Goal: Task Accomplishment & Management: Manage account settings

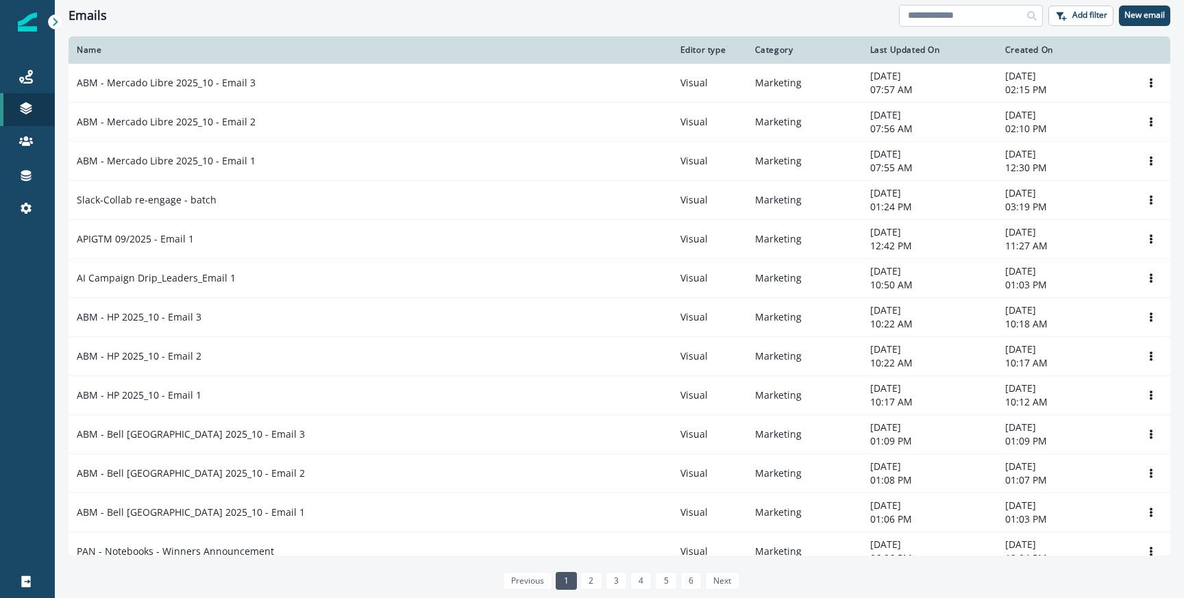
click at [975, 17] on input at bounding box center [971, 16] width 144 height 22
type input "*"
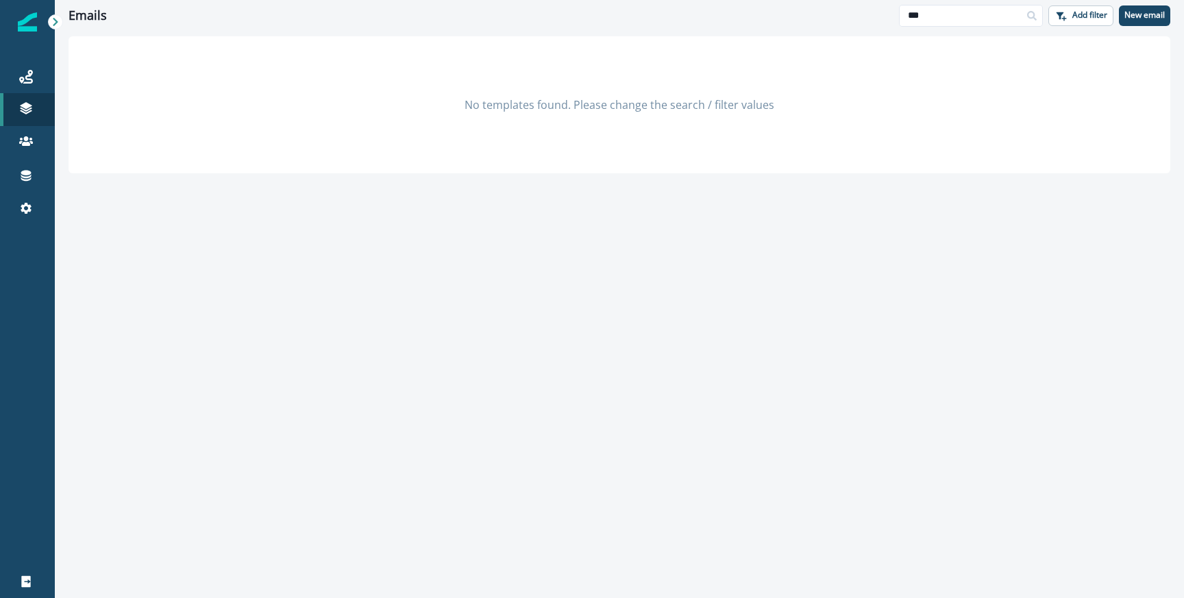
type input "**"
click at [46, 85] on link "Journeys" at bounding box center [27, 76] width 55 height 33
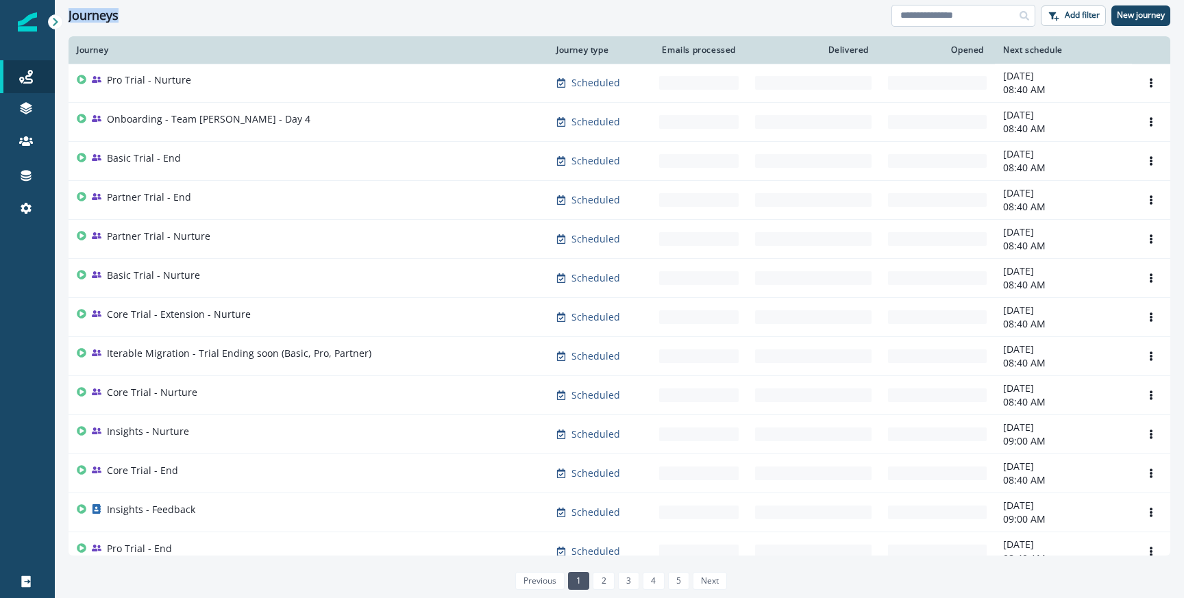
click at [940, 16] on input at bounding box center [963, 16] width 144 height 22
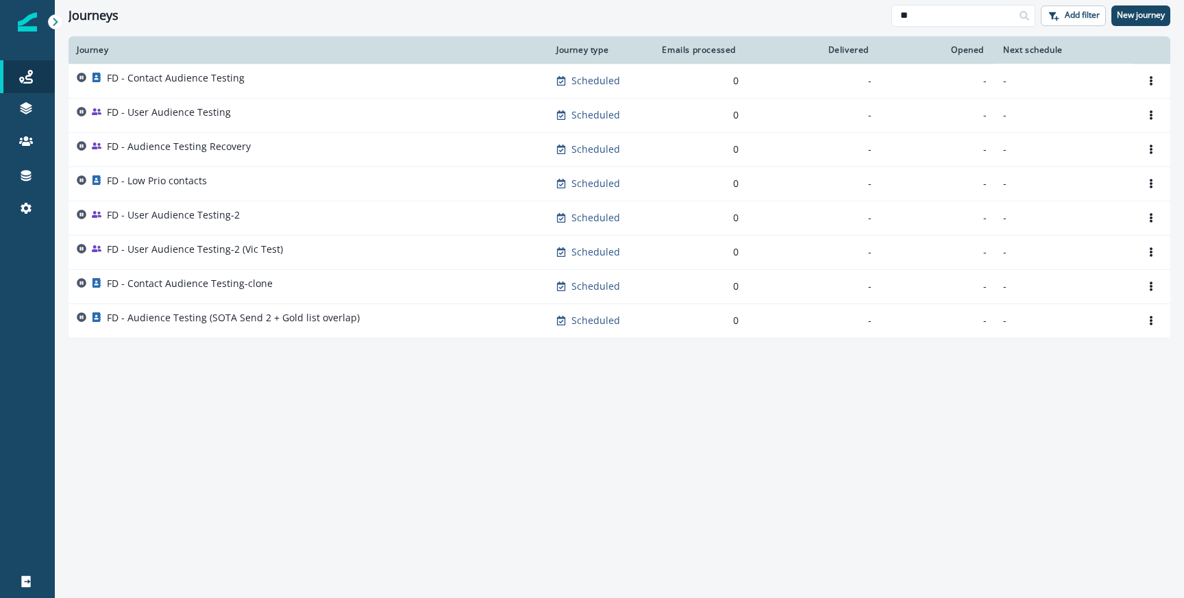
type input "**"
click at [343, 82] on div "FD - Contact Audience Testing" at bounding box center [308, 80] width 463 height 19
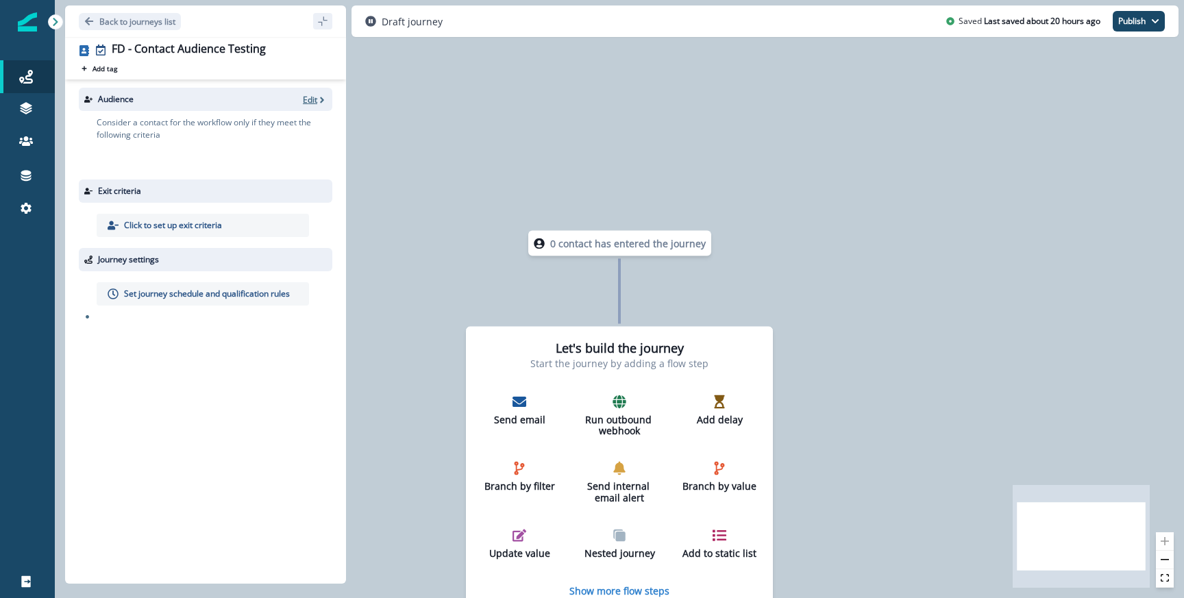
click at [308, 98] on p "Edit" at bounding box center [310, 100] width 14 height 12
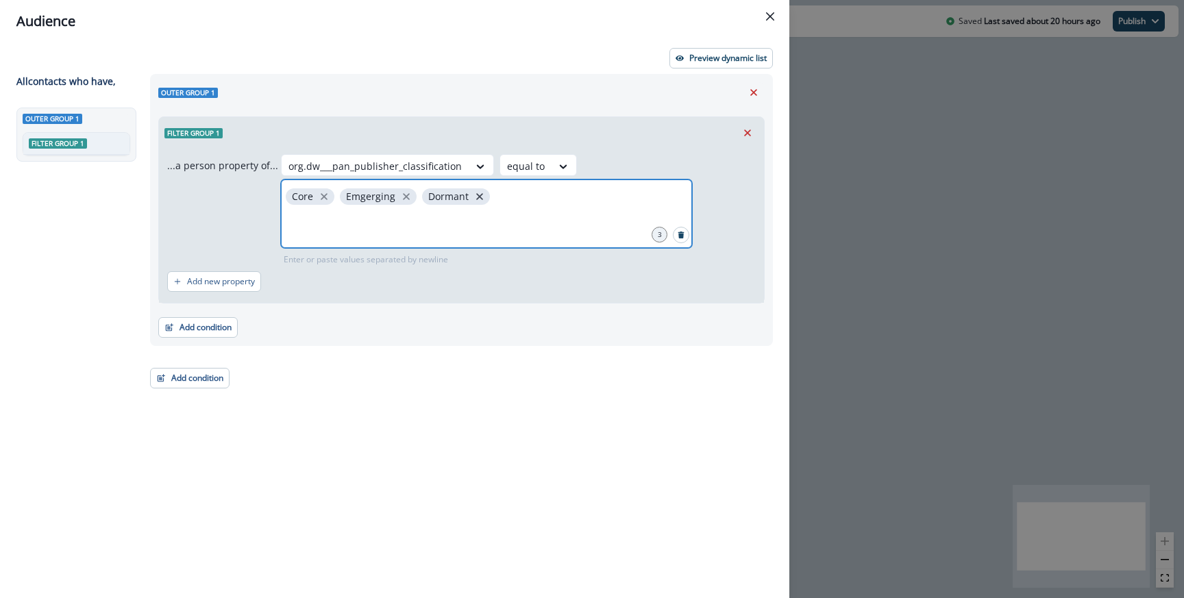
click at [476, 198] on icon "close" at bounding box center [479, 196] width 12 height 12
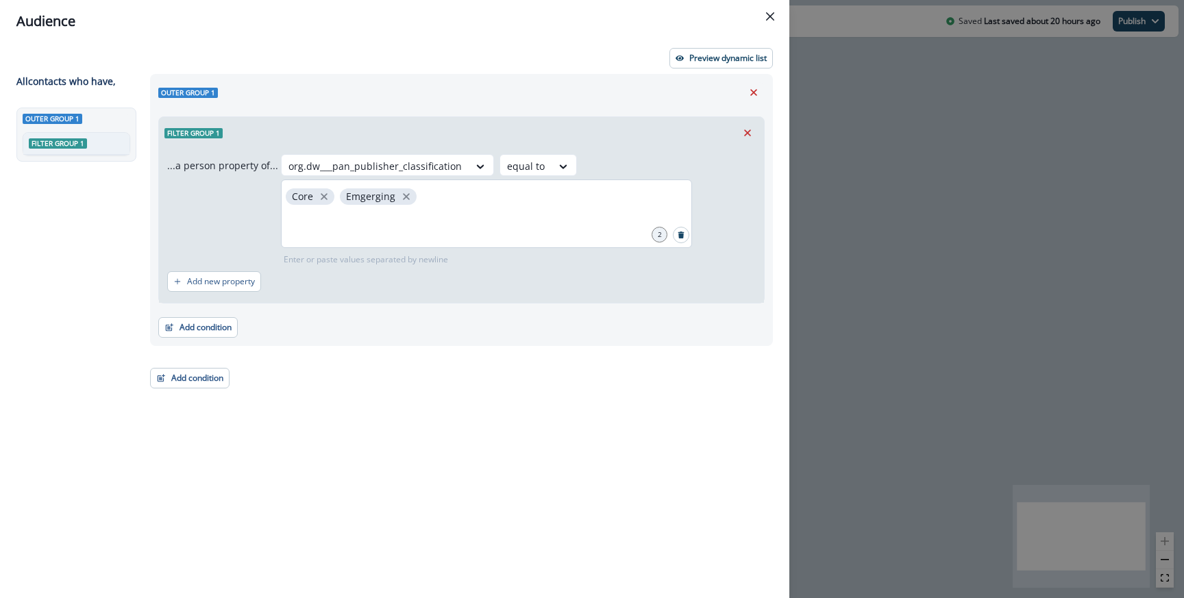
click at [743, 42] on header "Audience" at bounding box center [394, 21] width 789 height 42
click at [742, 47] on div "Preview dynamic list All contact s who have, Outer group 1 Filter group 1 Outer…" at bounding box center [394, 319] width 789 height 555
click at [742, 48] on button "Preview dynamic list" at bounding box center [720, 58] width 103 height 21
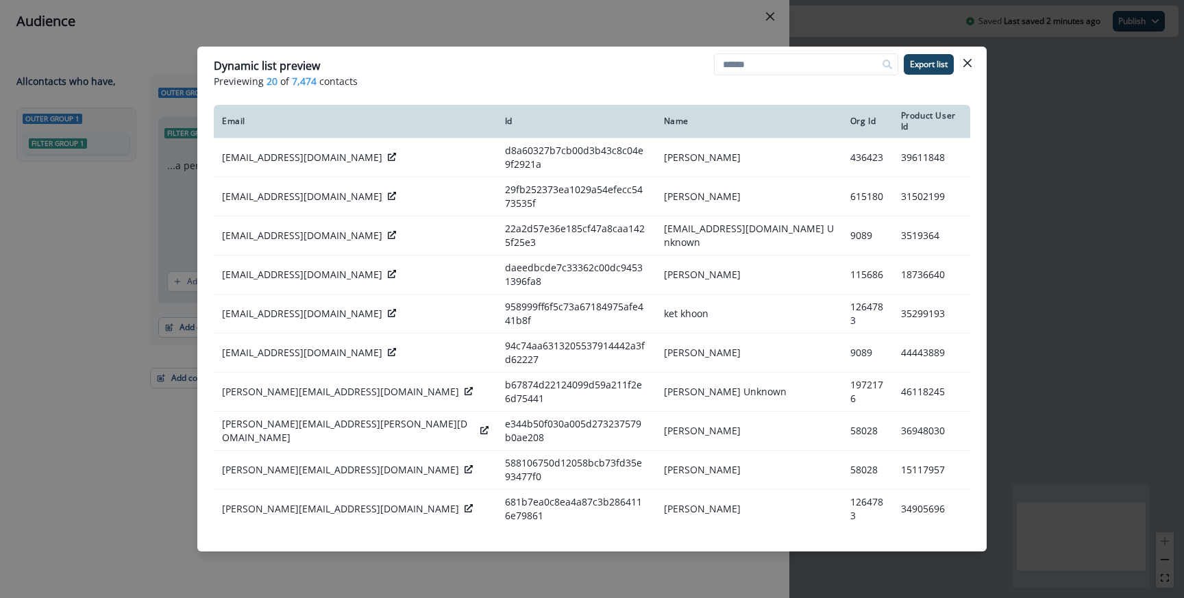
click at [689, 28] on div "Dynamic list preview Previewing 20 of 7,474 contacts Export list Email Id Name …" at bounding box center [592, 299] width 1184 height 598
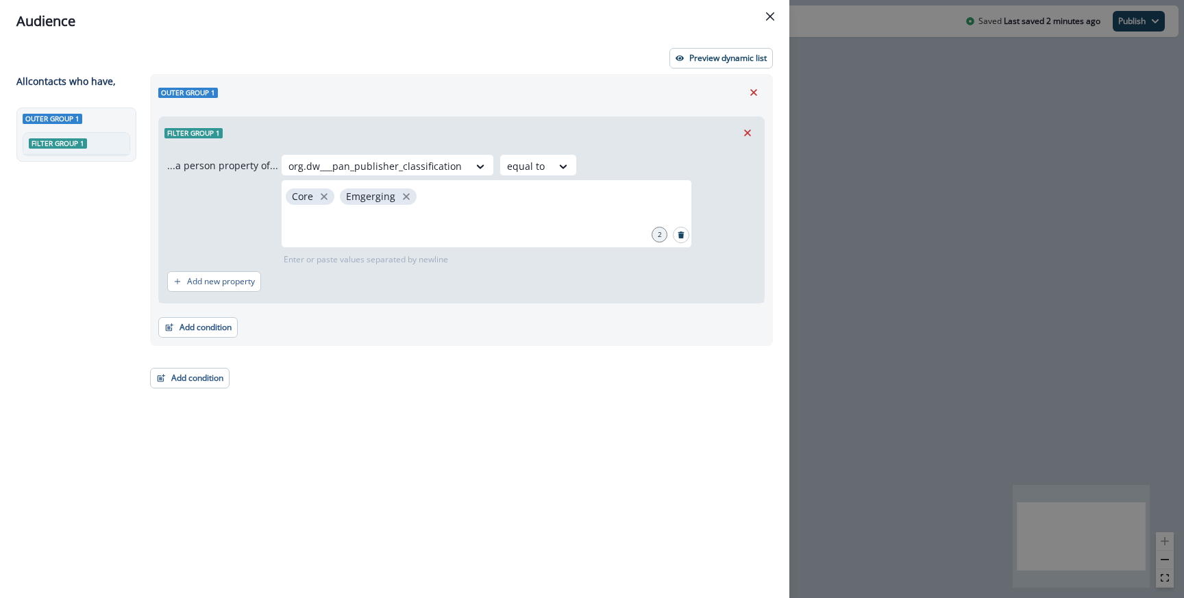
click at [942, 85] on div "Audience Preview dynamic list All contact s who have, Outer group 1 Filter grou…" at bounding box center [592, 299] width 1184 height 598
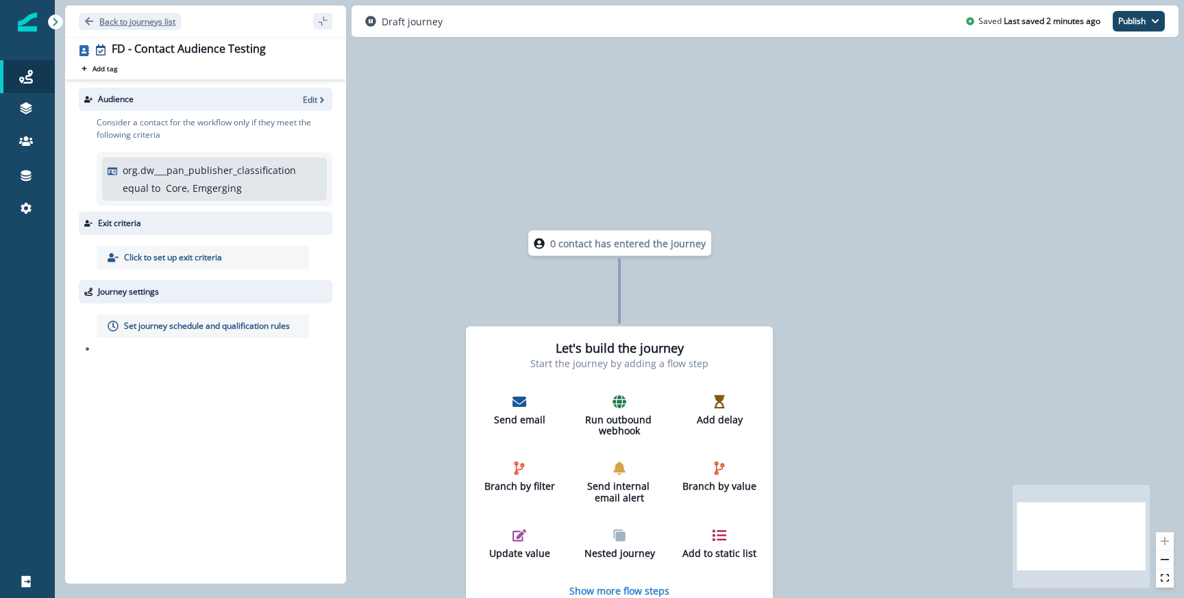
click at [153, 29] on button "Back to journeys list" at bounding box center [130, 21] width 102 height 17
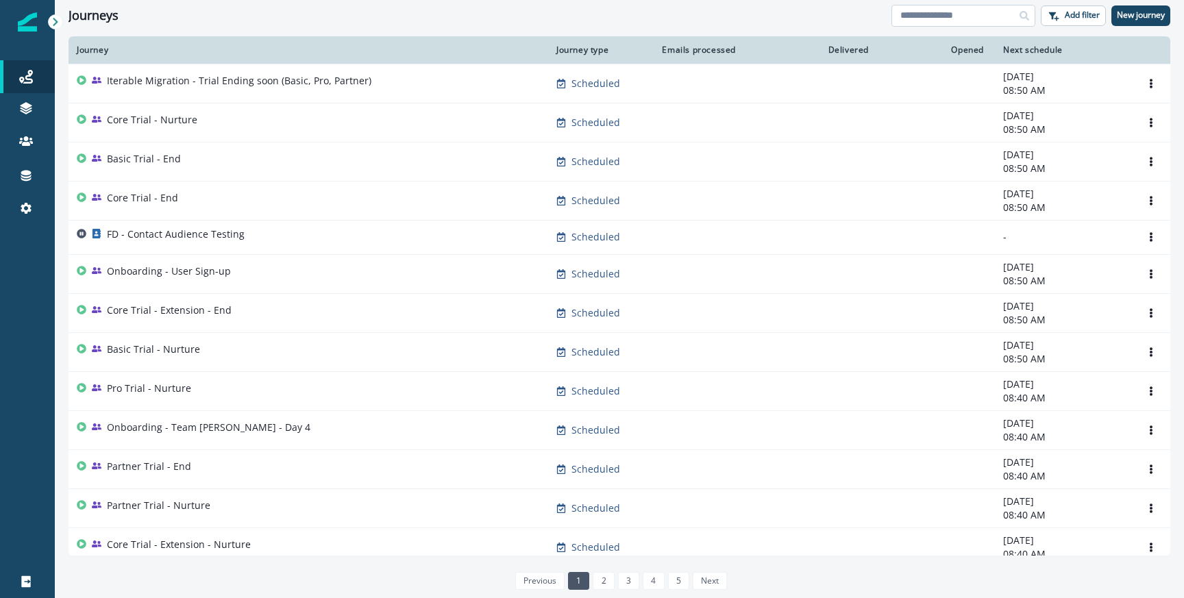
click at [921, 17] on input at bounding box center [963, 16] width 144 height 22
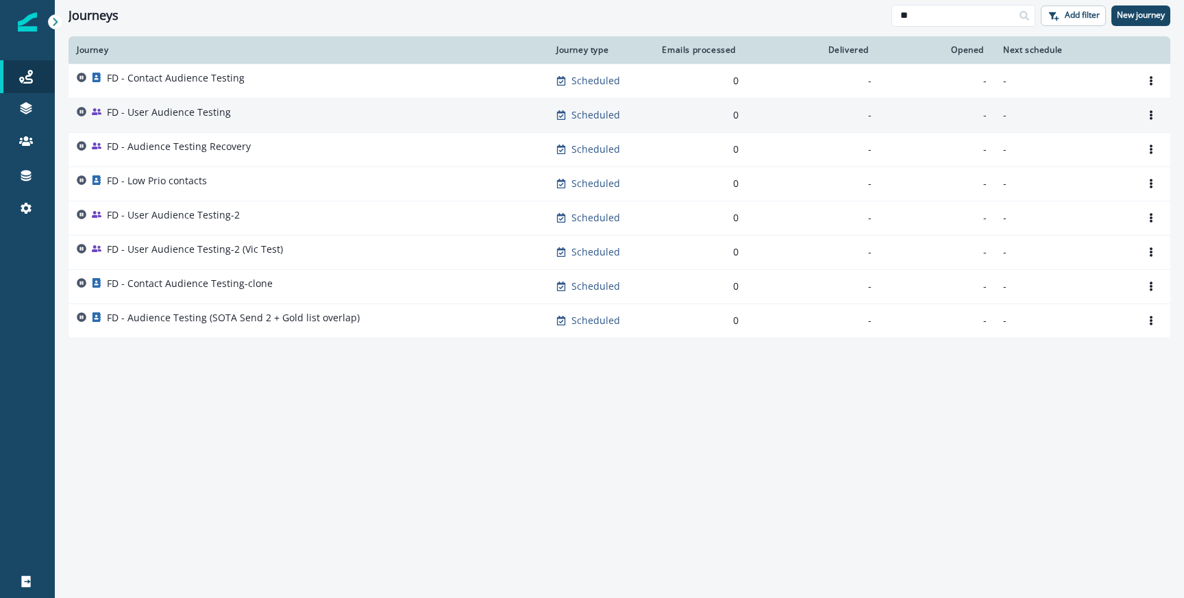
type input "**"
click at [176, 123] on div "FD - User Audience Testing" at bounding box center [169, 114] width 124 height 19
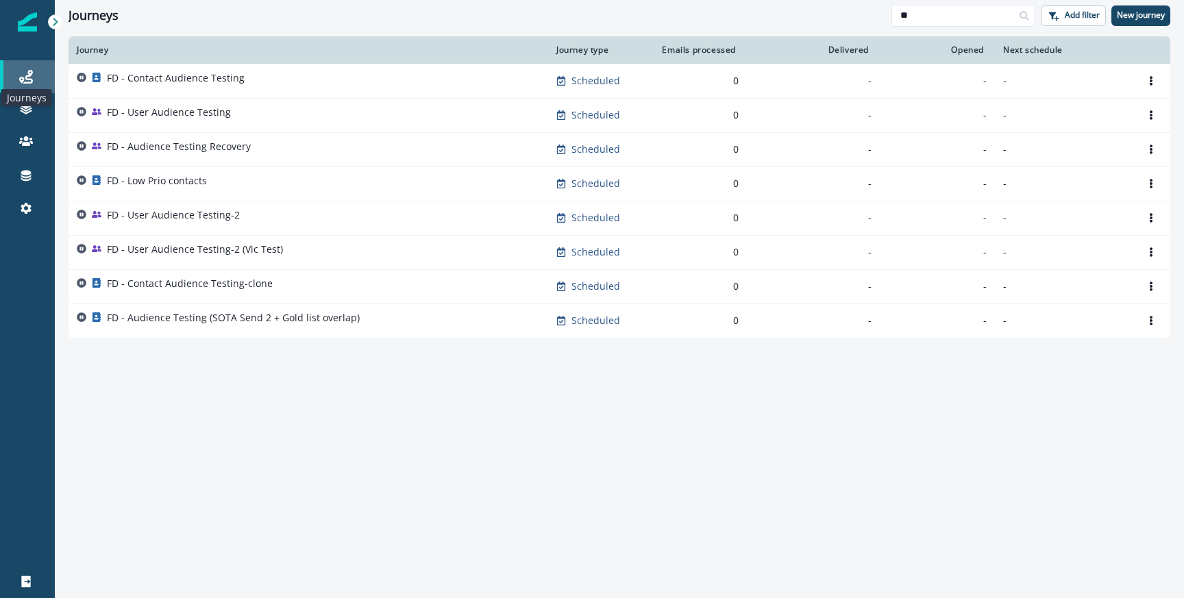
click at [32, 71] on icon at bounding box center [26, 77] width 14 height 14
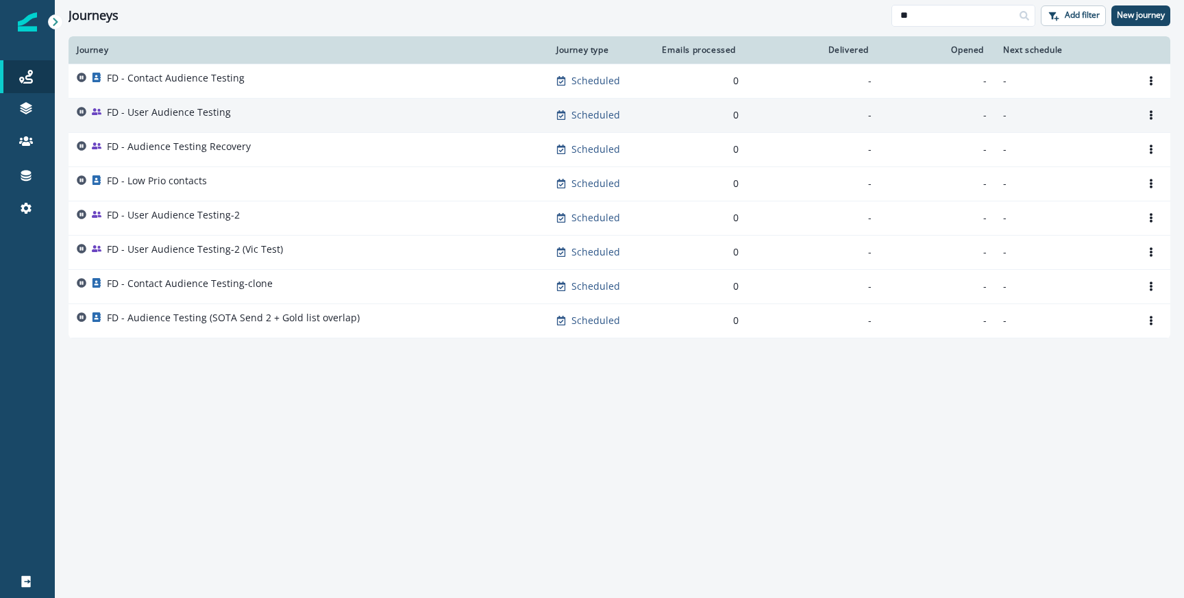
click at [278, 110] on div "FD - User Audience Testing" at bounding box center [308, 114] width 463 height 19
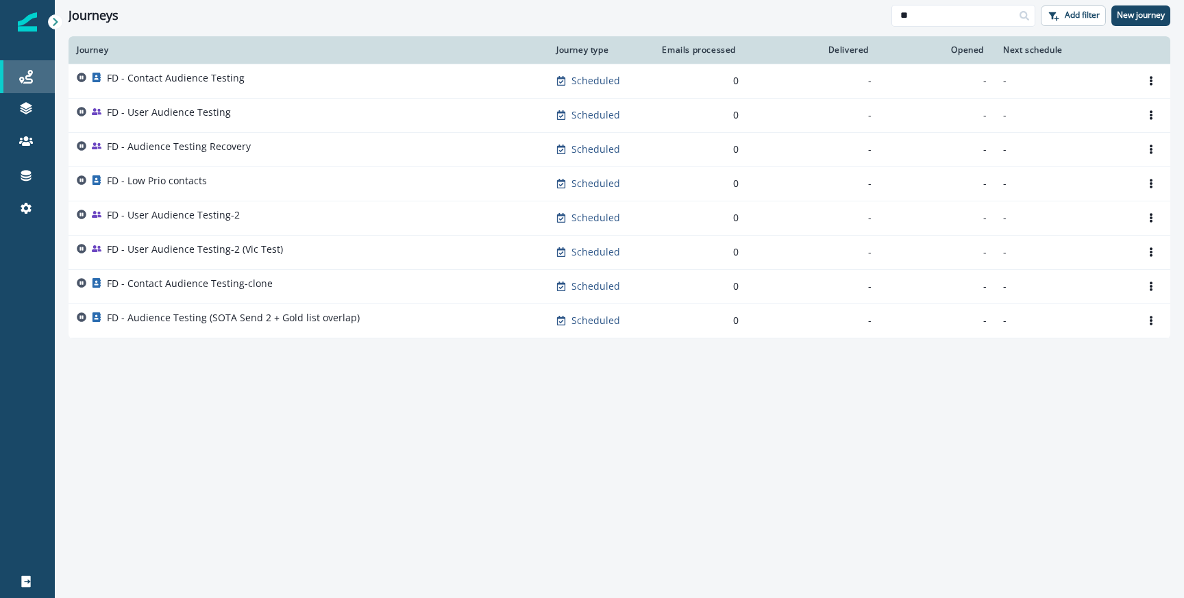
click at [43, 77] on div "Journeys" at bounding box center [27, 76] width 44 height 16
click at [963, 3] on div "Journeys ** Add filter New journey" at bounding box center [619, 15] width 1129 height 31
click at [949, 14] on input "**" at bounding box center [963, 16] width 144 height 22
click at [810, 8] on div "Journeys" at bounding box center [479, 15] width 823 height 15
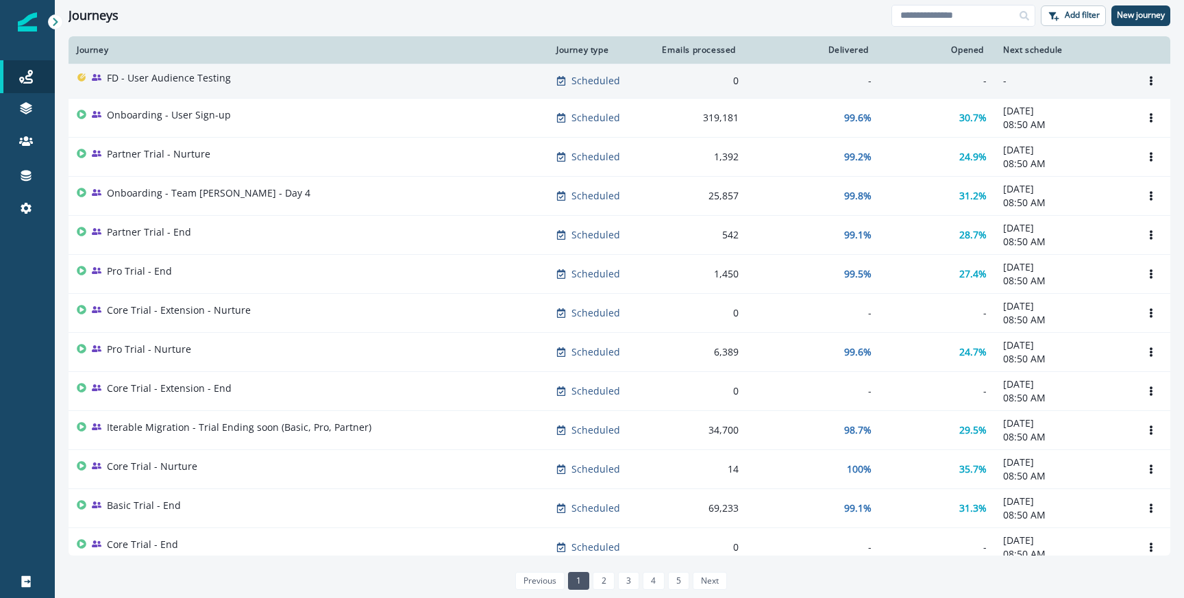
click at [460, 75] on div "FD - User Audience Testing" at bounding box center [308, 80] width 463 height 19
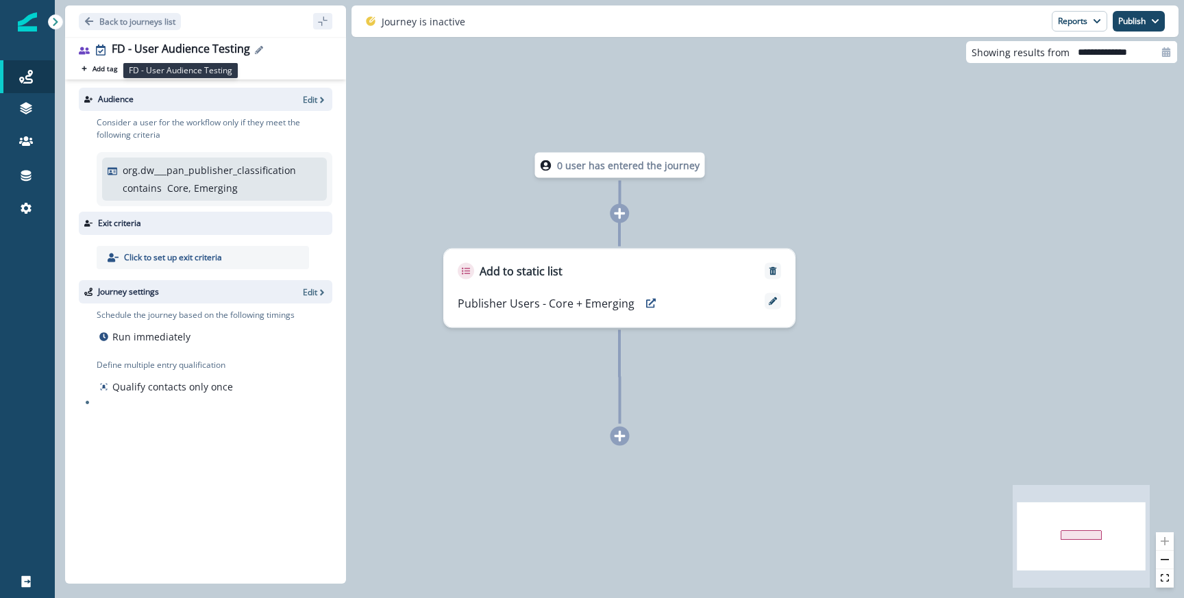
click at [157, 52] on div "FD - User Audience Testing" at bounding box center [181, 49] width 138 height 15
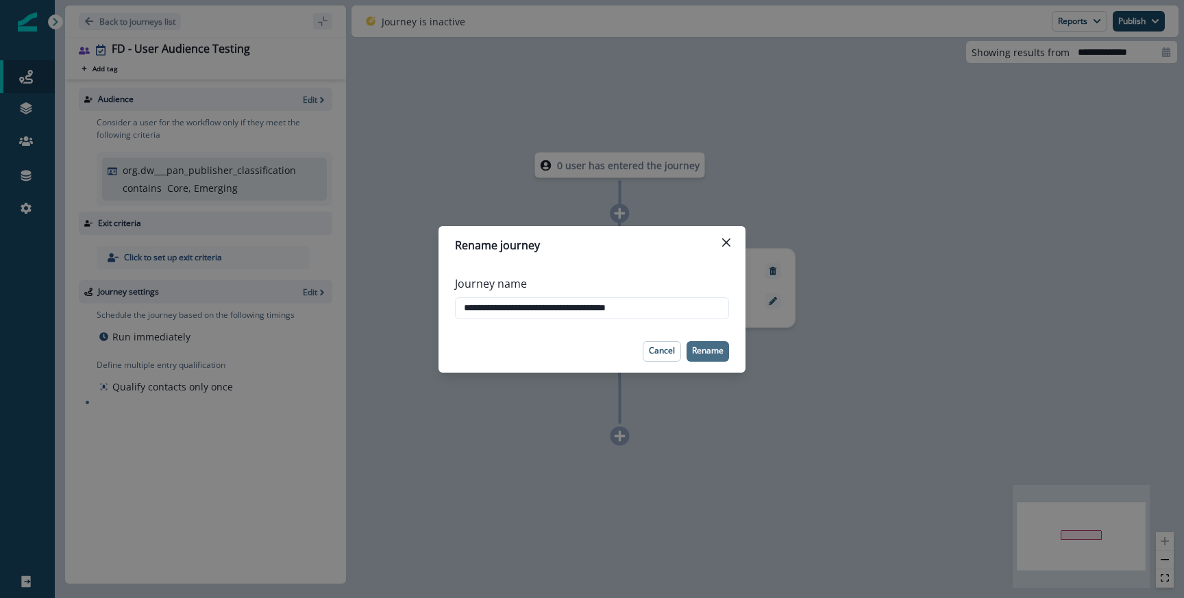
type input "**********"
click at [716, 346] on p "Rename" at bounding box center [708, 351] width 32 height 10
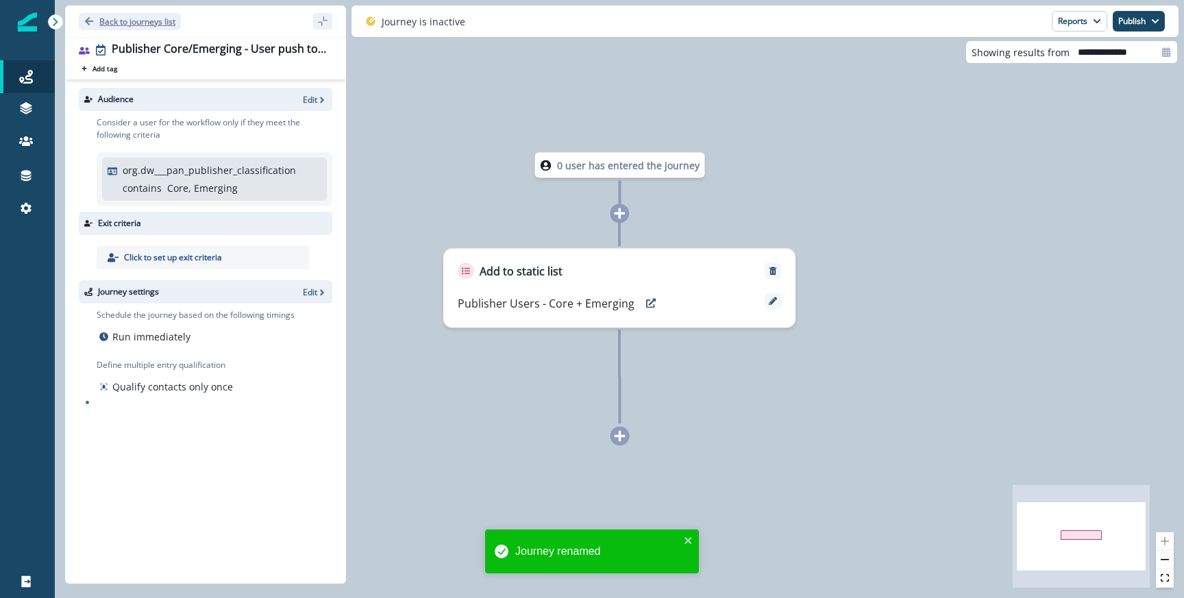
click at [146, 16] on p "Back to journeys list" at bounding box center [137, 22] width 76 height 12
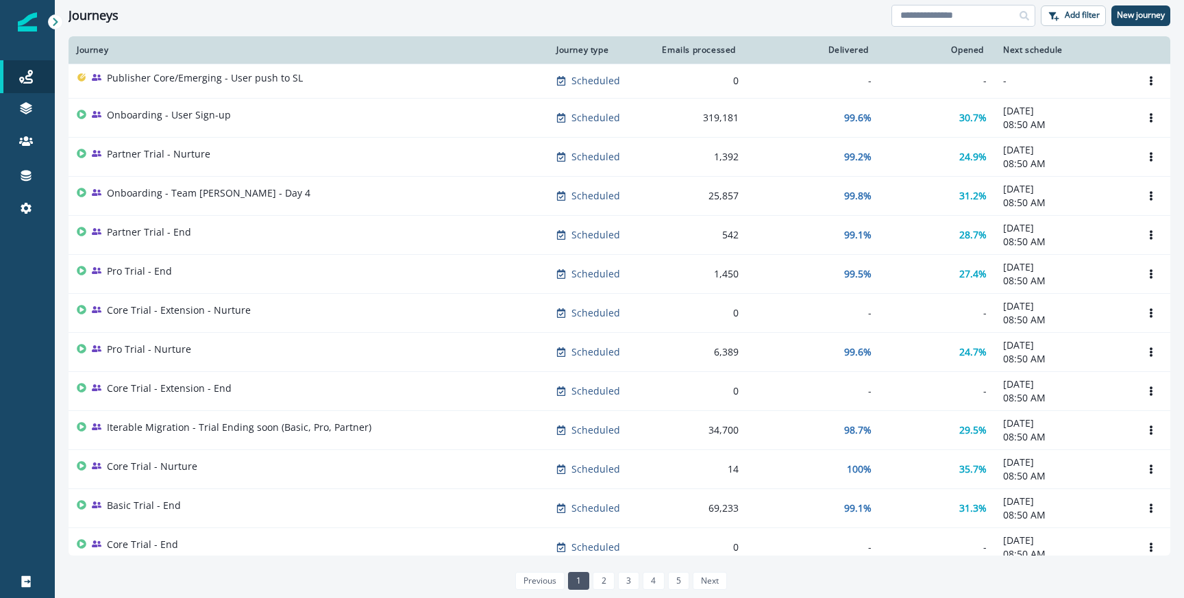
click at [925, 21] on input at bounding box center [963, 16] width 144 height 22
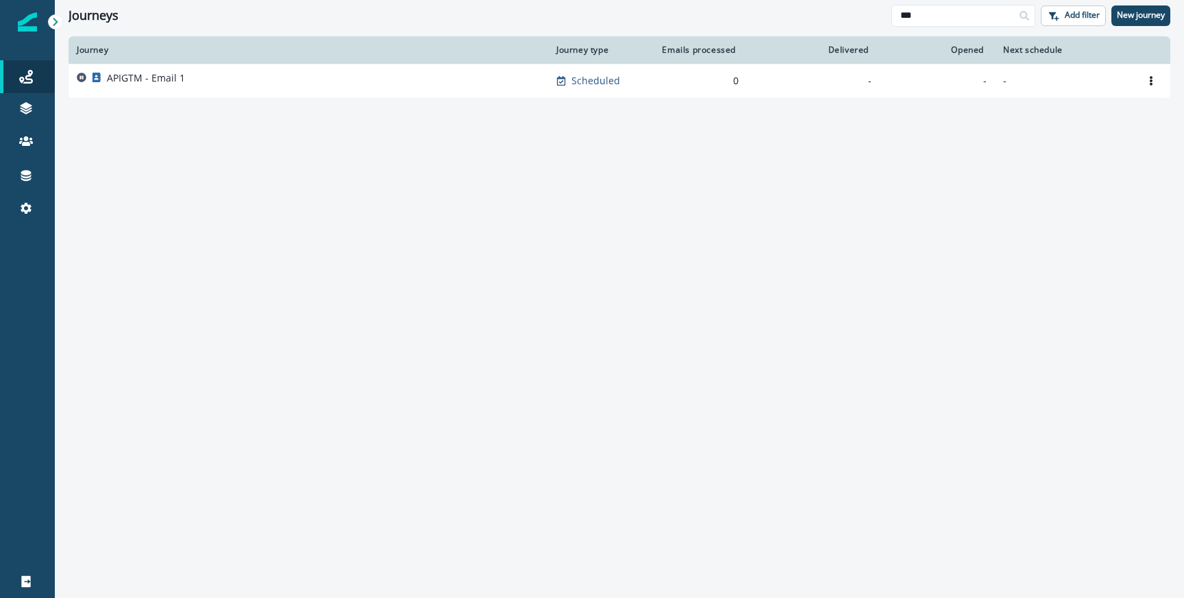
click at [222, 62] on th "Journey" at bounding box center [307, 49] width 479 height 27
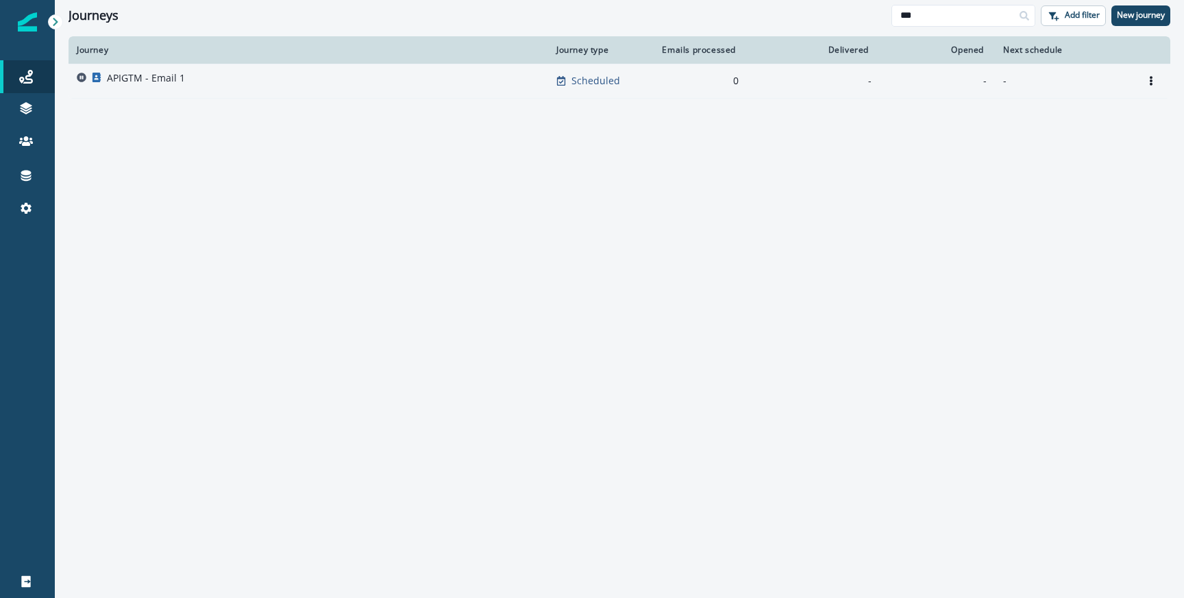
click at [204, 79] on div "APIGTM - Email 1" at bounding box center [308, 80] width 463 height 19
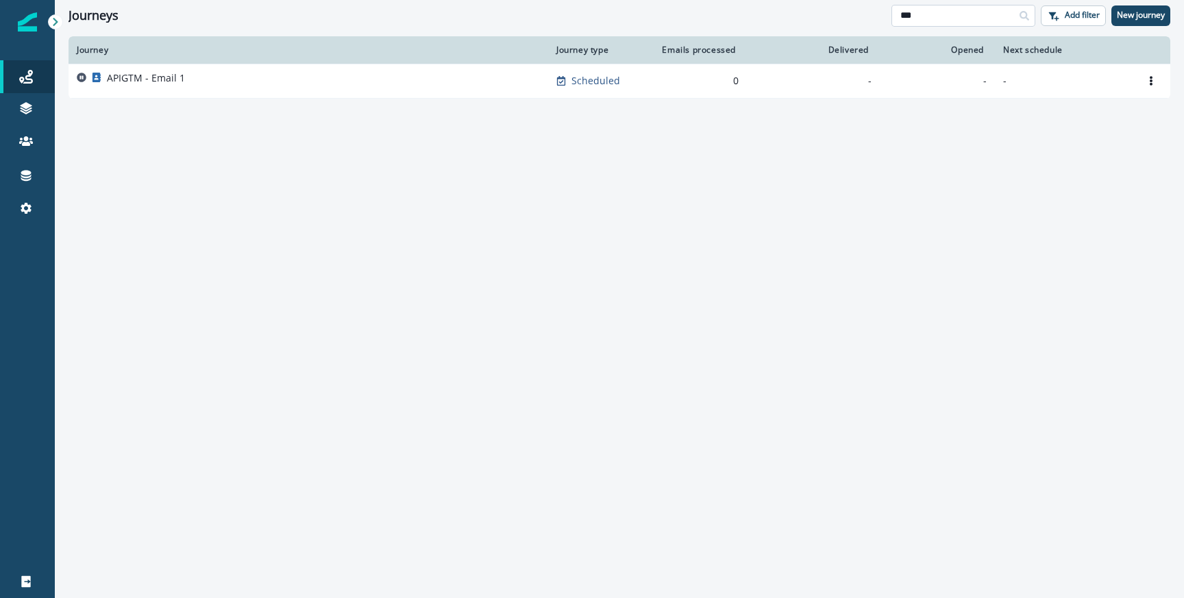
click at [960, 24] on input "***" at bounding box center [963, 16] width 144 height 22
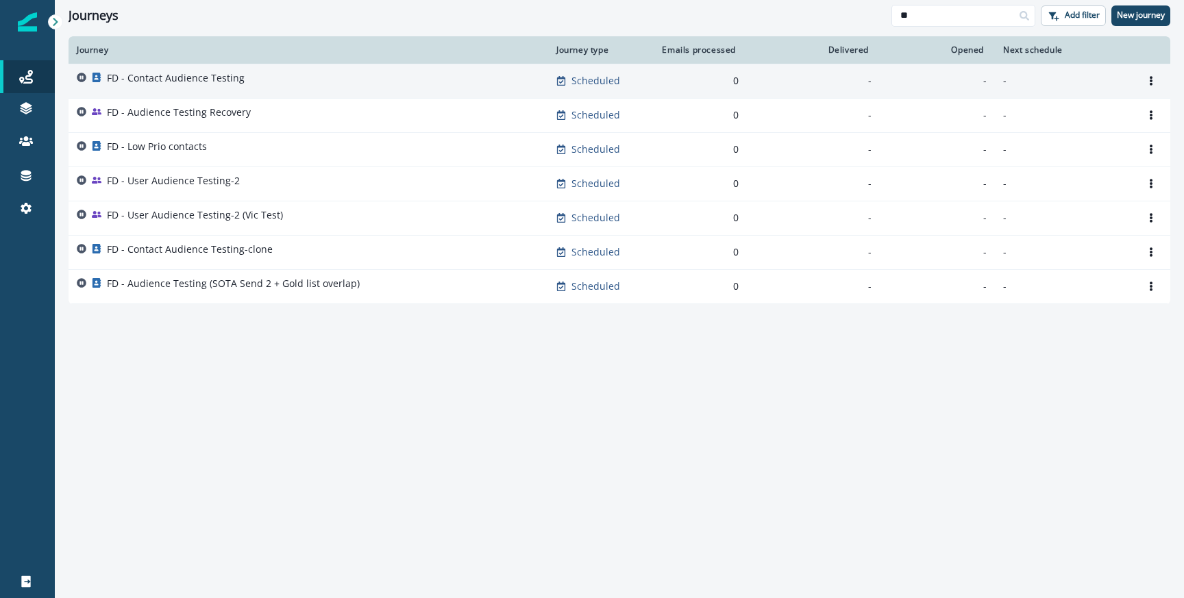
type input "**"
click at [162, 86] on div "FD - Contact Audience Testing" at bounding box center [176, 80] width 138 height 19
click at [179, 87] on div "FD - Contact Audience Testing" at bounding box center [176, 80] width 138 height 19
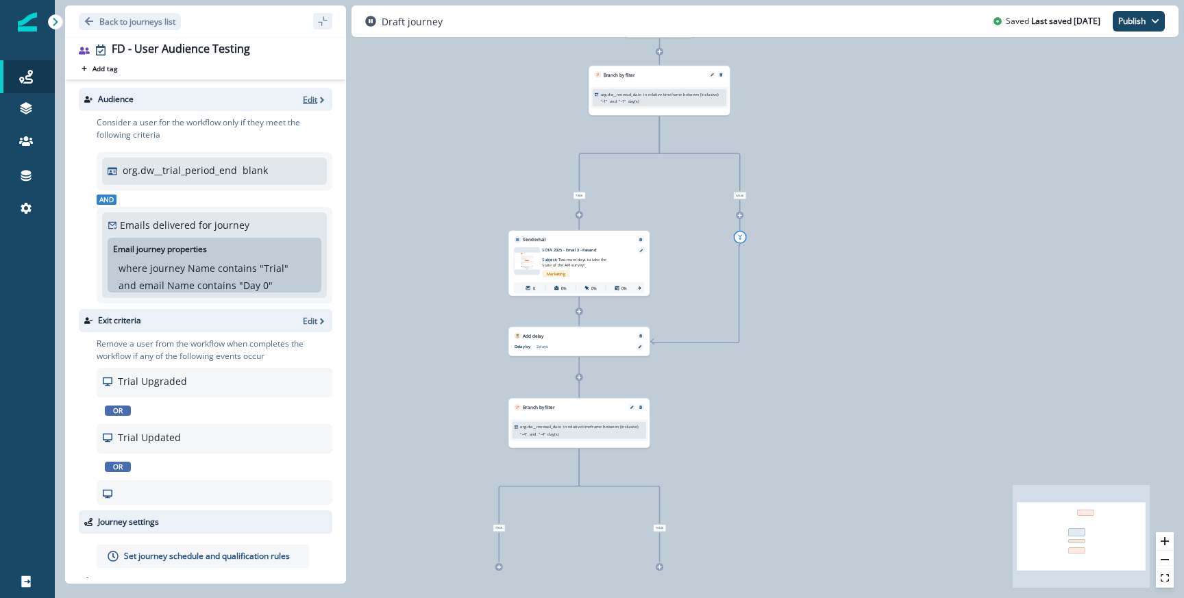
click at [312, 99] on p "Edit" at bounding box center [310, 100] width 14 height 12
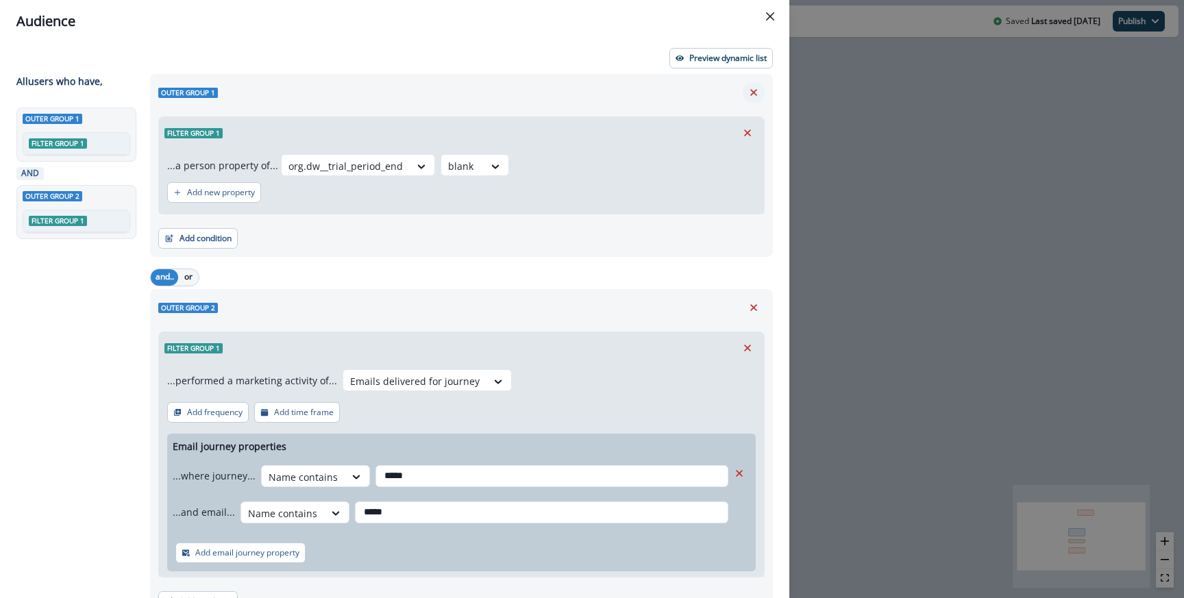
click at [758, 90] on icon "Remove" at bounding box center [753, 92] width 12 height 12
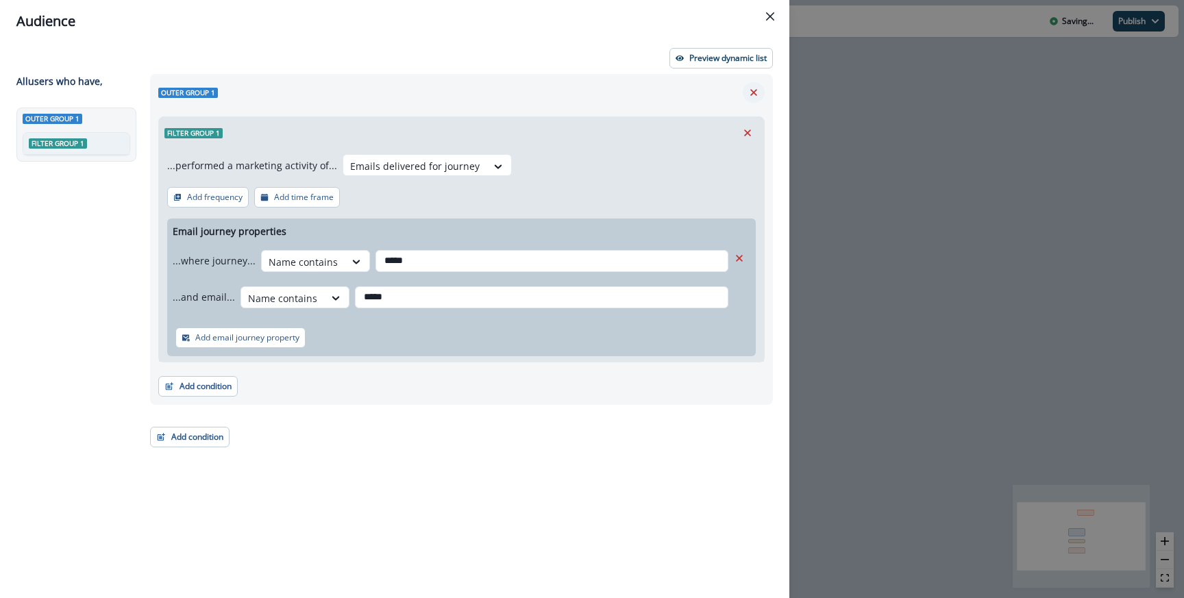
click at [749, 95] on icon "Remove" at bounding box center [753, 92] width 12 height 12
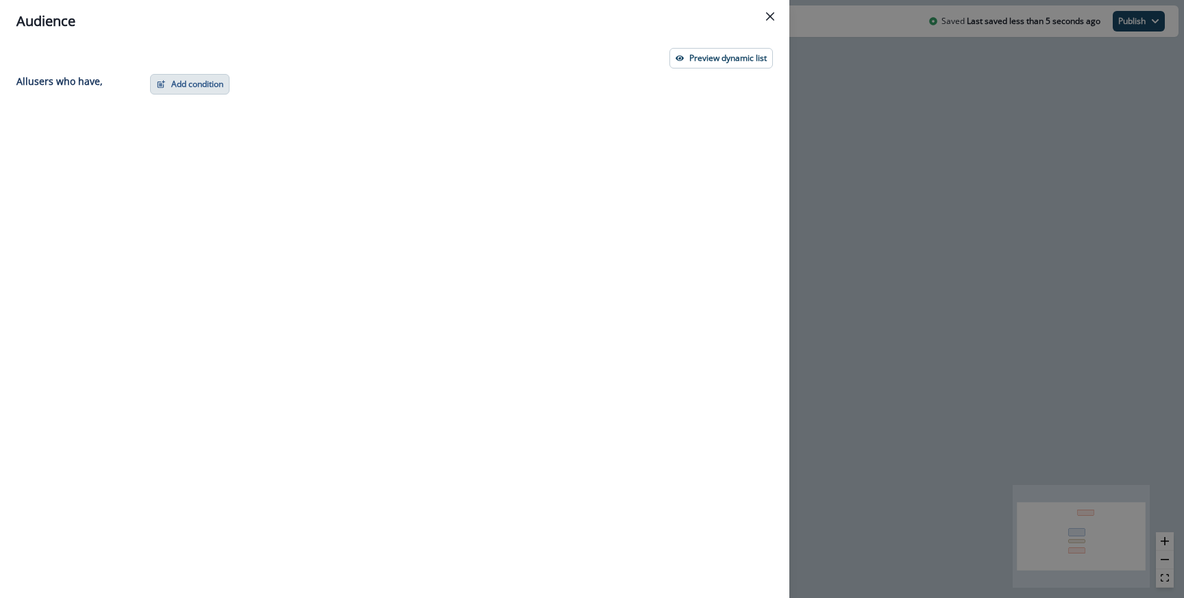
click at [210, 80] on button "Add condition" at bounding box center [189, 84] width 79 height 21
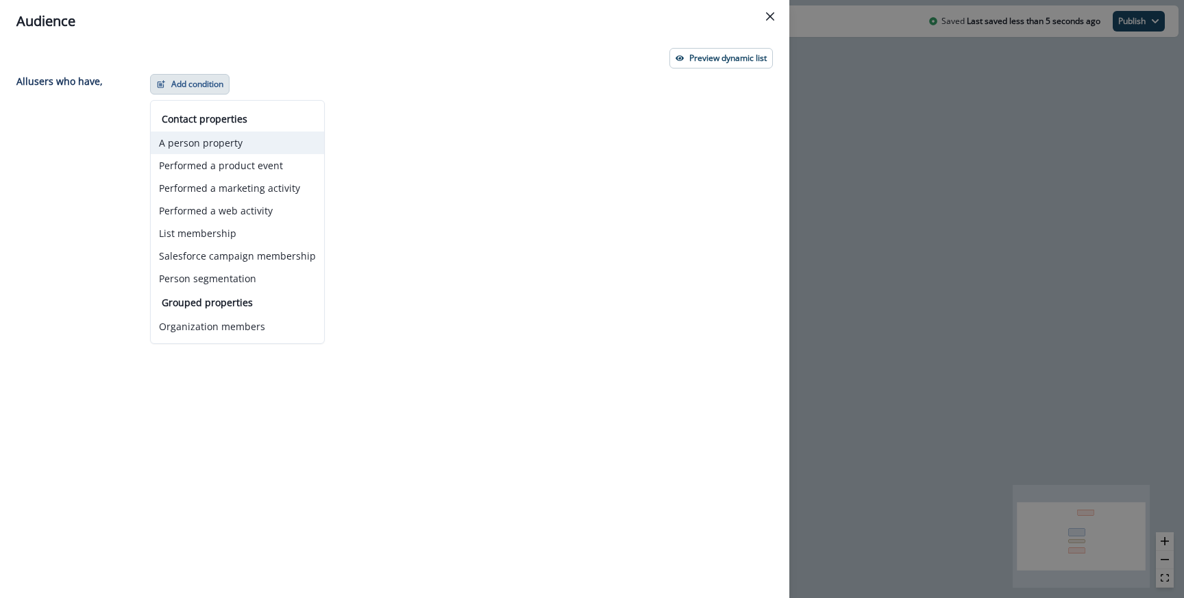
click at [197, 149] on button "A person property" at bounding box center [237, 143] width 173 height 23
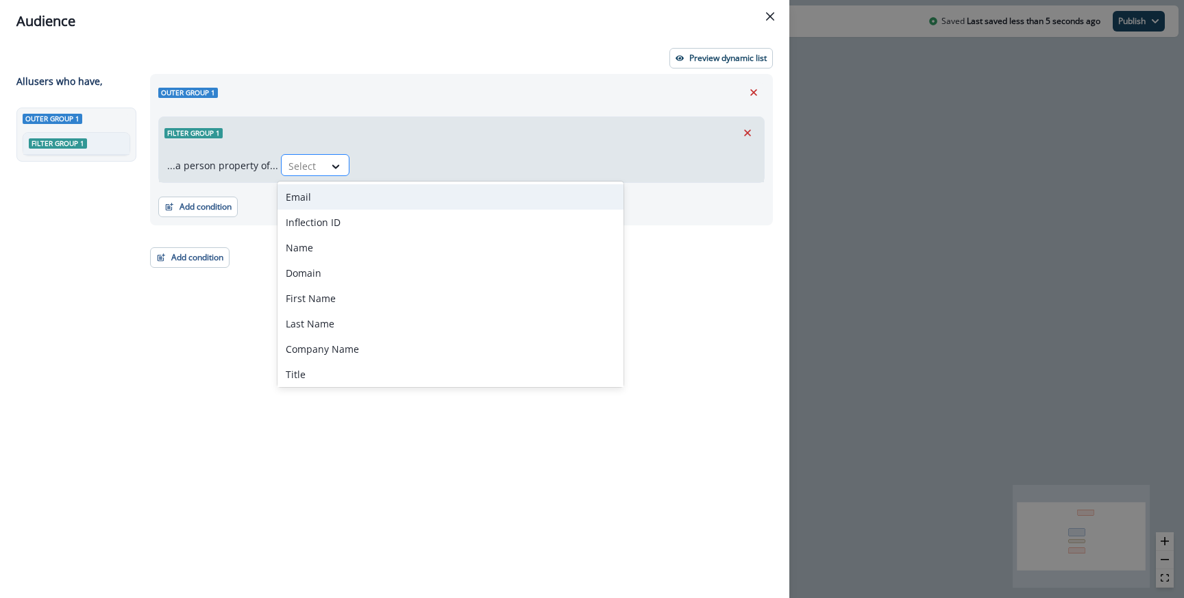
click at [293, 163] on div at bounding box center [302, 166] width 29 height 17
type input "****"
click at [347, 190] on div "org.dw___pan_publisher_classification" at bounding box center [372, 196] width 190 height 25
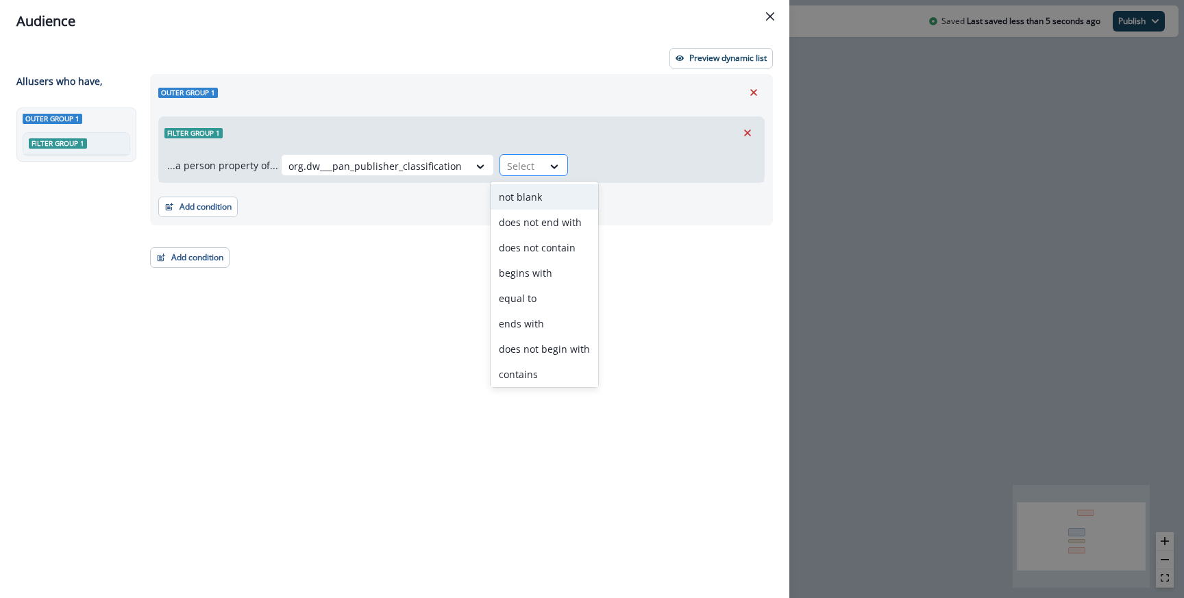
click at [504, 175] on div "Select" at bounding box center [521, 166] width 42 height 23
click at [517, 378] on div "contains" at bounding box center [544, 374] width 108 height 25
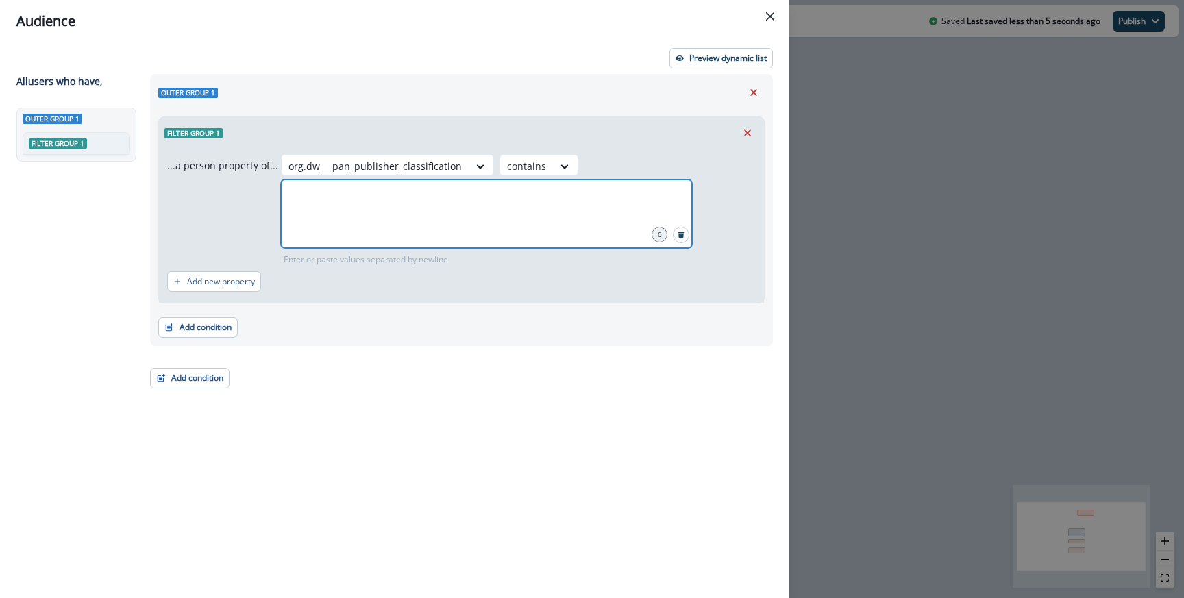
click at [412, 190] on input "text" at bounding box center [486, 196] width 407 height 27
type input "****"
type input "********"
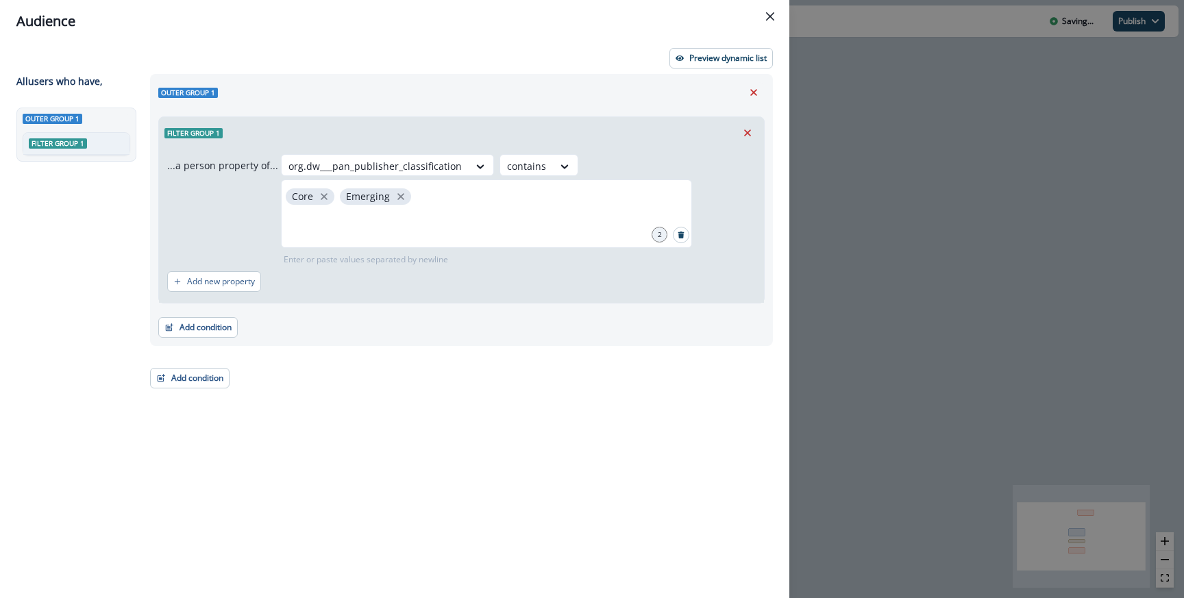
click at [726, 71] on div "Preview dynamic list All user s who have, Outer group 1 Filter group 1 Outer gr…" at bounding box center [394, 319] width 789 height 555
click at [725, 65] on button "Preview dynamic list" at bounding box center [720, 58] width 103 height 21
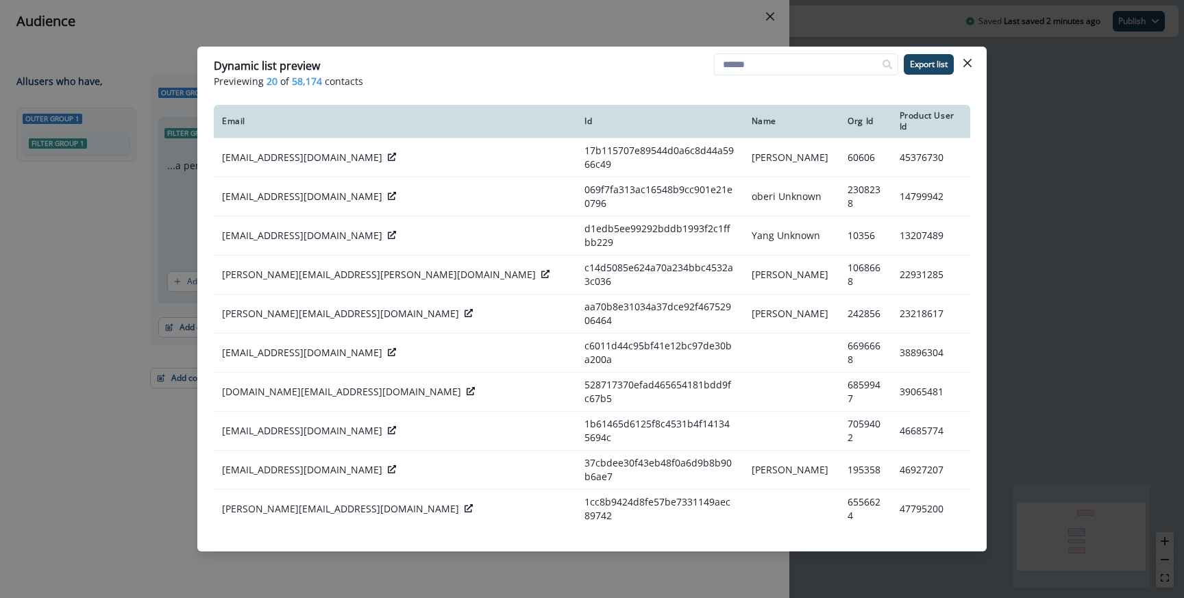
click at [389, 27] on div "Dynamic list preview Previewing 20 of 58,174 contacts Export list Email Id Name…" at bounding box center [592, 299] width 1184 height 598
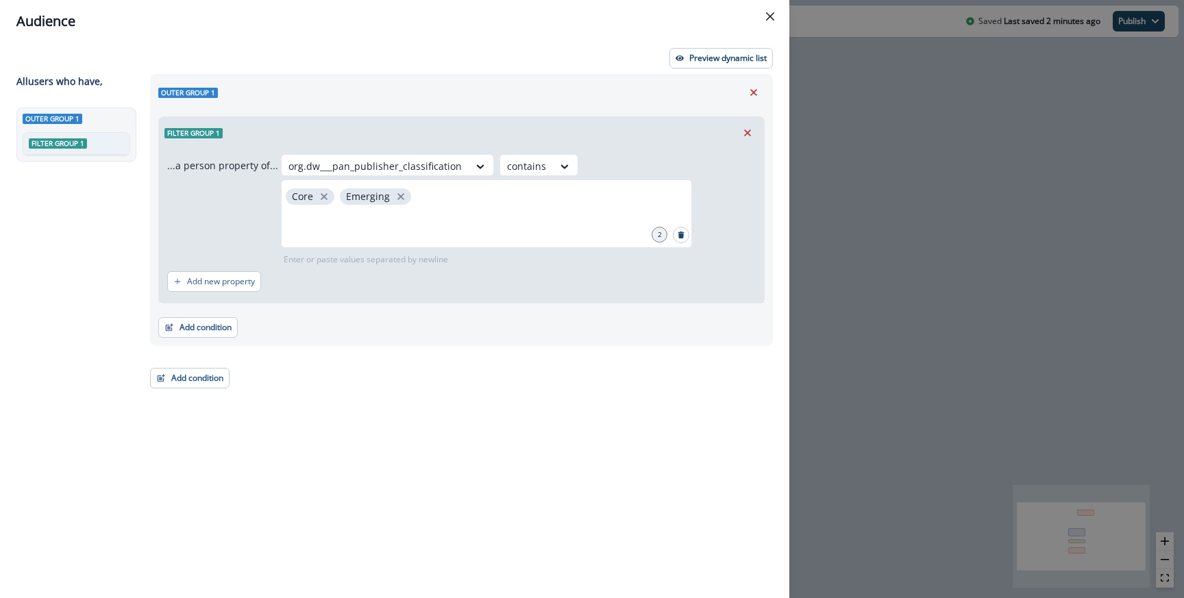
click at [822, 179] on div "Audience Preview dynamic list All user s who have, Outer group 1 Filter group 1…" at bounding box center [592, 299] width 1184 height 598
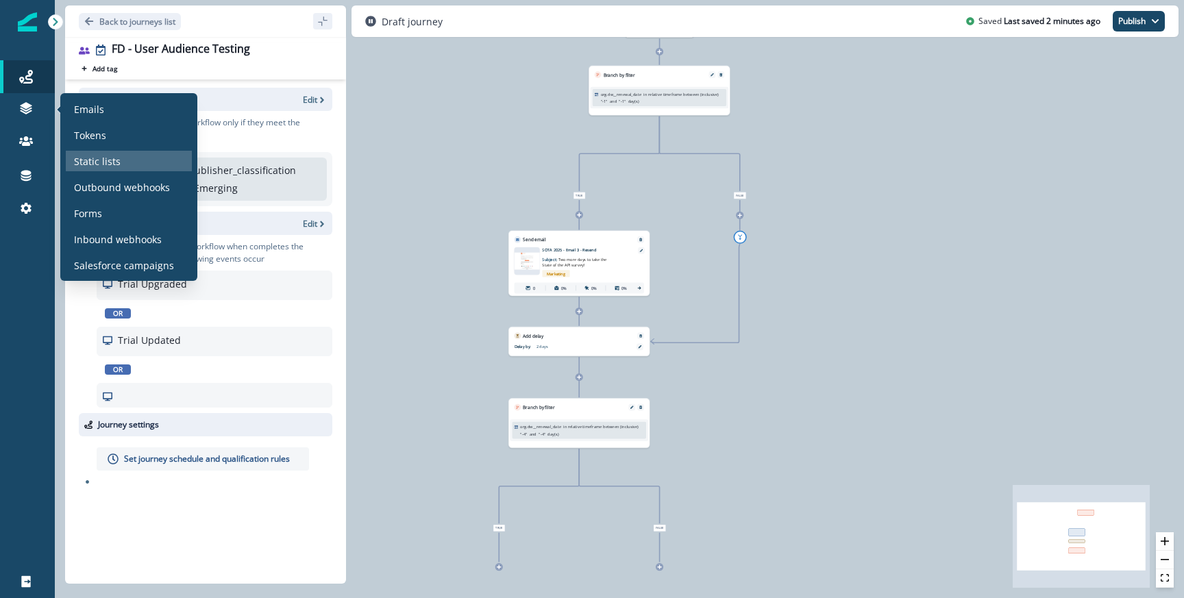
click at [102, 164] on p "Static lists" at bounding box center [97, 161] width 47 height 14
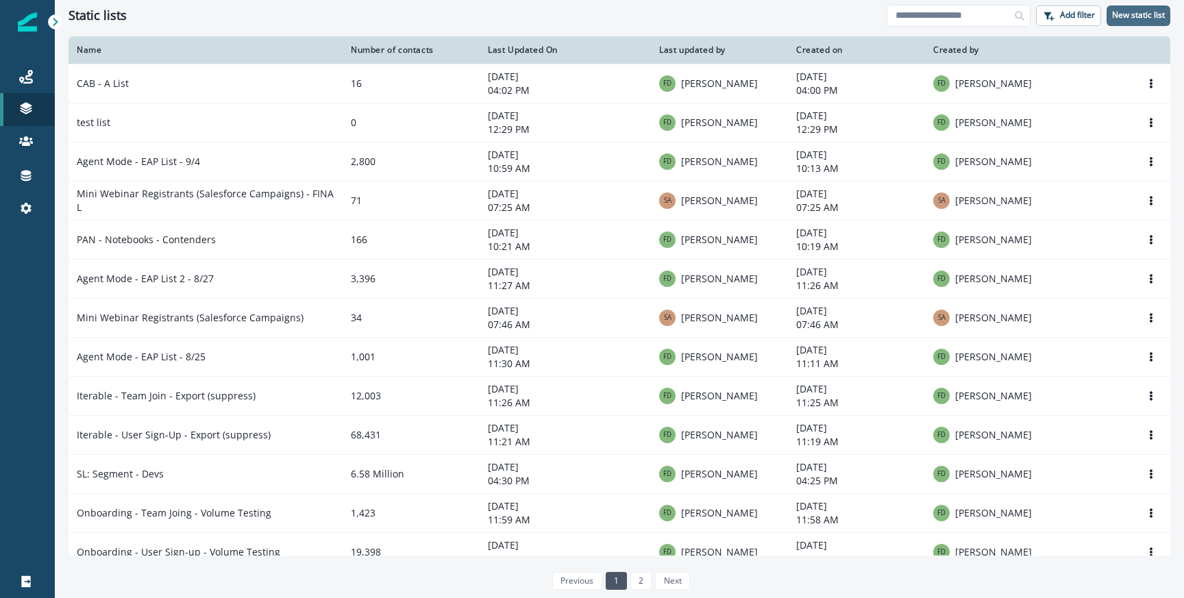
click at [1150, 17] on p "New static list" at bounding box center [1138, 15] width 53 height 10
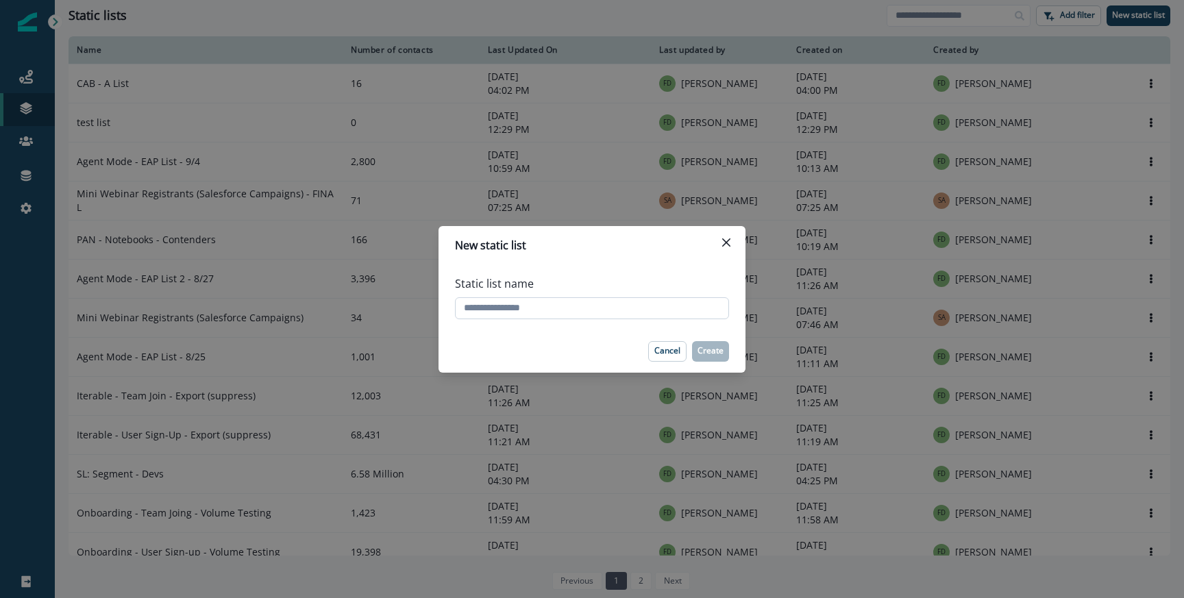
click at [560, 311] on input "Static list name" at bounding box center [592, 308] width 274 height 22
type input "**********"
click at [705, 349] on p "Create" at bounding box center [710, 351] width 26 height 10
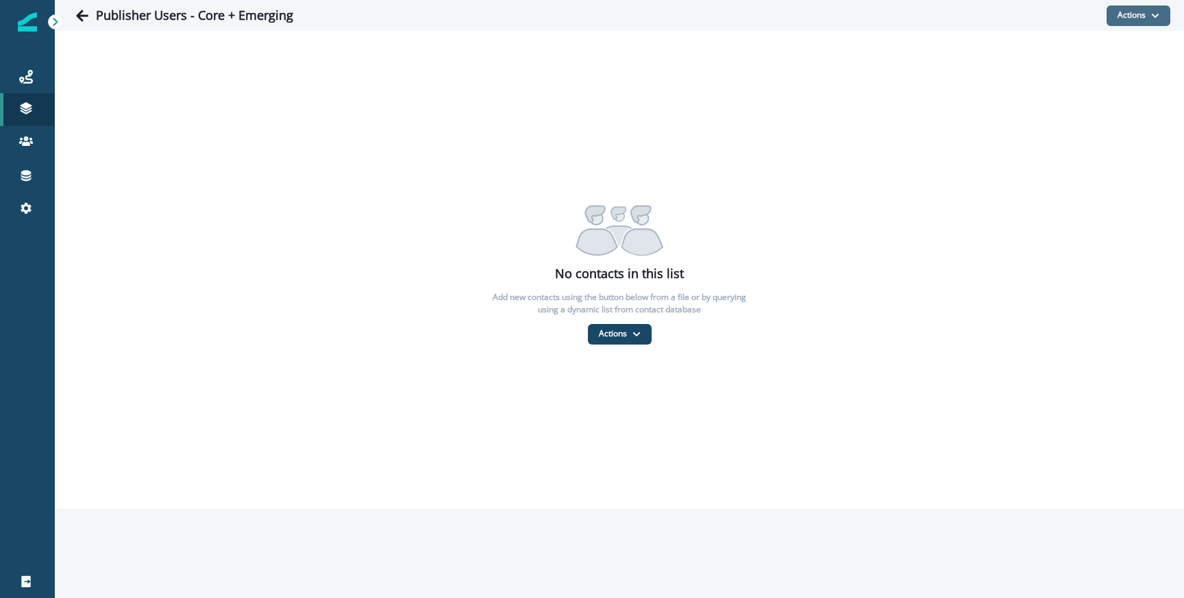
click at [1138, 25] on button "Actions" at bounding box center [1138, 15] width 64 height 21
click at [1120, 103] on button "From a dynamic list" at bounding box center [1108, 97] width 122 height 23
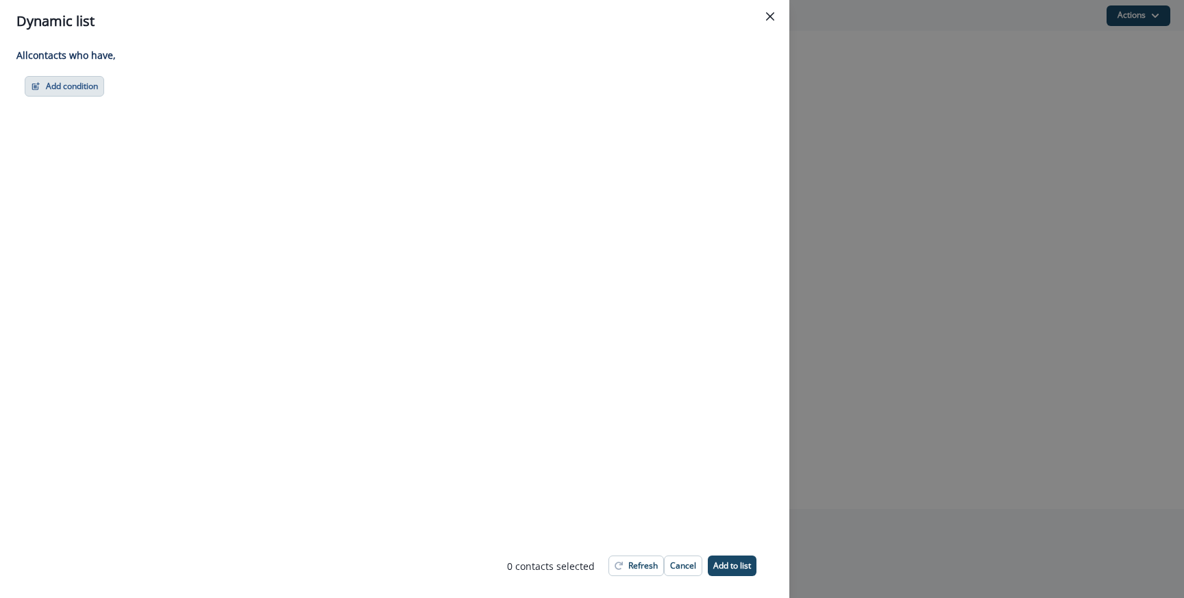
click at [99, 85] on button "Add condition" at bounding box center [64, 86] width 79 height 21
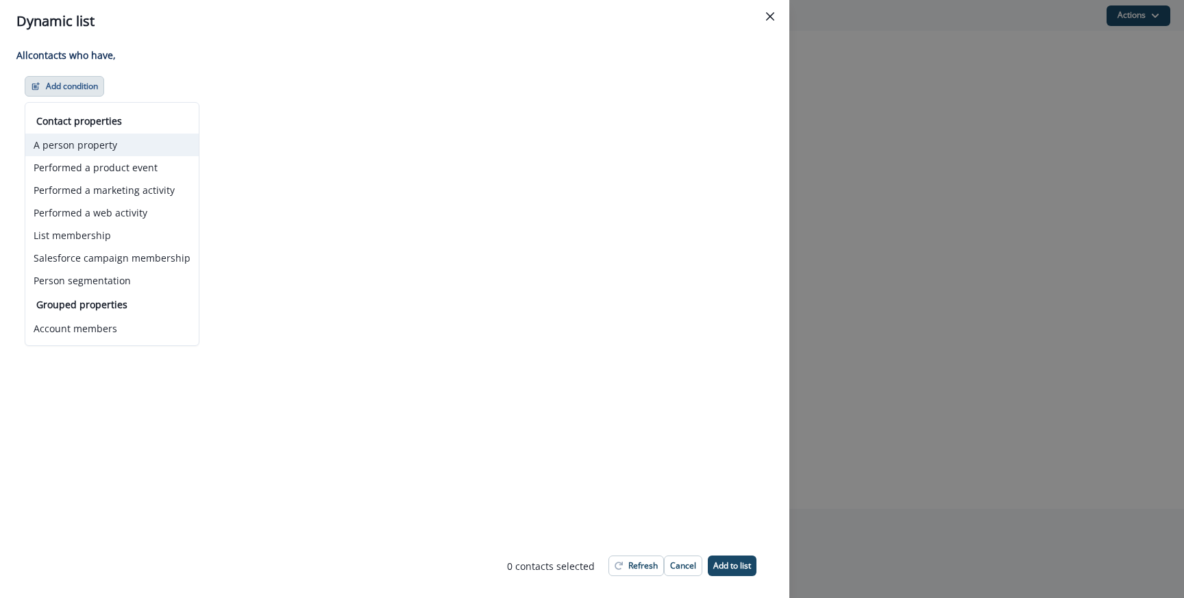
click at [79, 142] on button "A person property" at bounding box center [111, 145] width 173 height 23
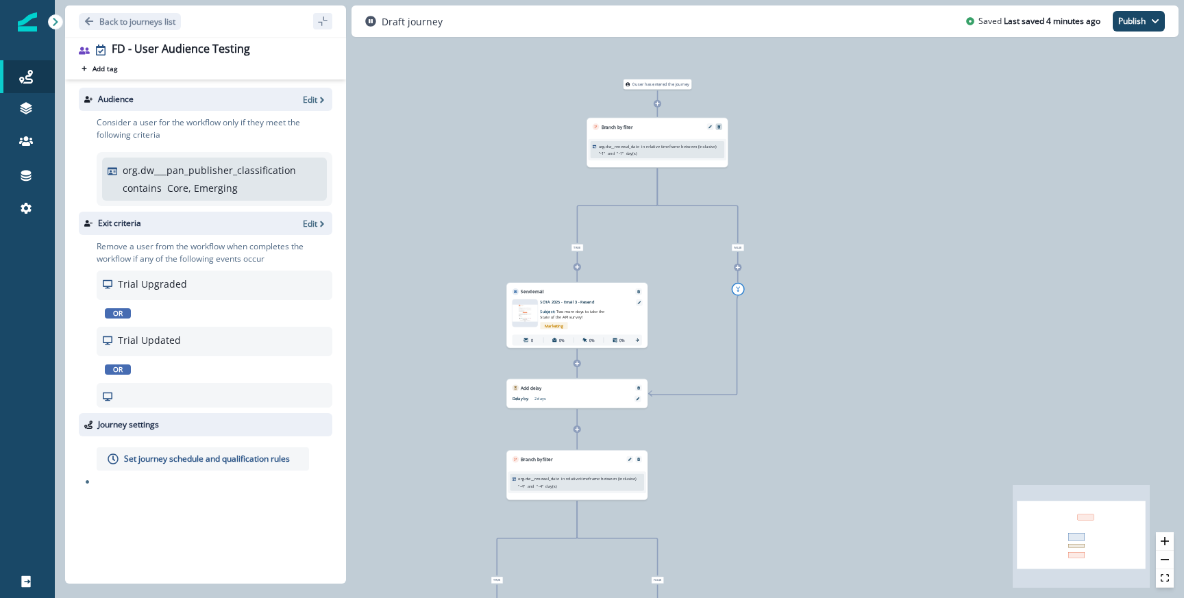
click at [721, 124] on div at bounding box center [718, 126] width 7 height 7
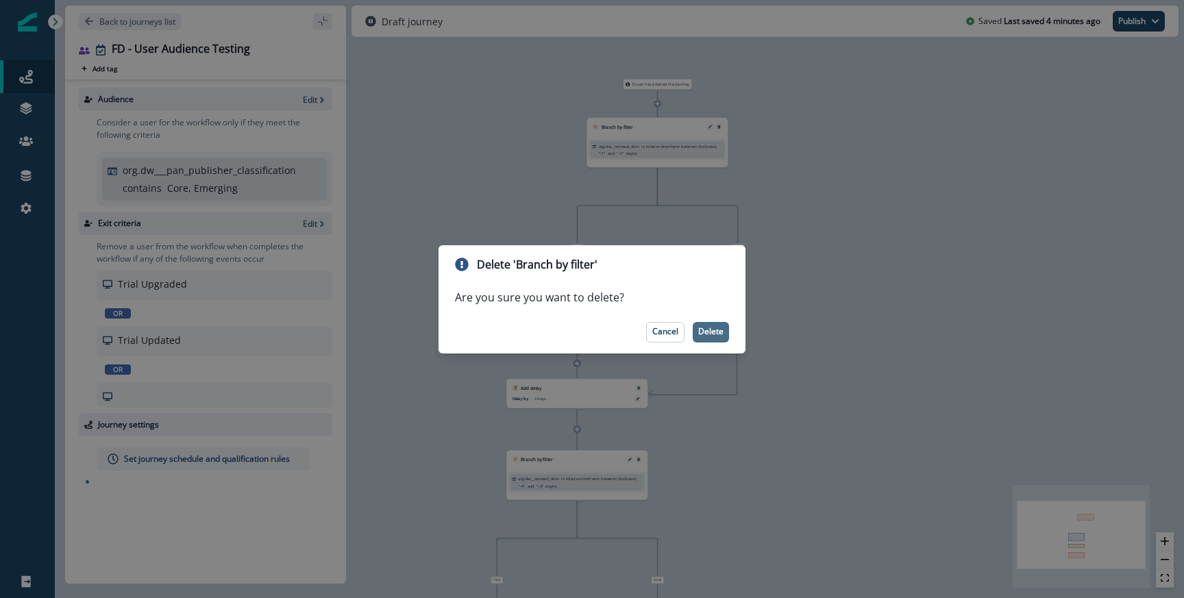
click at [702, 322] on button "Delete" at bounding box center [710, 332] width 36 height 21
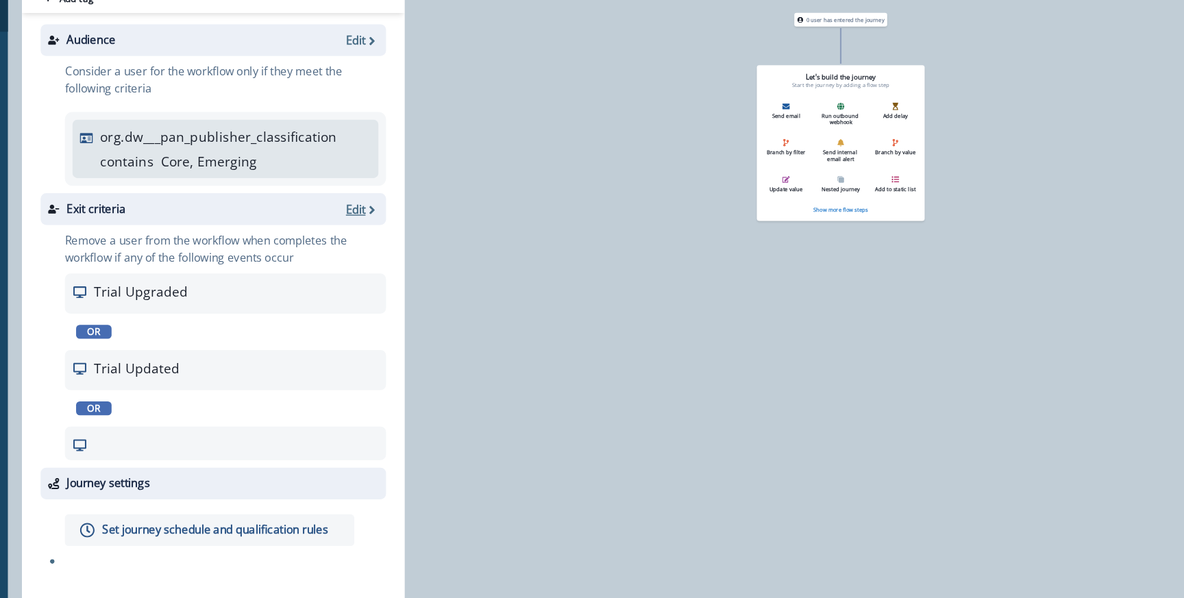
click at [305, 225] on p "Edit" at bounding box center [310, 224] width 14 height 12
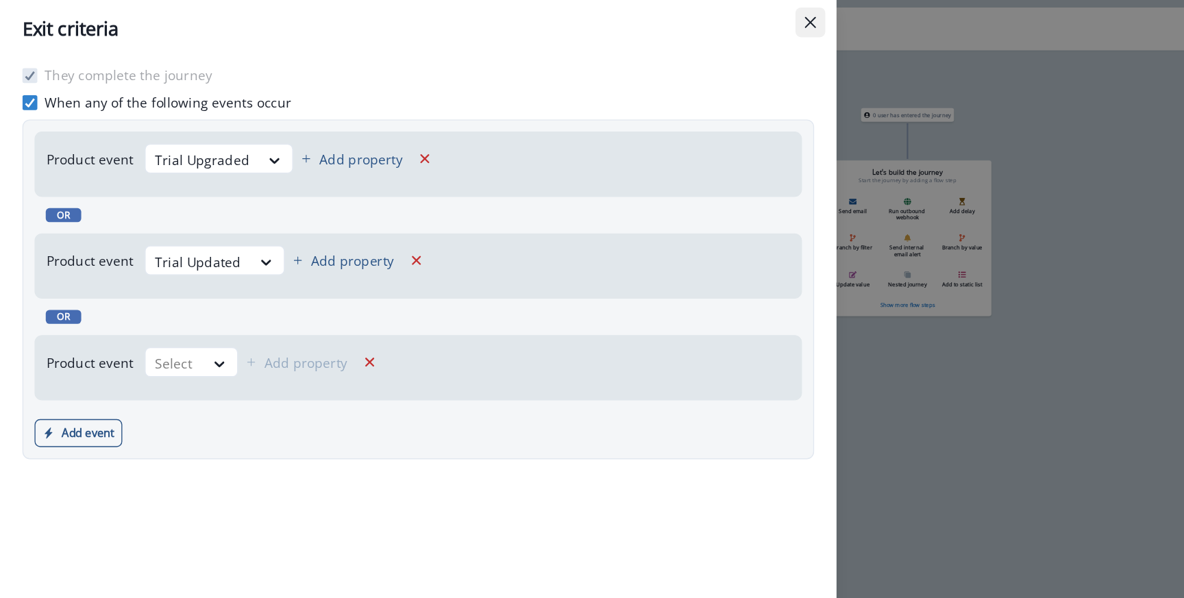
click at [595, 19] on icon "Close" at bounding box center [594, 16] width 8 height 8
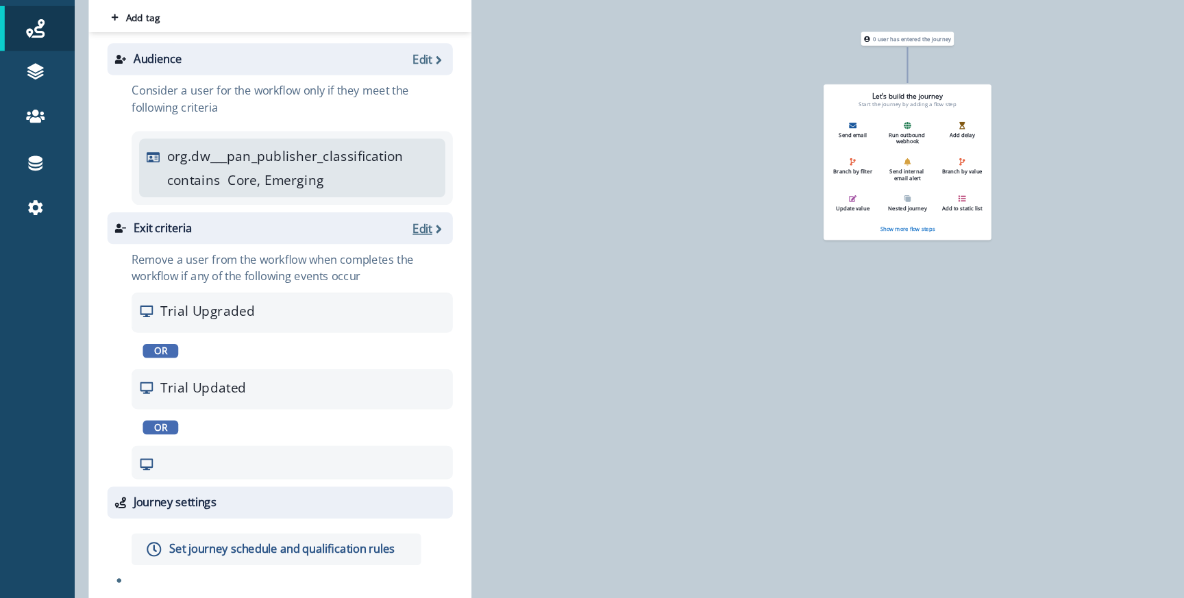
click at [314, 221] on p "Edit" at bounding box center [310, 224] width 14 height 12
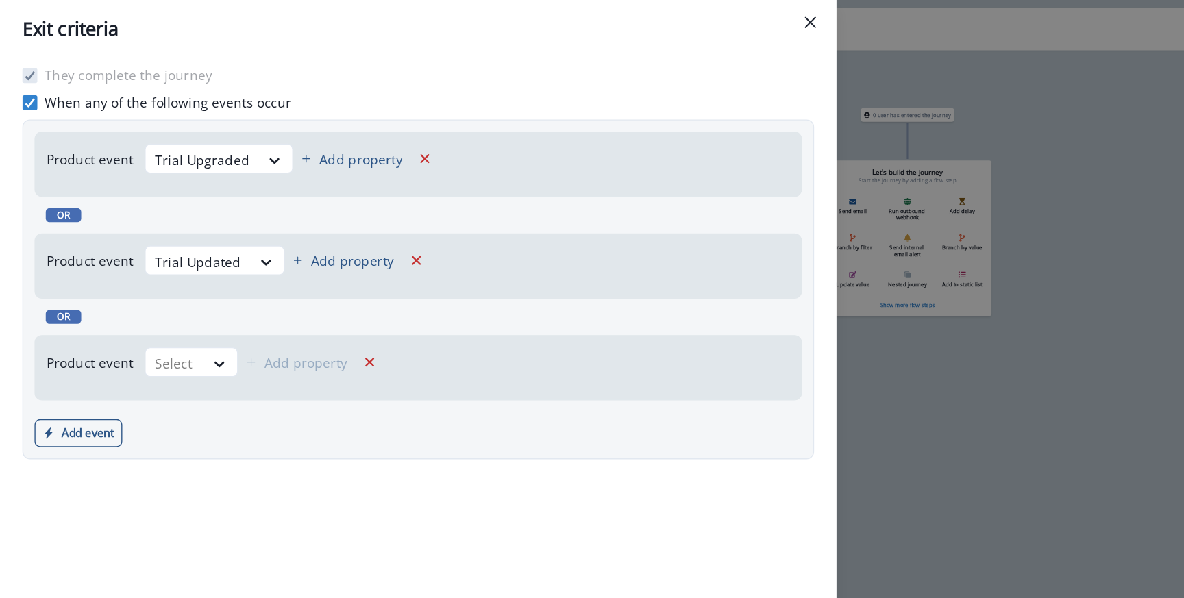
click at [46, 77] on p "When any of the following events occur" at bounding box center [123, 75] width 181 height 14
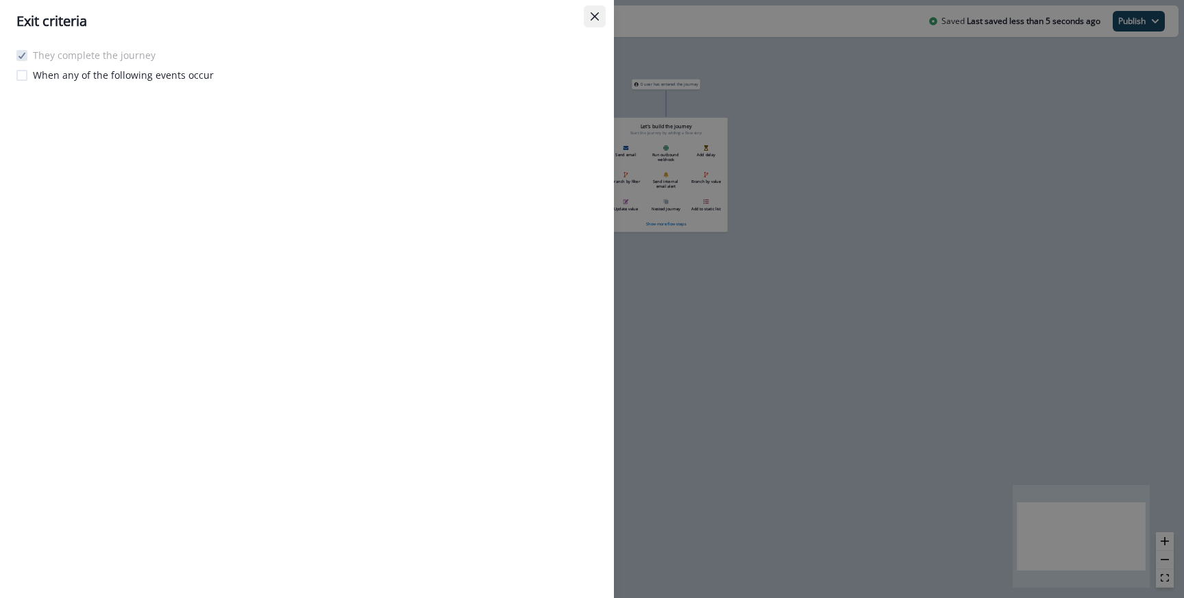
click at [588, 22] on button "Close" at bounding box center [595, 16] width 22 height 22
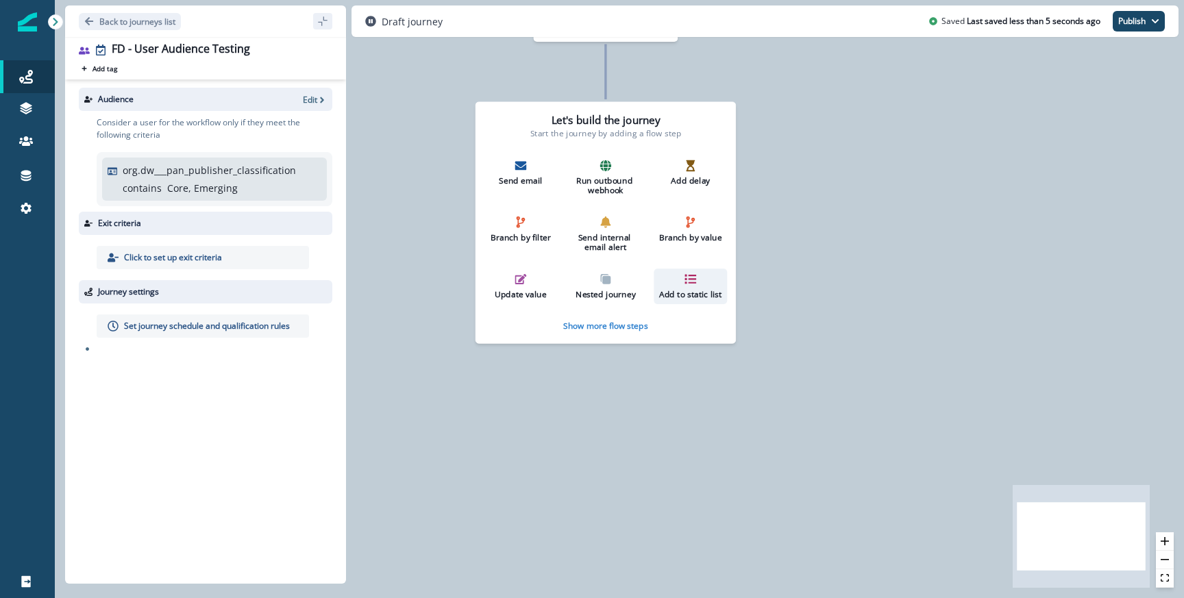
click at [692, 292] on p "Add to static list" at bounding box center [690, 295] width 64 height 10
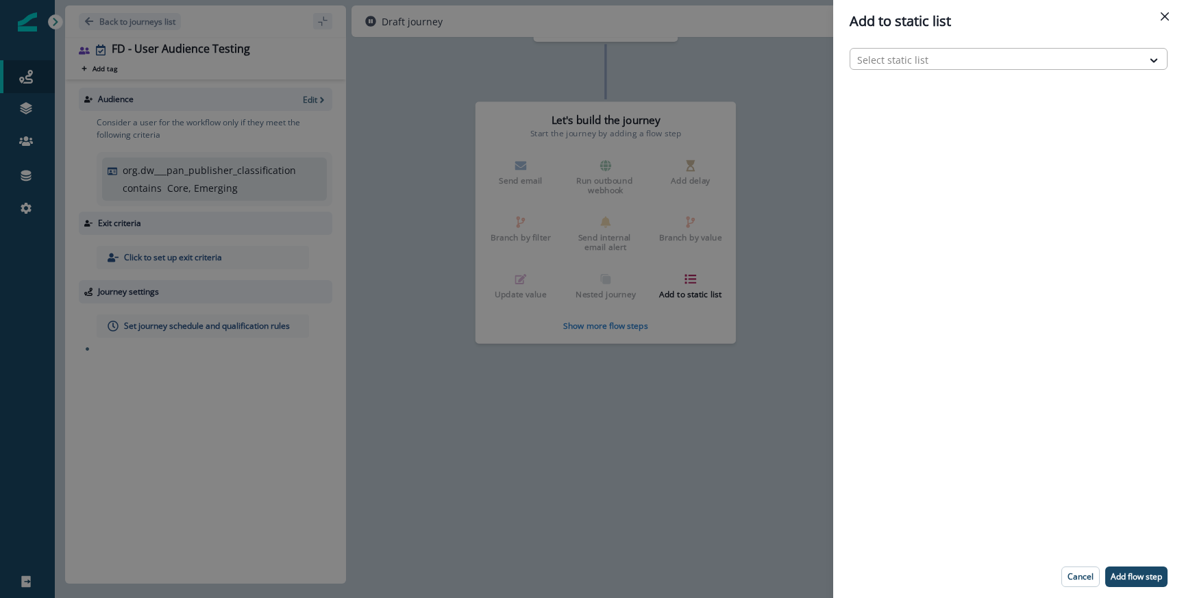
click at [895, 56] on div at bounding box center [996, 59] width 278 height 17
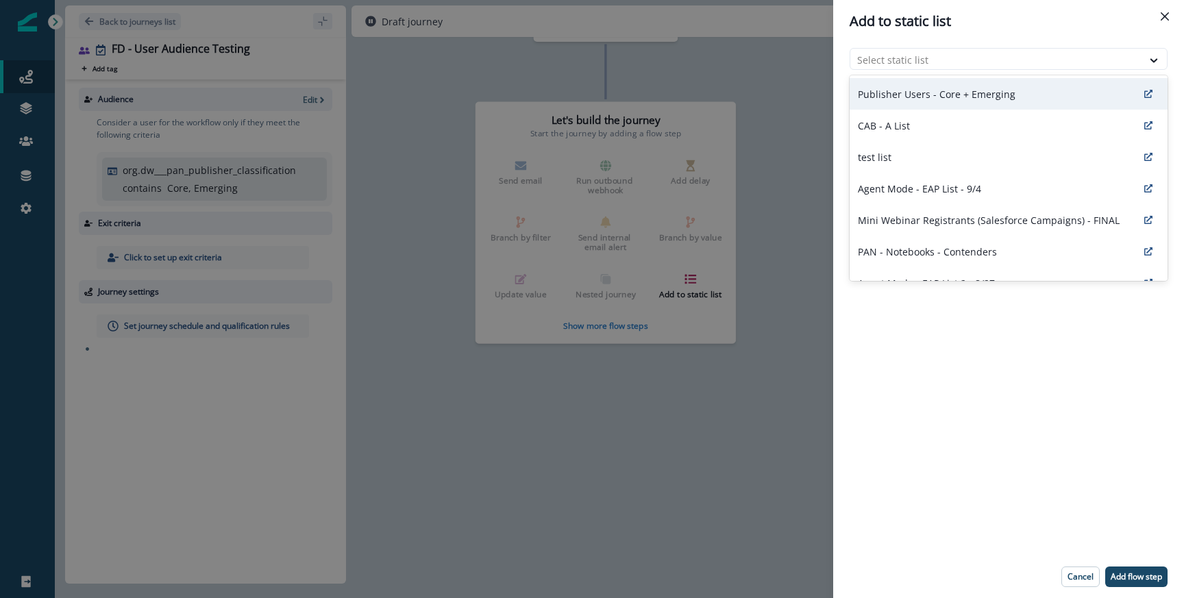
click at [886, 95] on p "Publisher Users - Core + Emerging" at bounding box center [937, 94] width 158 height 14
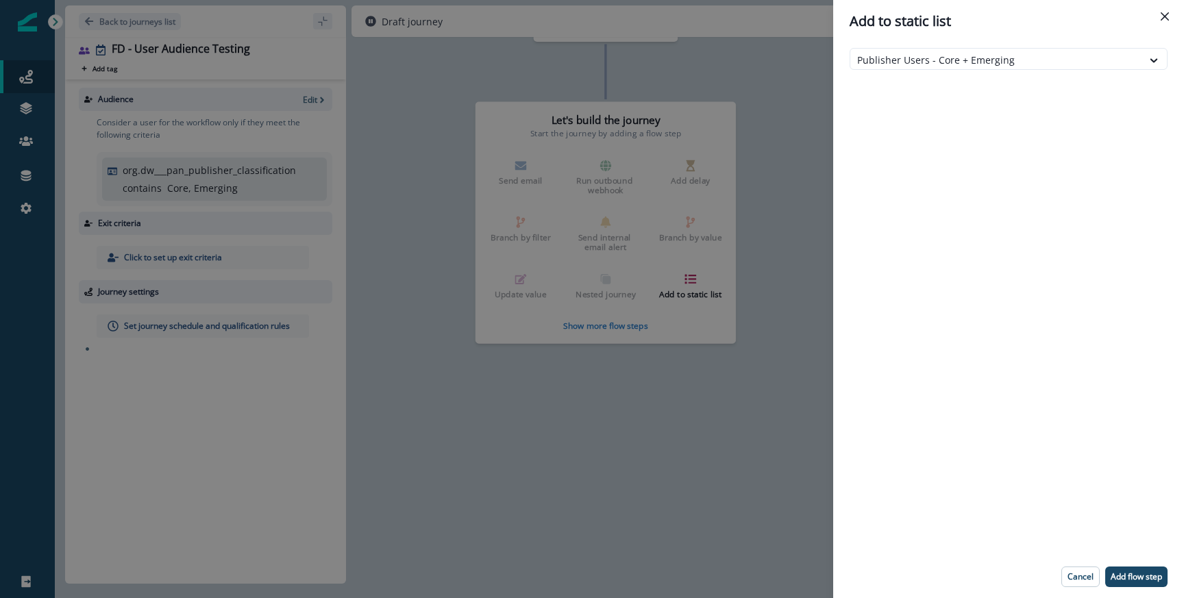
click at [921, 232] on div "option Publisher Users - Core + Emerging, selected. Publisher Users - Core + Em…" at bounding box center [1008, 298] width 351 height 513
click at [1120, 569] on button "Add flow step" at bounding box center [1136, 576] width 62 height 21
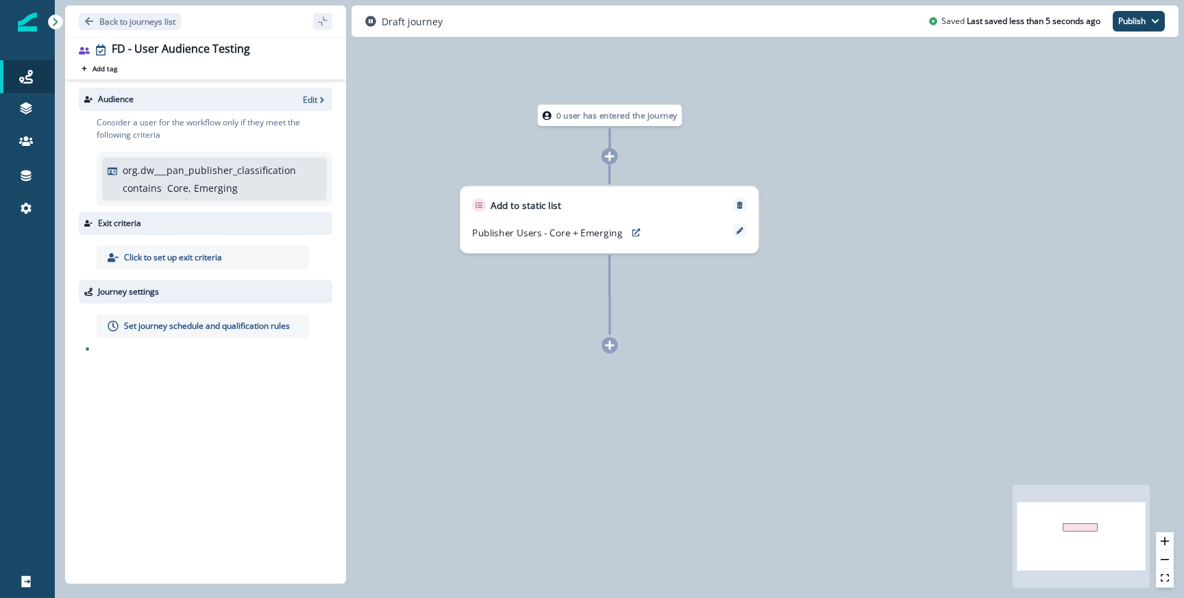
click at [1161, 34] on div "Draft journey Saved Last saved less than 5 seconds ago Publish as active journe…" at bounding box center [764, 21] width 827 height 32
click at [1157, 28] on button "Publish" at bounding box center [1138, 21] width 52 height 21
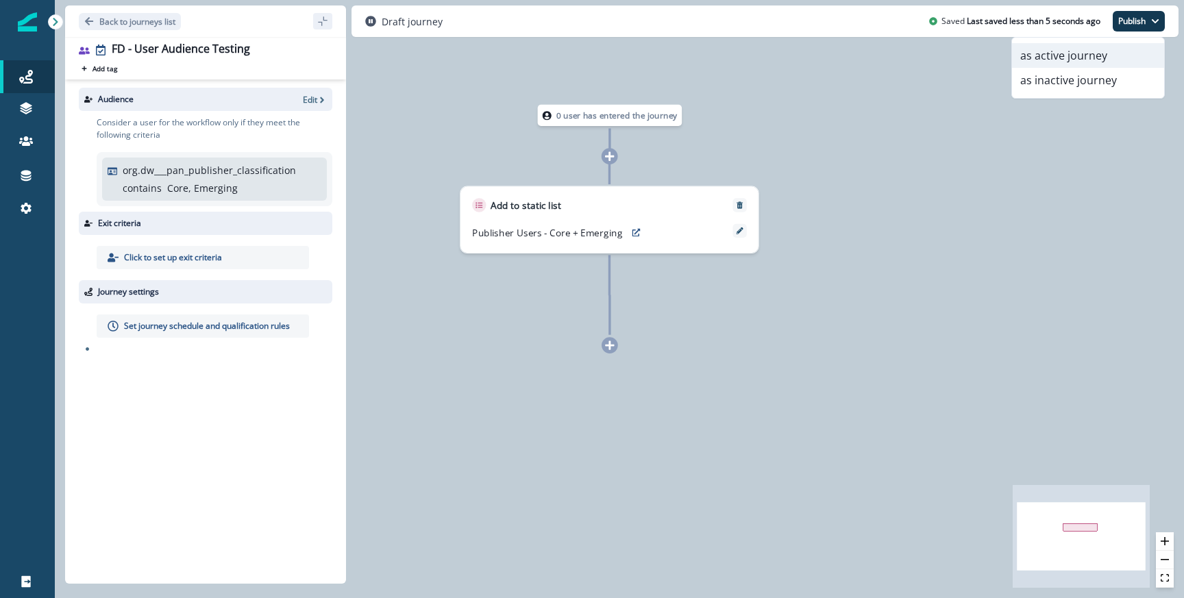
click at [1069, 60] on button "as active journey" at bounding box center [1088, 55] width 152 height 25
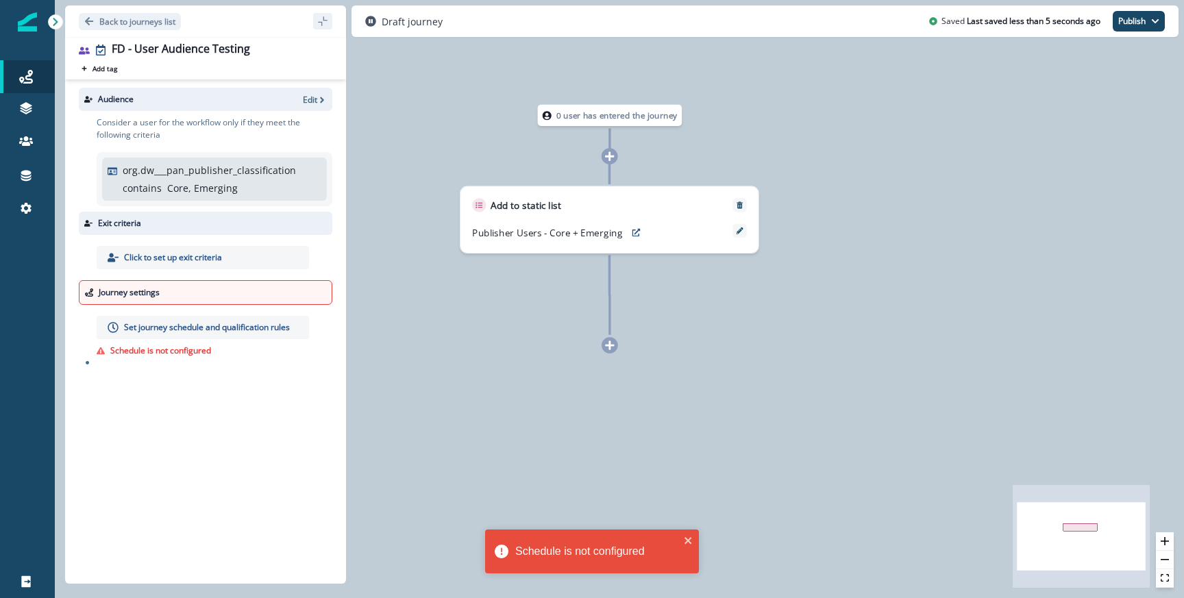
click at [130, 336] on div "Set journey schedule and qualification rules" at bounding box center [203, 327] width 212 height 23
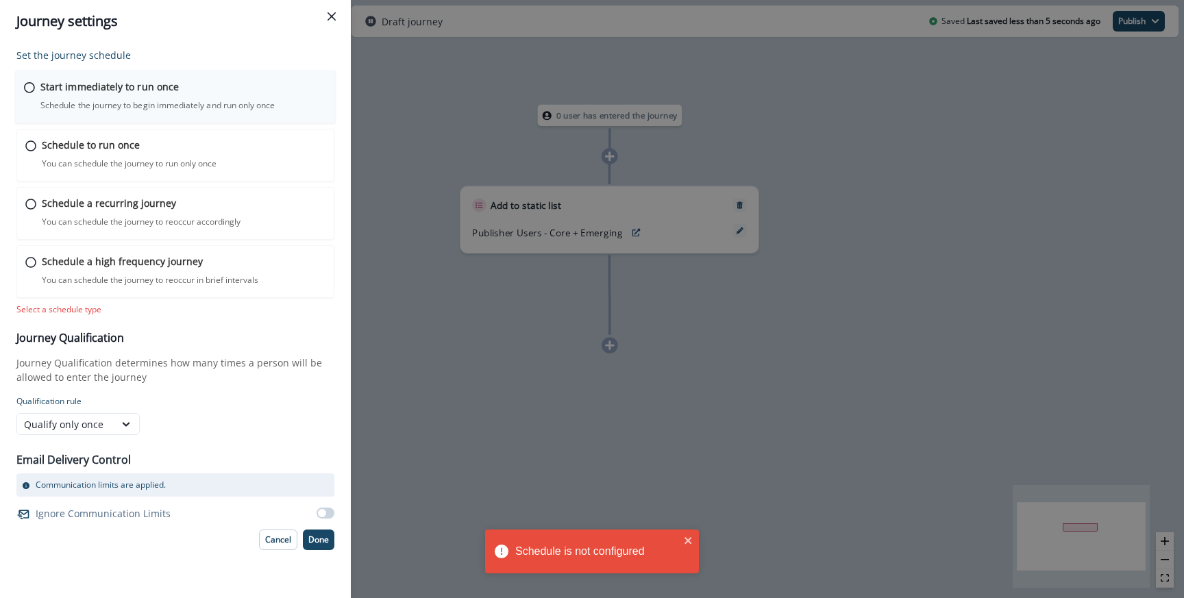
click at [151, 92] on p "Start immediately to run once" at bounding box center [109, 86] width 138 height 14
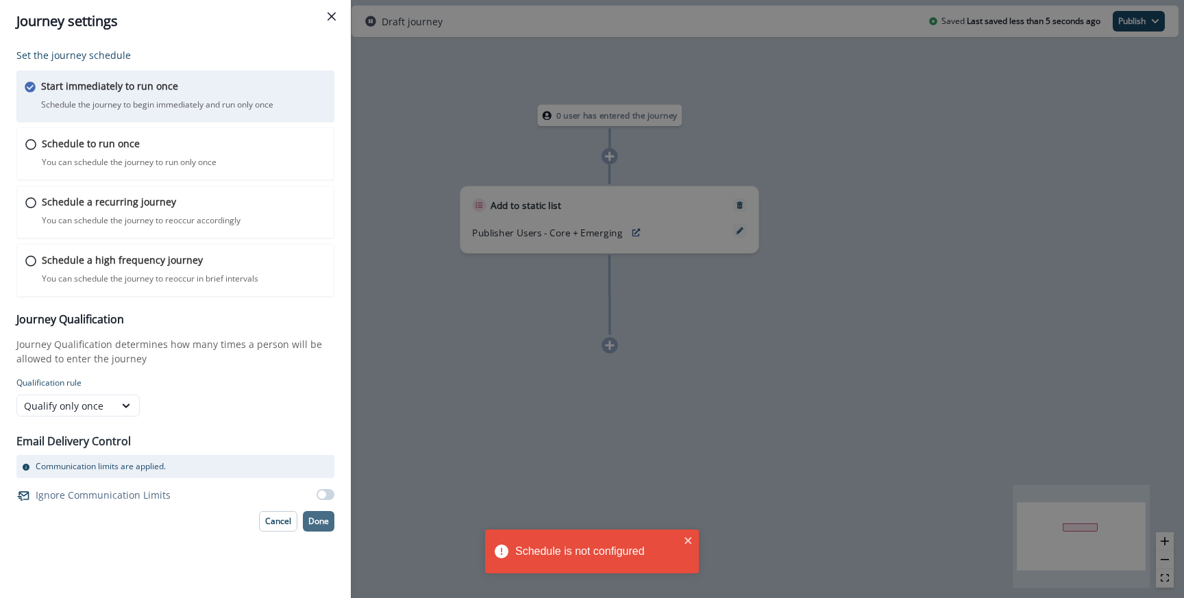
click at [313, 526] on p "Done" at bounding box center [318, 521] width 21 height 10
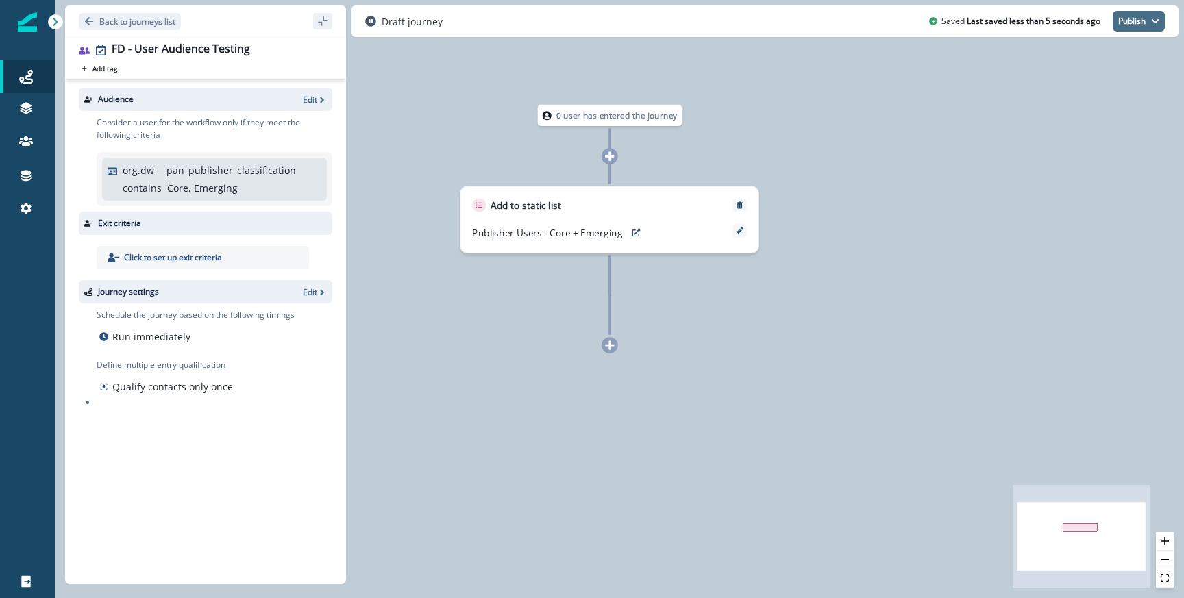
click at [1145, 22] on button "Publish" at bounding box center [1138, 21] width 52 height 21
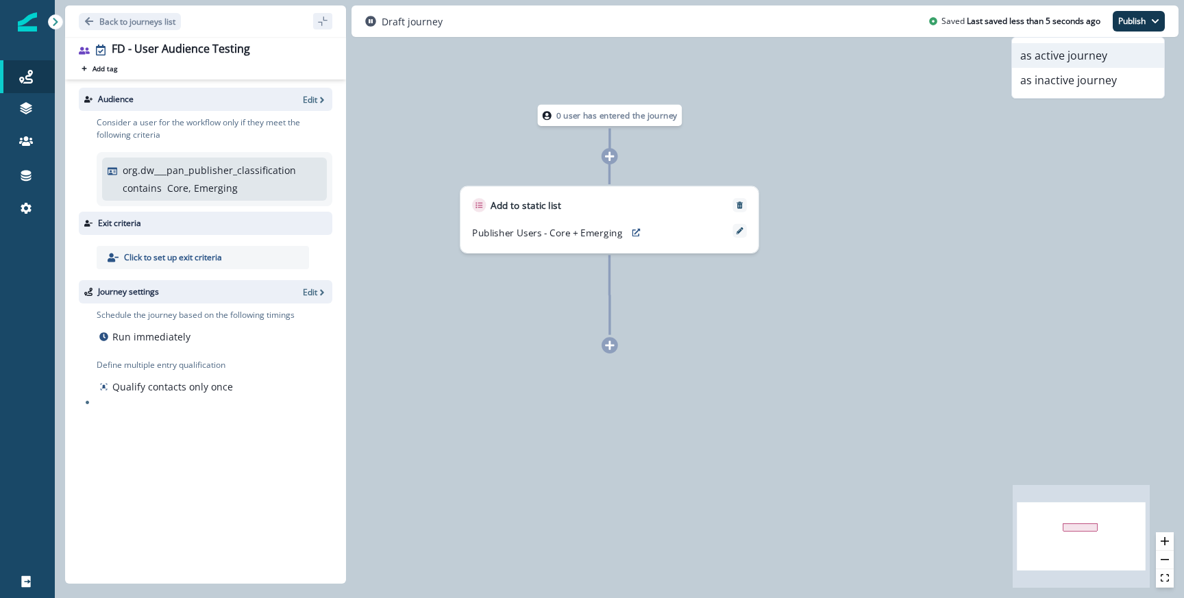
click at [1058, 58] on button "as active journey" at bounding box center [1088, 55] width 152 height 25
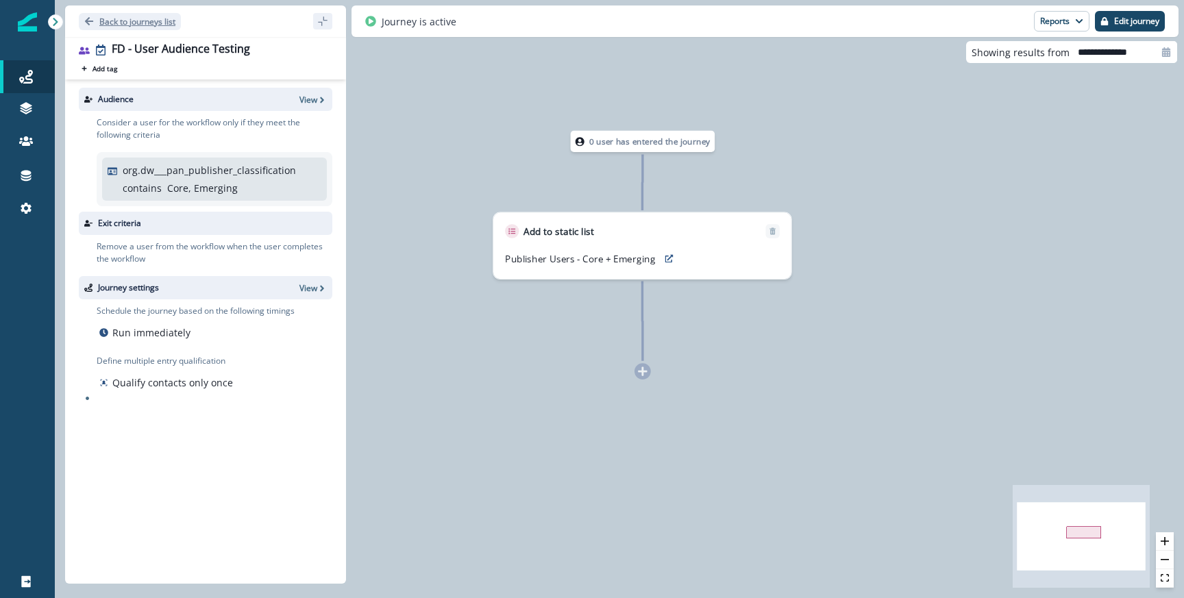
click at [123, 25] on p "Back to journeys list" at bounding box center [137, 22] width 76 height 12
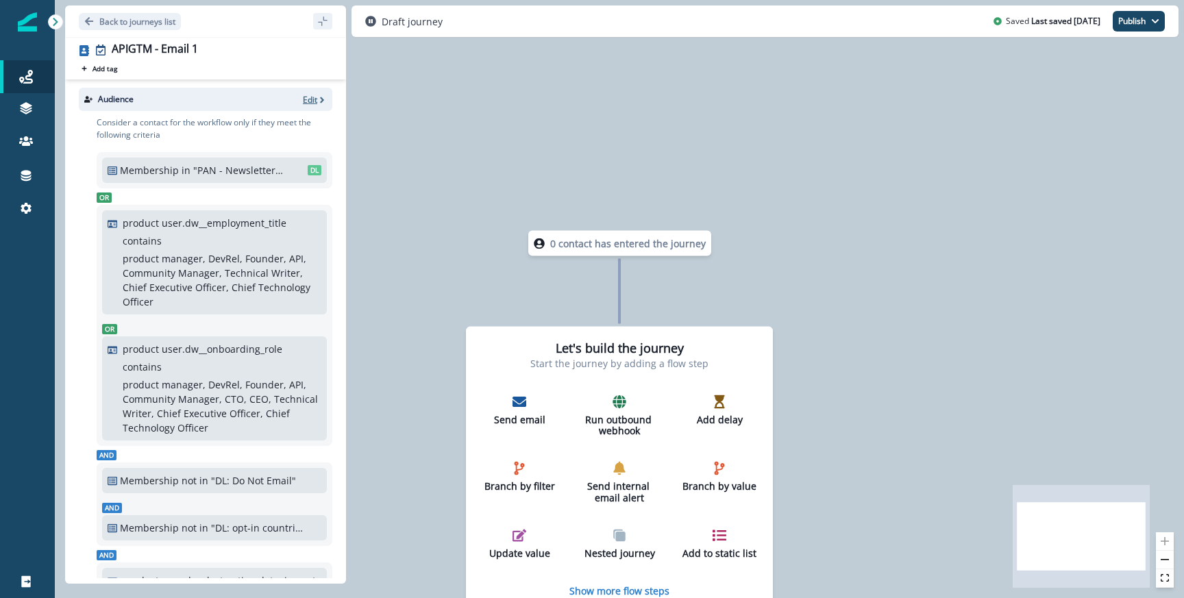
click at [308, 96] on p "Edit" at bounding box center [310, 100] width 14 height 12
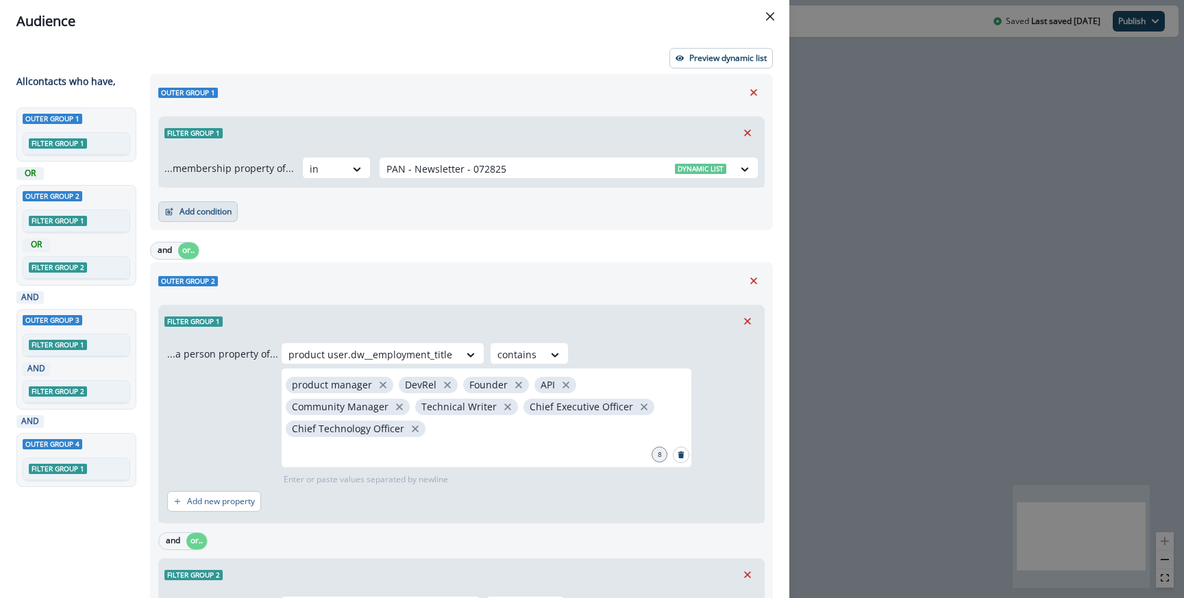
click at [197, 214] on button "Add condition" at bounding box center [197, 211] width 79 height 21
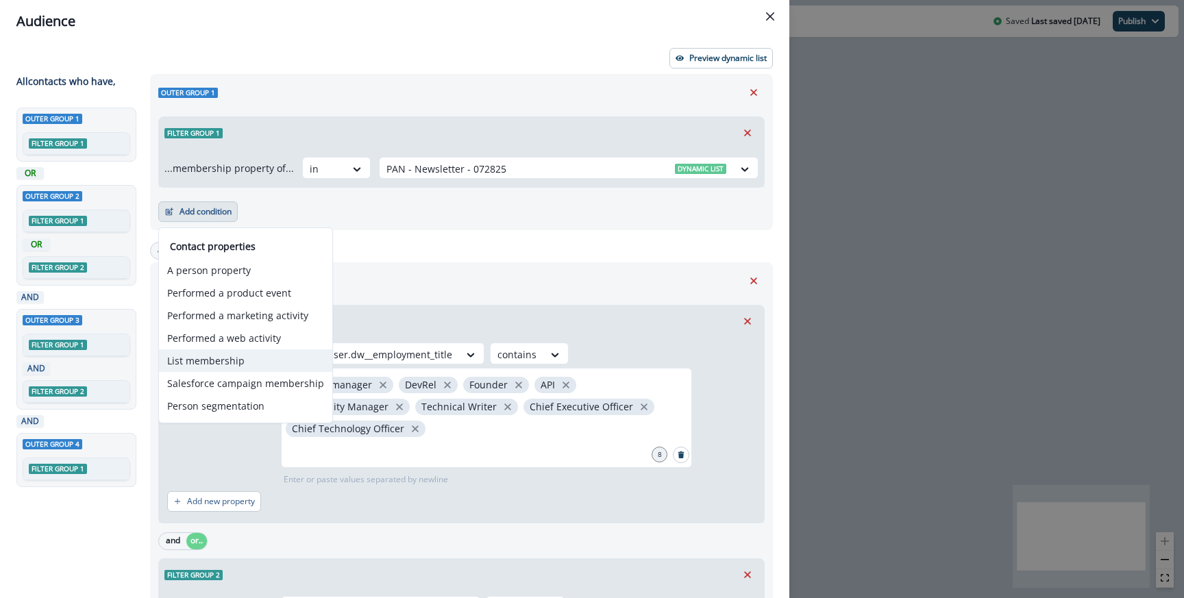
click at [216, 369] on button "List membership" at bounding box center [245, 360] width 173 height 23
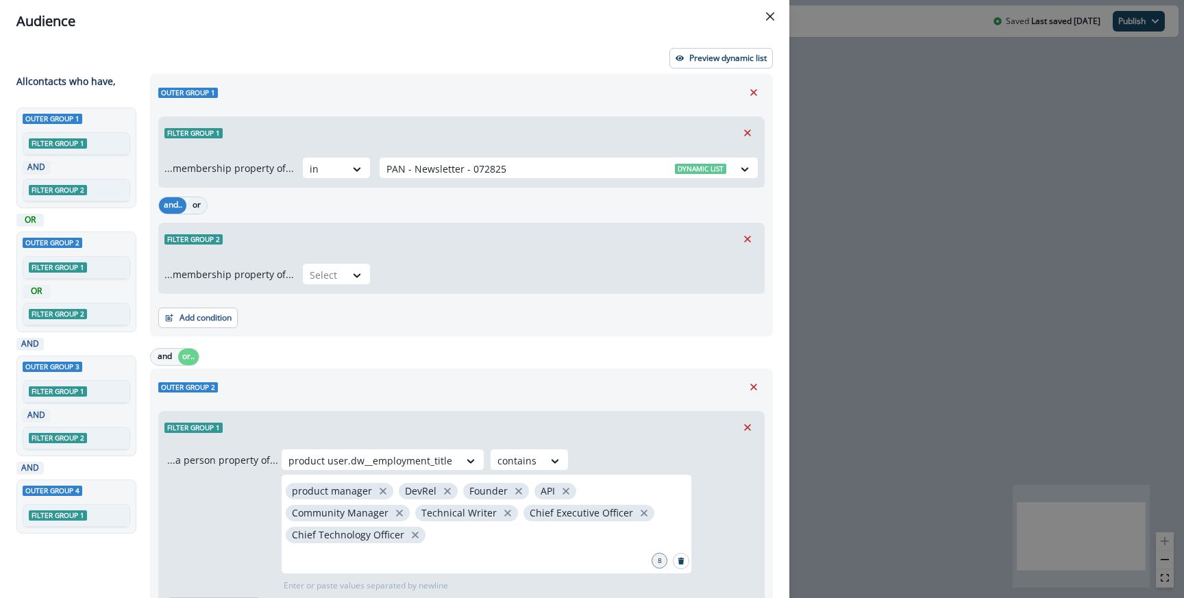
click at [196, 203] on button "or" at bounding box center [196, 205] width 21 height 16
click at [324, 267] on div at bounding box center [324, 274] width 29 height 17
click at [323, 332] on div "in" at bounding box center [332, 330] width 68 height 25
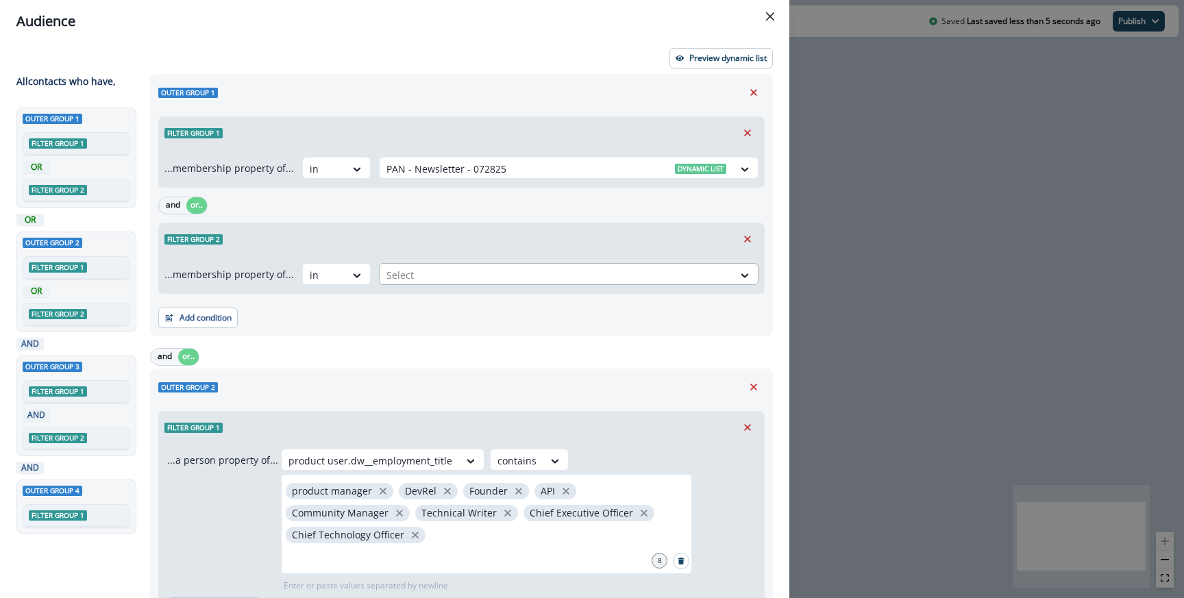
click at [414, 277] on div at bounding box center [556, 274] width 340 height 17
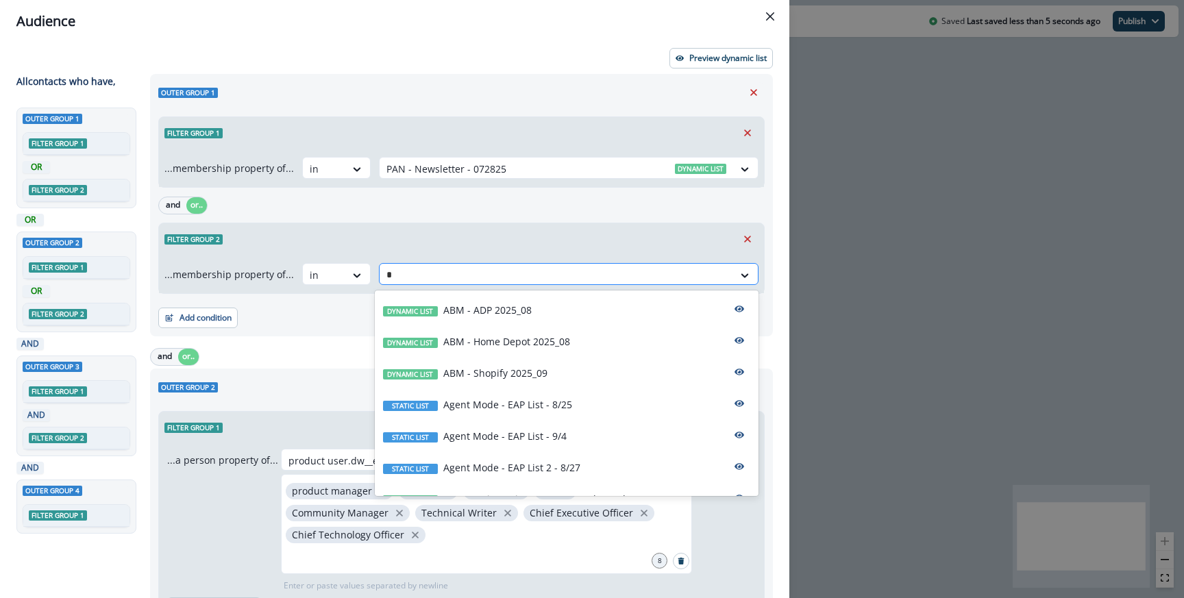
type input "**"
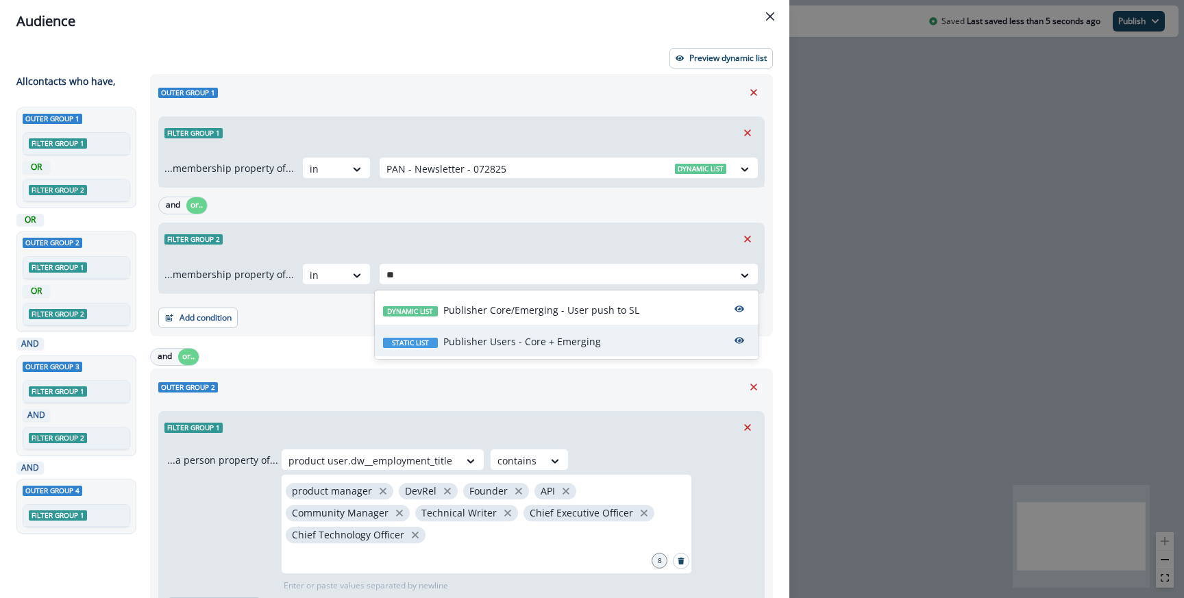
click at [517, 342] on p "Publisher Users - Core + Emerging" at bounding box center [522, 341] width 158 height 14
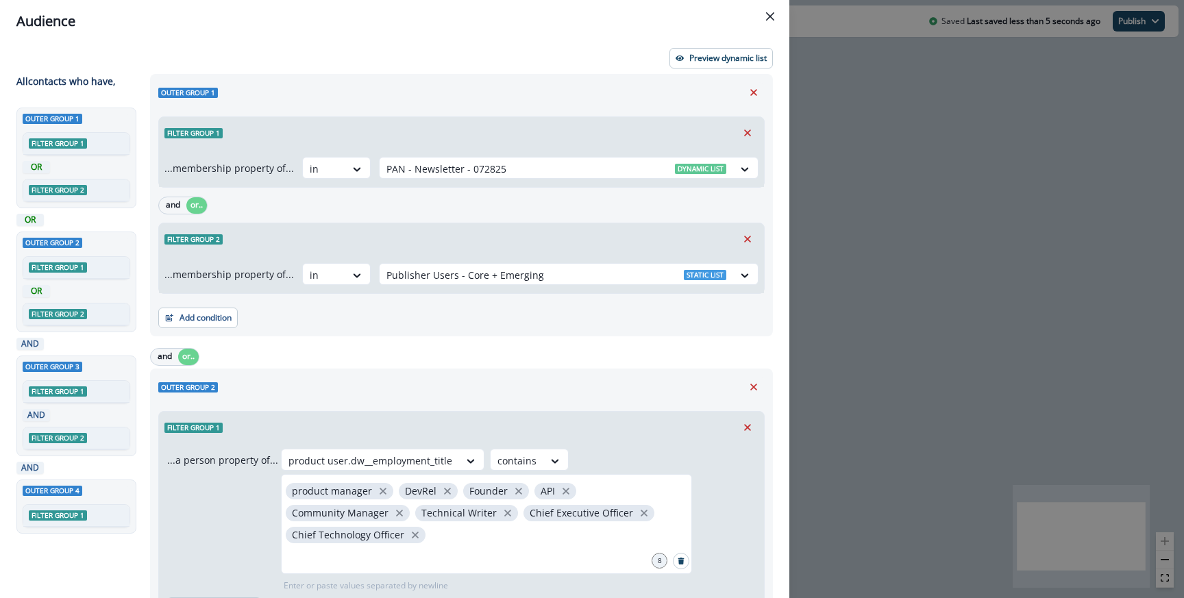
click at [539, 106] on div "Outer group 1 Filter group 1 ...membership property of... in PAN - Newsletter -…" at bounding box center [461, 205] width 623 height 262
click at [511, 278] on div at bounding box center [556, 274] width 340 height 17
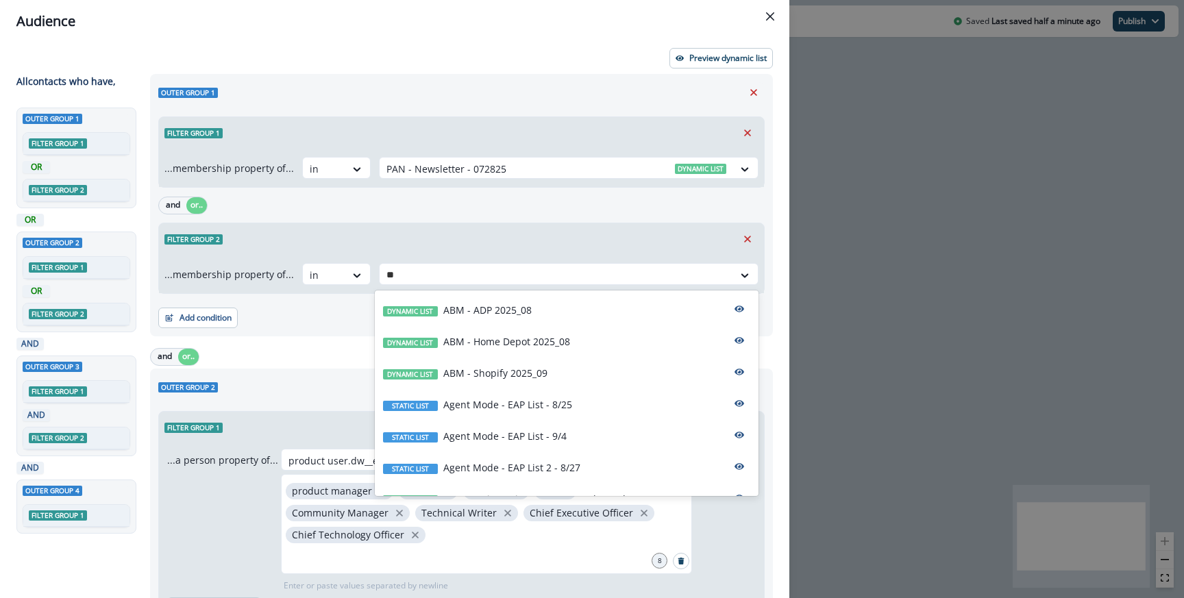
type input "***"
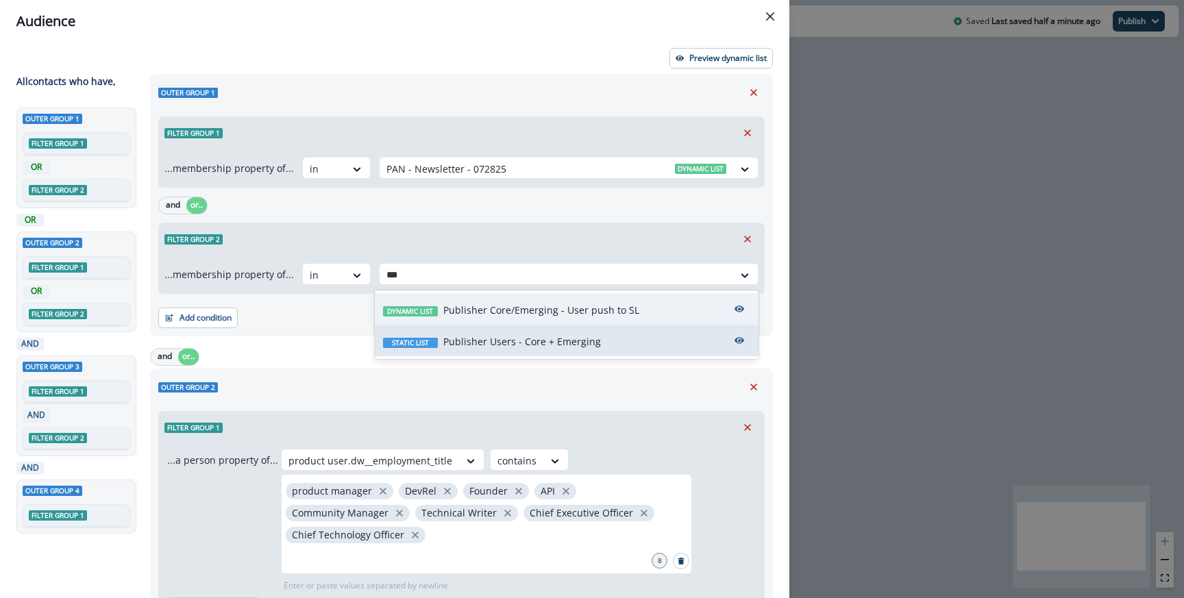
click at [526, 299] on div "Dynamic list Publisher Core/Emerging - User push to SL" at bounding box center [567, 309] width 384 height 32
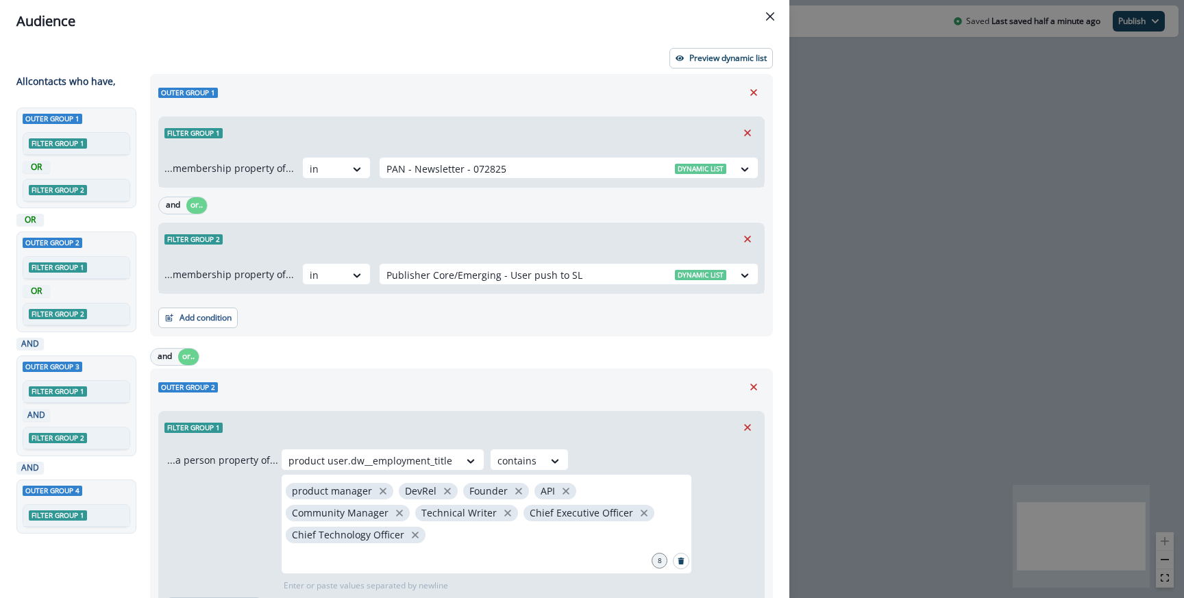
click at [544, 240] on div "Filter group 2" at bounding box center [461, 239] width 605 height 32
click at [721, 49] on button "Preview dynamic list" at bounding box center [720, 58] width 103 height 21
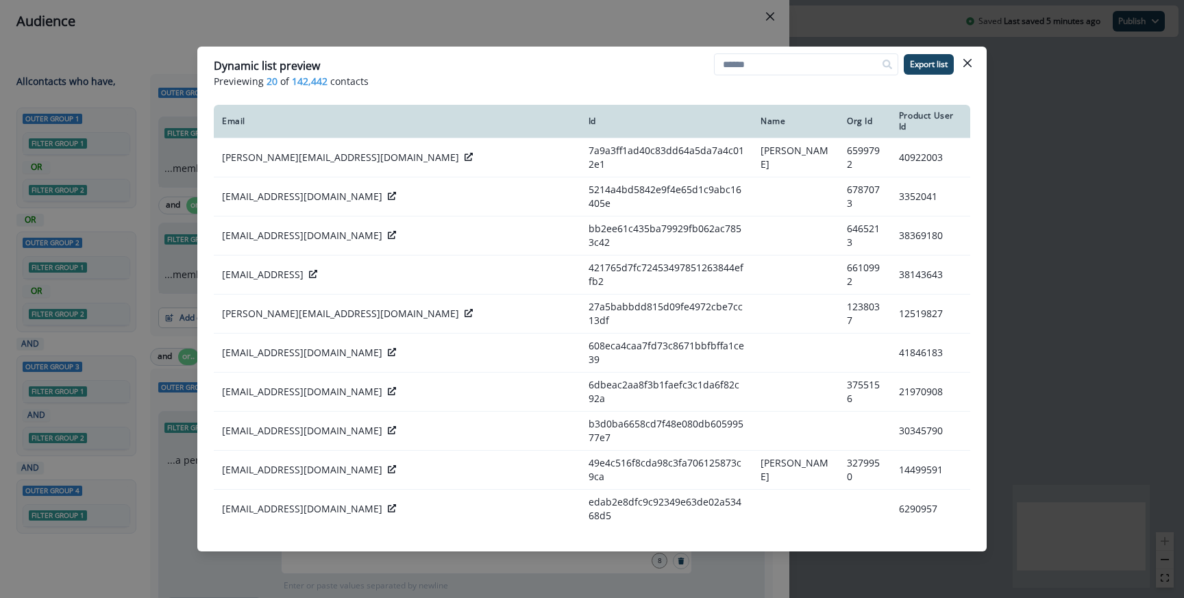
click at [292, 82] on span "142,442" at bounding box center [310, 81] width 36 height 14
click at [603, 36] on div "Dynamic list preview Previewing 20 of 142,442 contacts Export list Email Id Nam…" at bounding box center [592, 299] width 1184 height 598
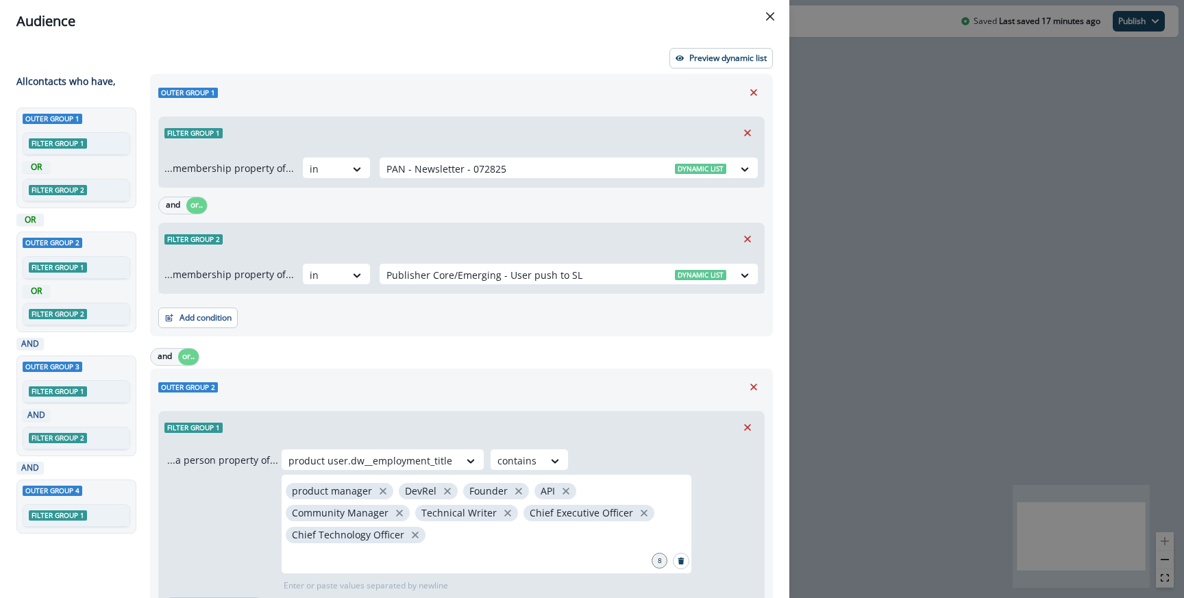
click at [899, 299] on div "Audience Preview dynamic list All contact s who have, Outer group 1 Filter grou…" at bounding box center [592, 299] width 1184 height 598
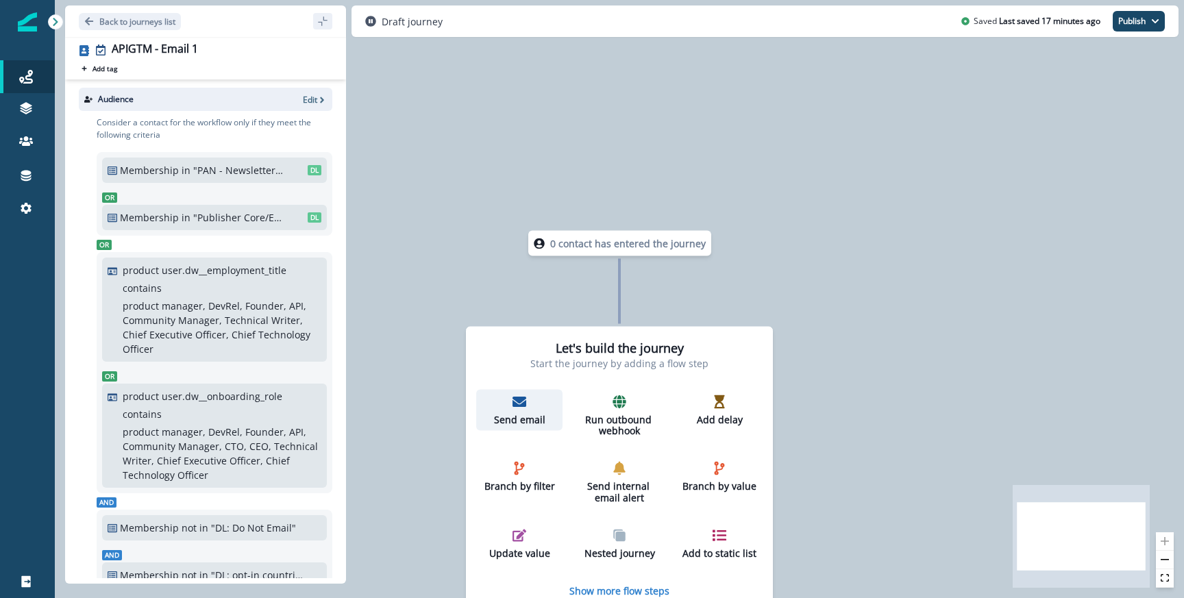
click at [509, 415] on p "Send email" at bounding box center [519, 420] width 75 height 12
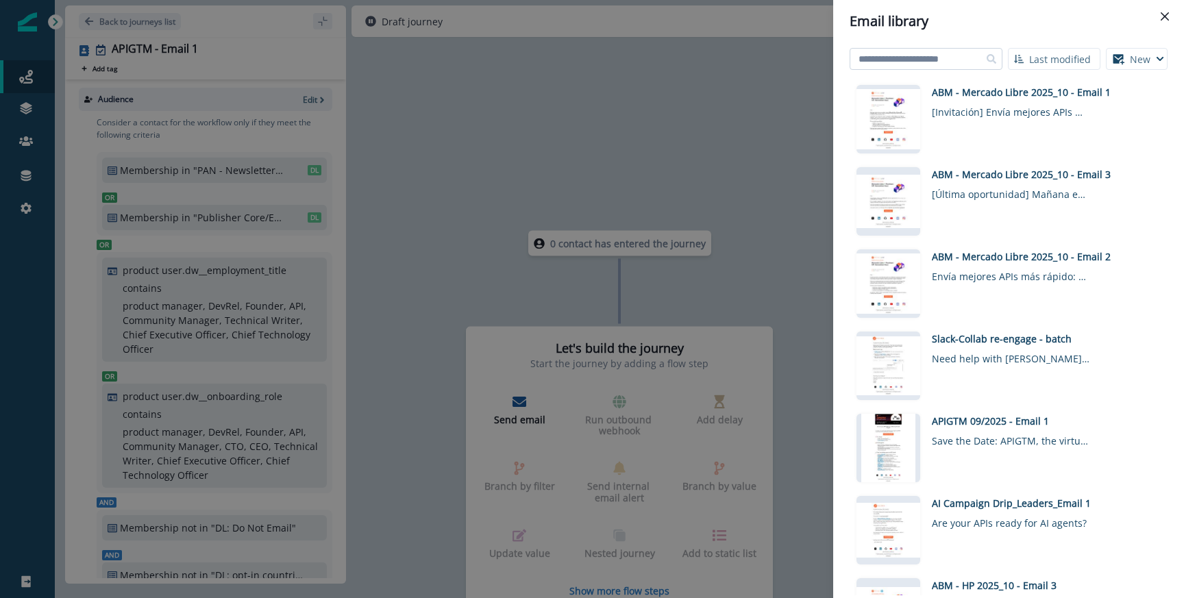
click at [934, 55] on input at bounding box center [925, 59] width 153 height 22
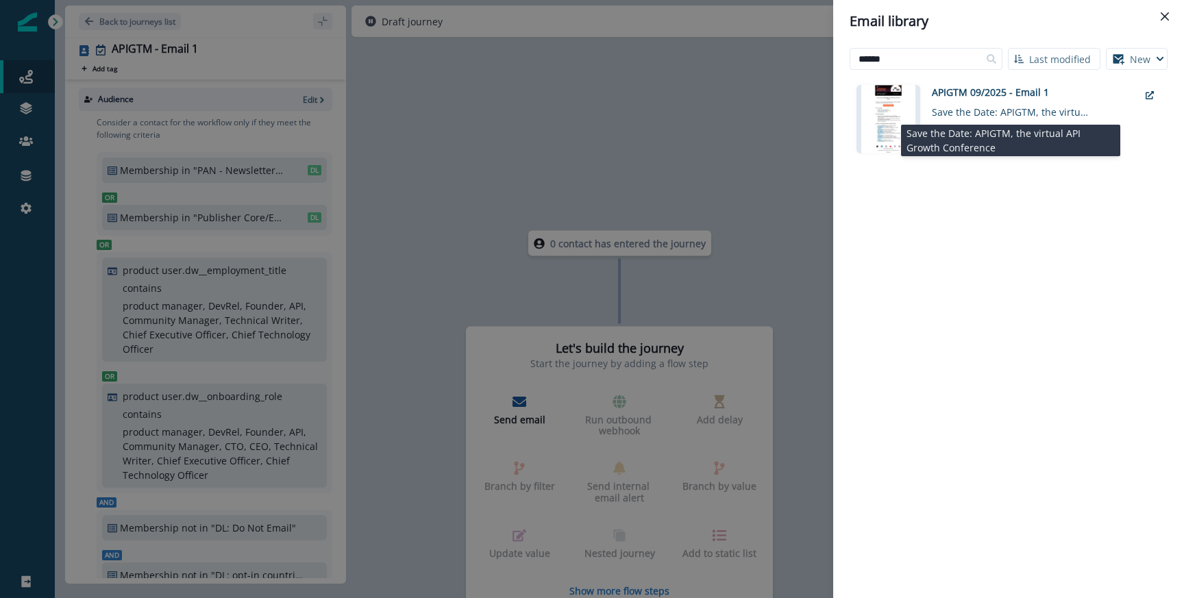
type input "******"
click at [951, 110] on div "Save the Date: APIGTM, the virtual API Growth Conference" at bounding box center [1011, 109] width 158 height 20
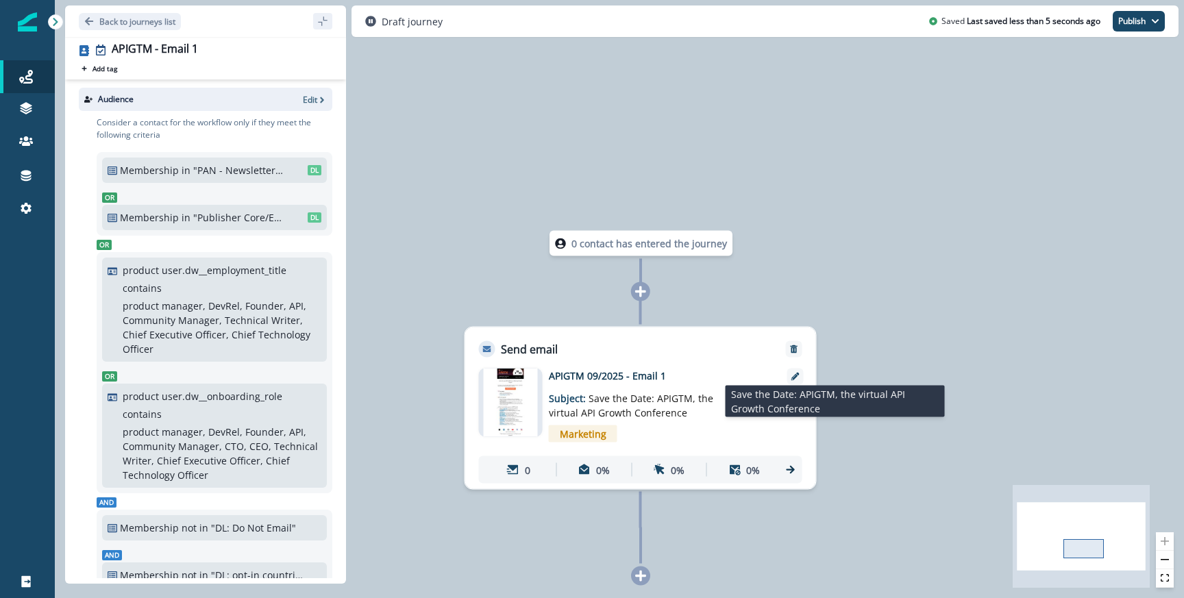
click at [555, 386] on p "Subject: Save the Date: APIGTM, the virtual API Growth Conference" at bounding box center [634, 401] width 171 height 37
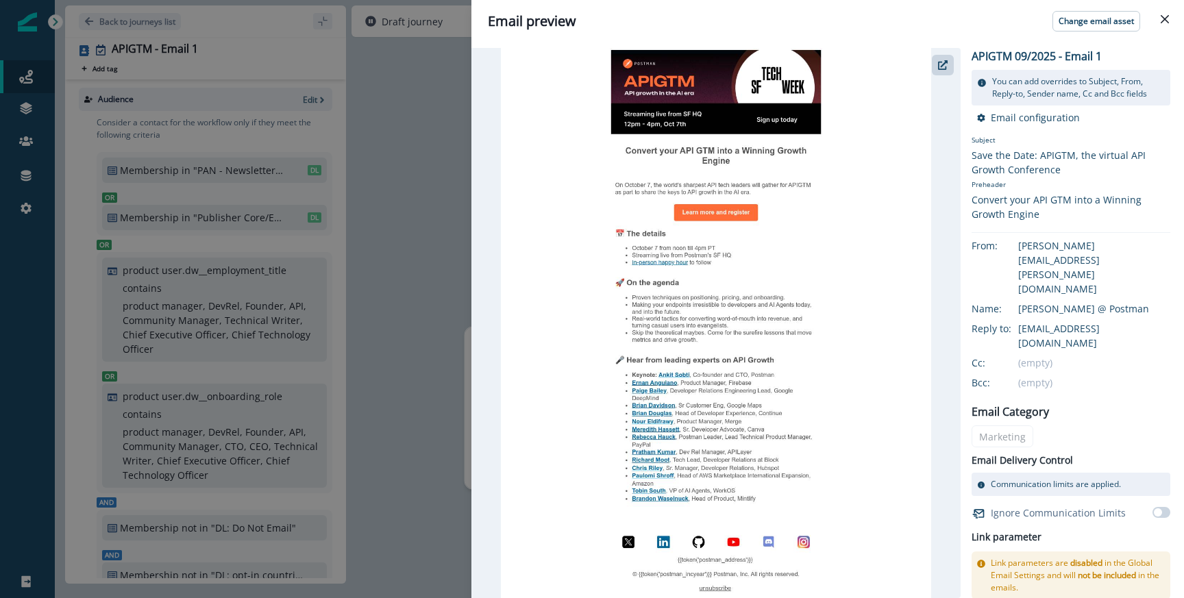
click at [443, 209] on div "Email preview Change email asset APIGTM 09/2025 - Email 1 You can add overrides…" at bounding box center [592, 299] width 1184 height 598
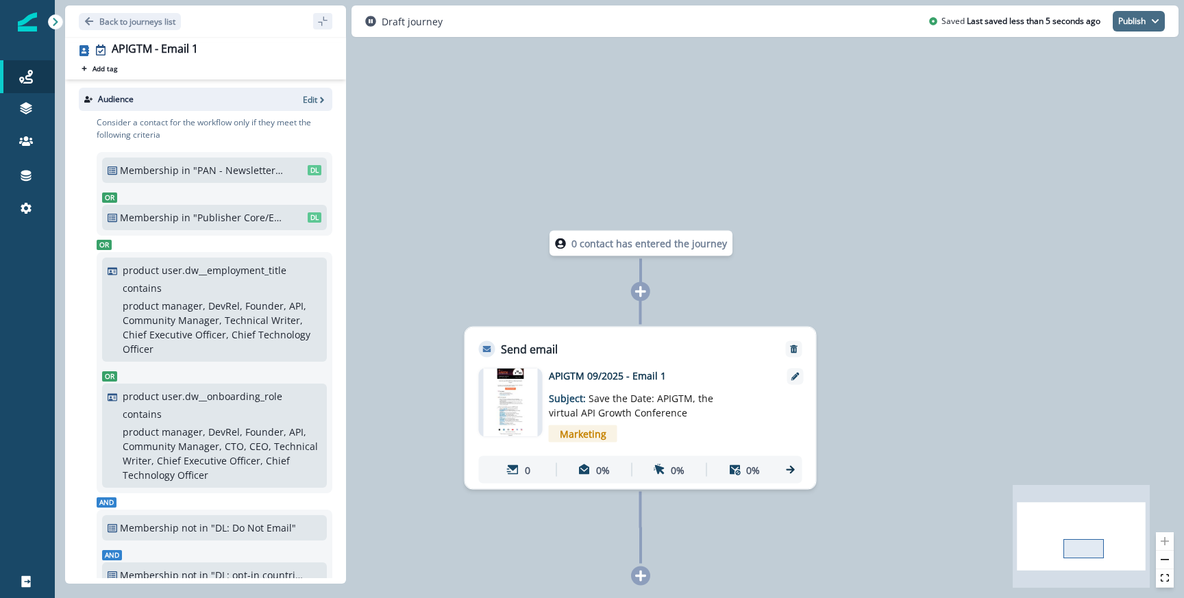
click at [1143, 26] on button "Publish" at bounding box center [1138, 21] width 52 height 21
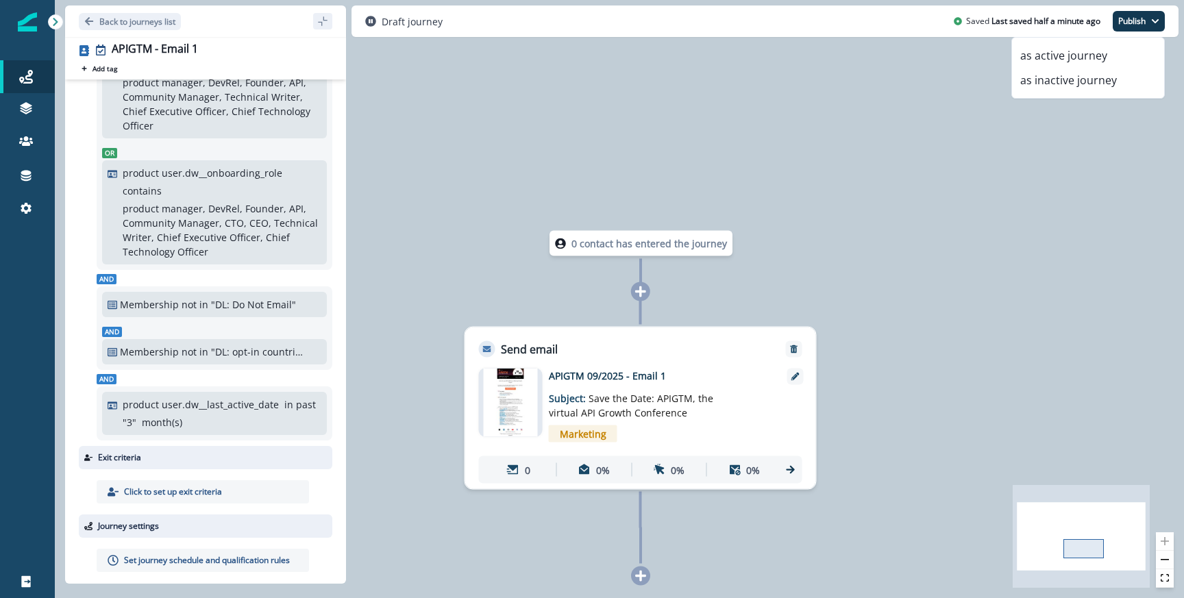
scroll to position [236, 0]
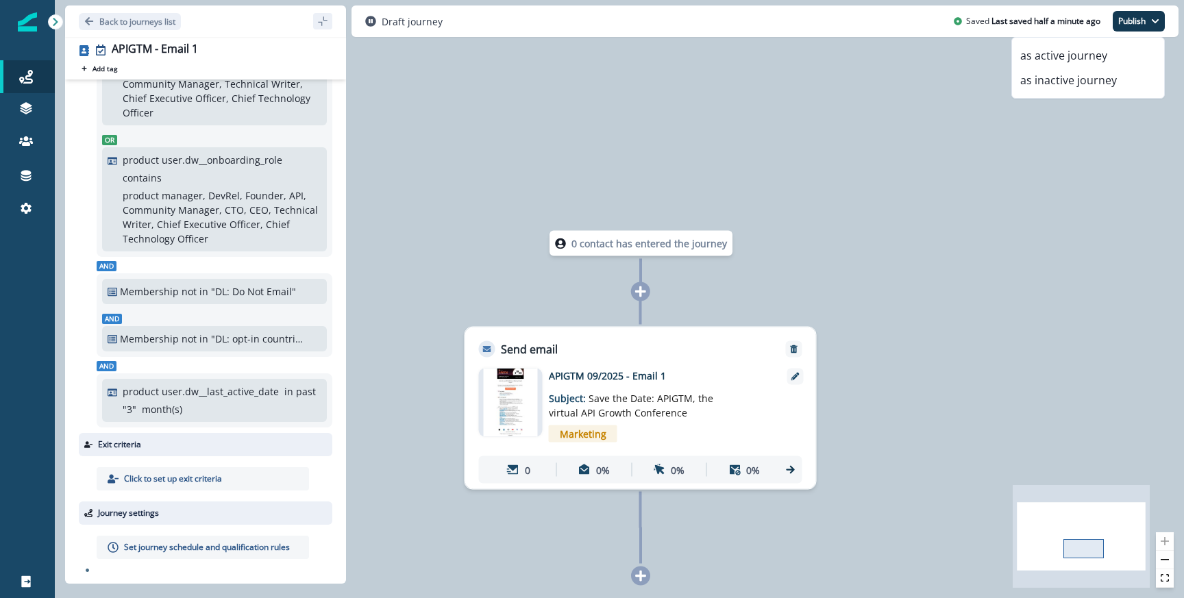
click at [175, 539] on div "Set journey schedule and qualification rules" at bounding box center [203, 547] width 212 height 23
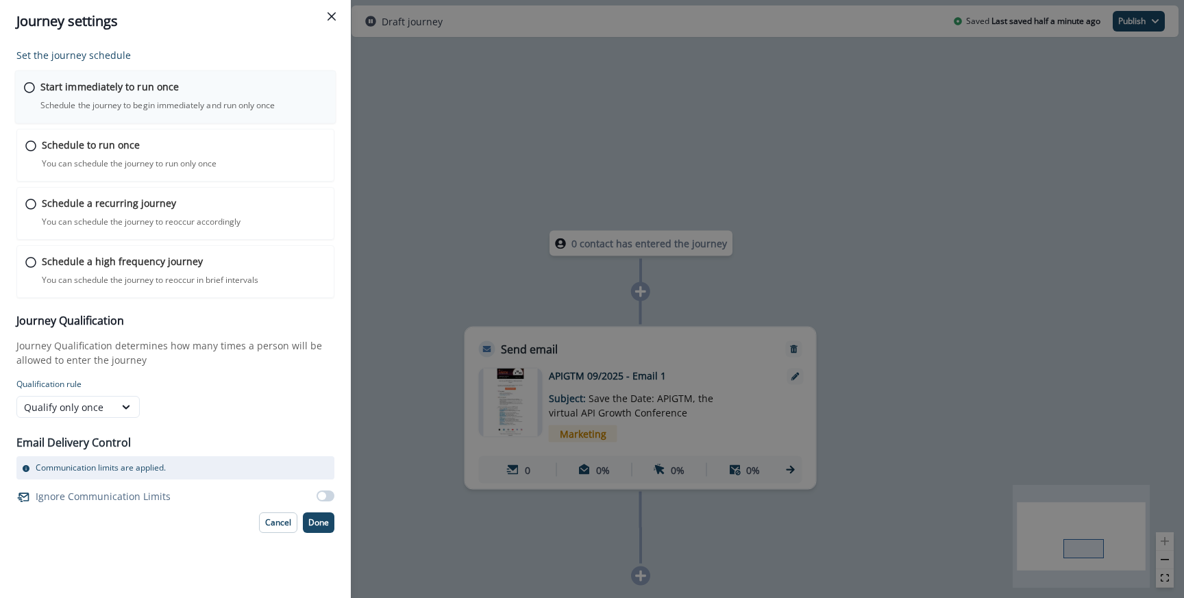
click at [116, 97] on div "Start immediately to run once Schedule the journey to begin immediately and run…" at bounding box center [183, 95] width 286 height 32
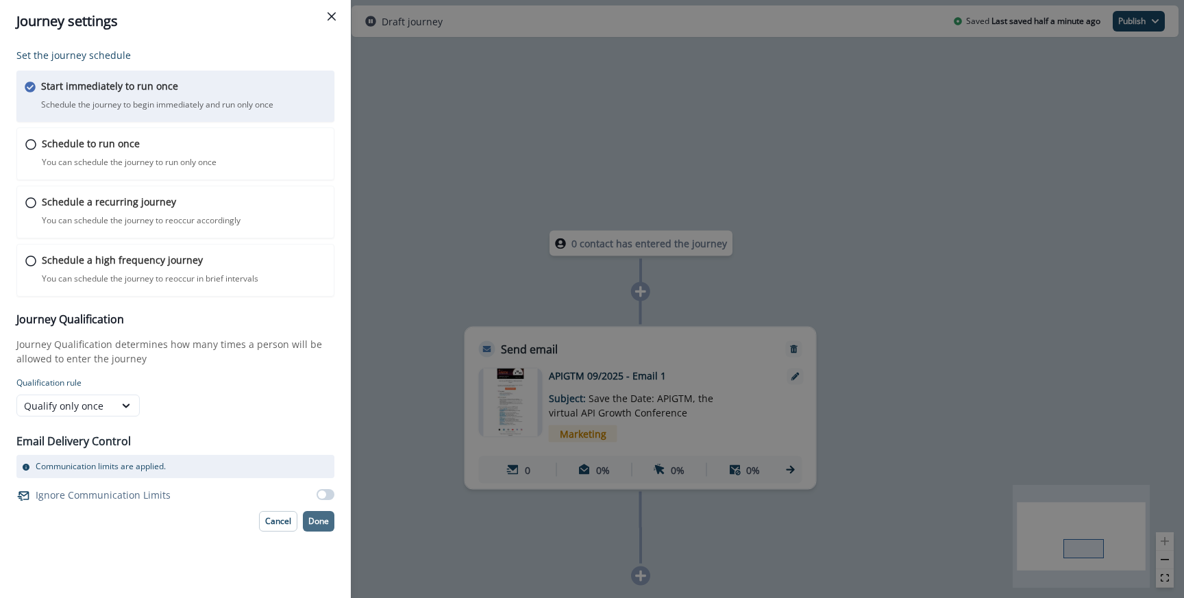
click at [323, 530] on button "Done" at bounding box center [319, 521] width 32 height 21
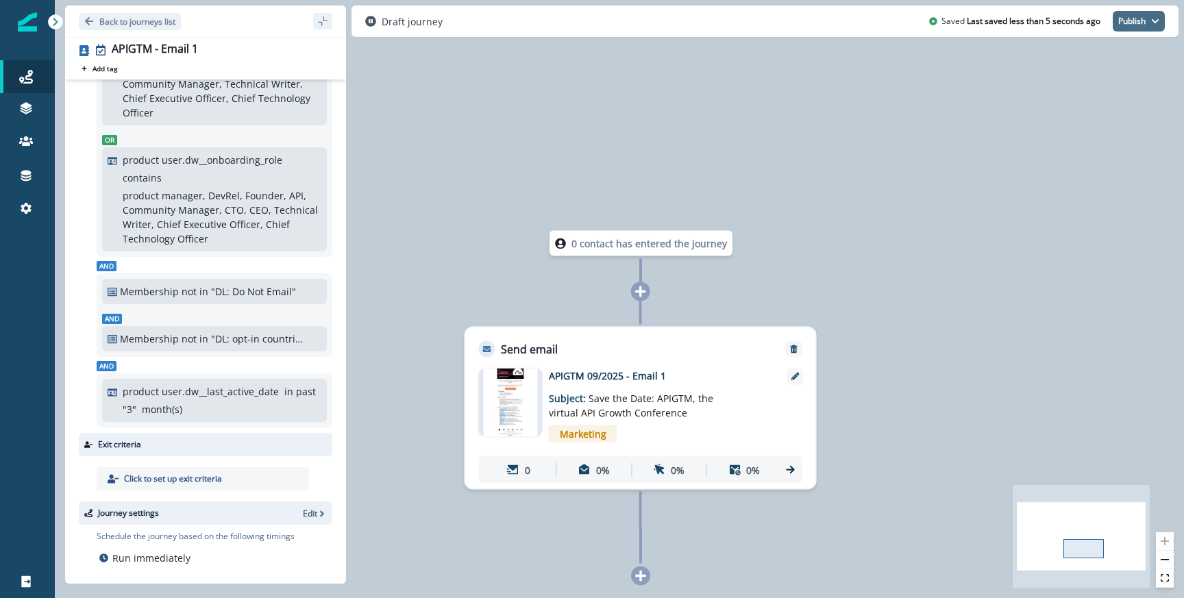
click at [1146, 18] on button "Publish" at bounding box center [1138, 21] width 52 height 21
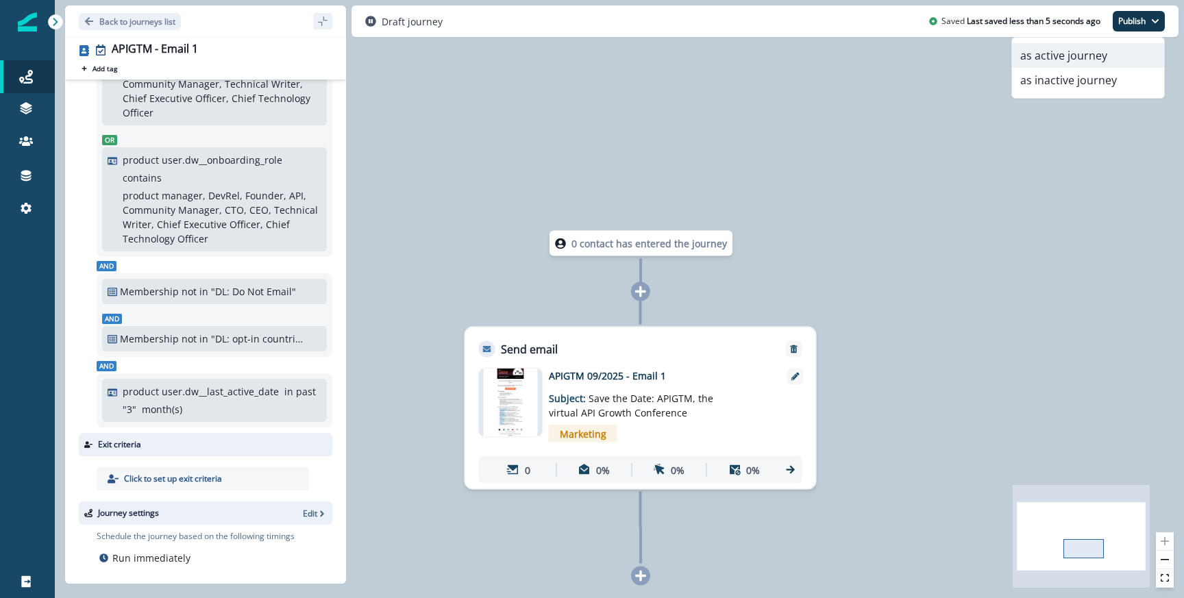
click at [1044, 52] on button "as active journey" at bounding box center [1088, 55] width 152 height 25
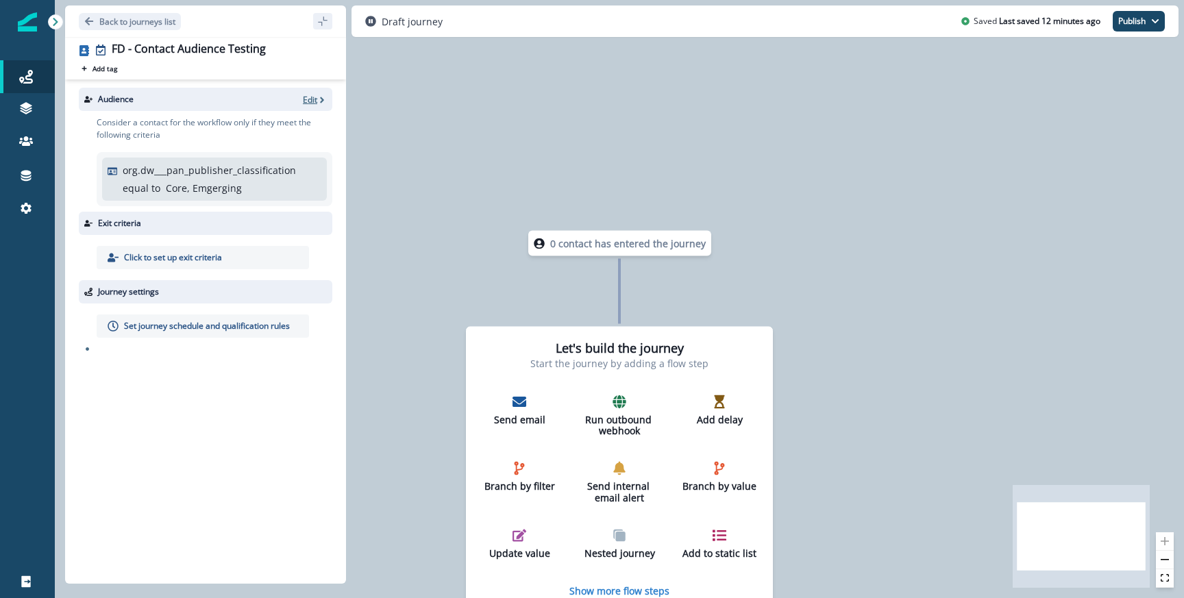
click at [317, 102] on icon "button" at bounding box center [322, 100] width 10 height 10
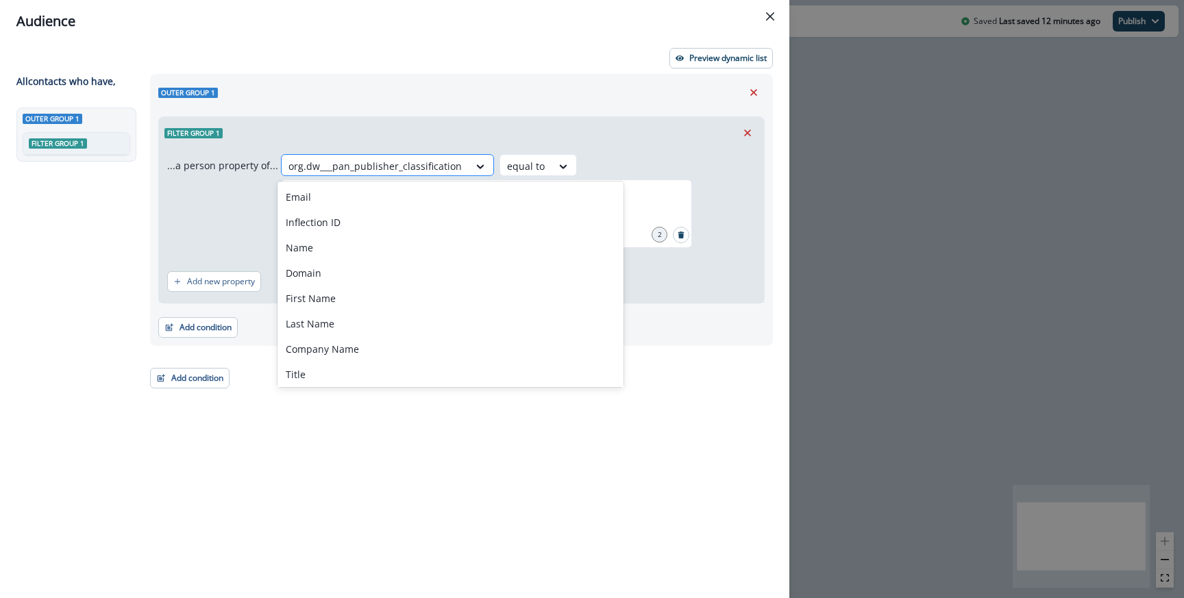
click at [383, 167] on div at bounding box center [374, 166] width 173 height 17
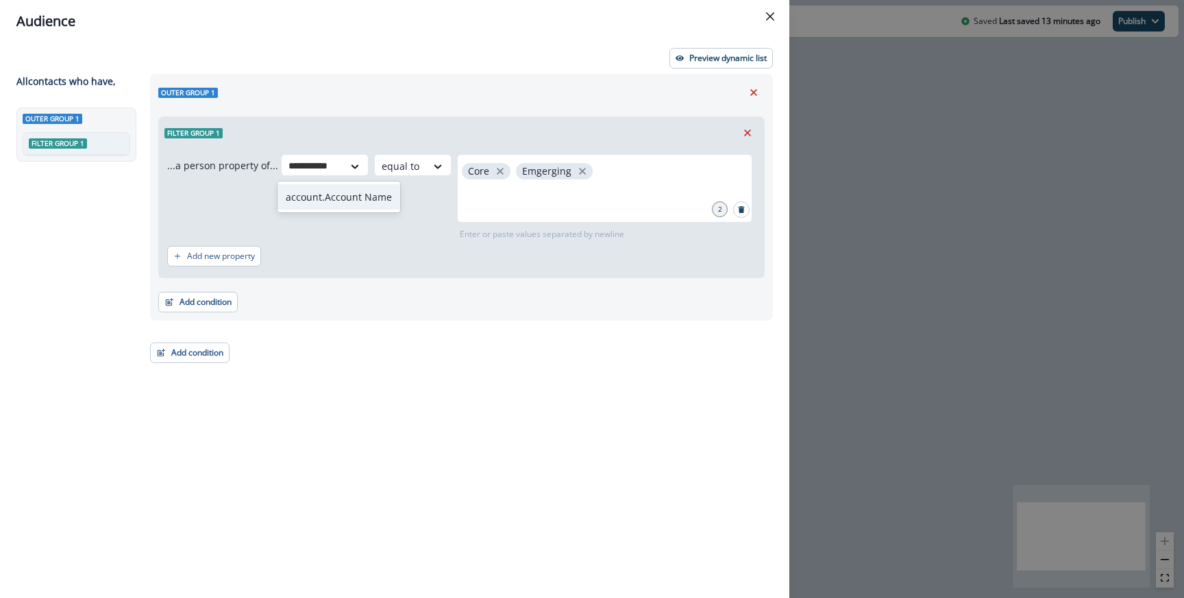
type input "**********"
click at [345, 188] on div "account.Account Name" at bounding box center [338, 196] width 123 height 25
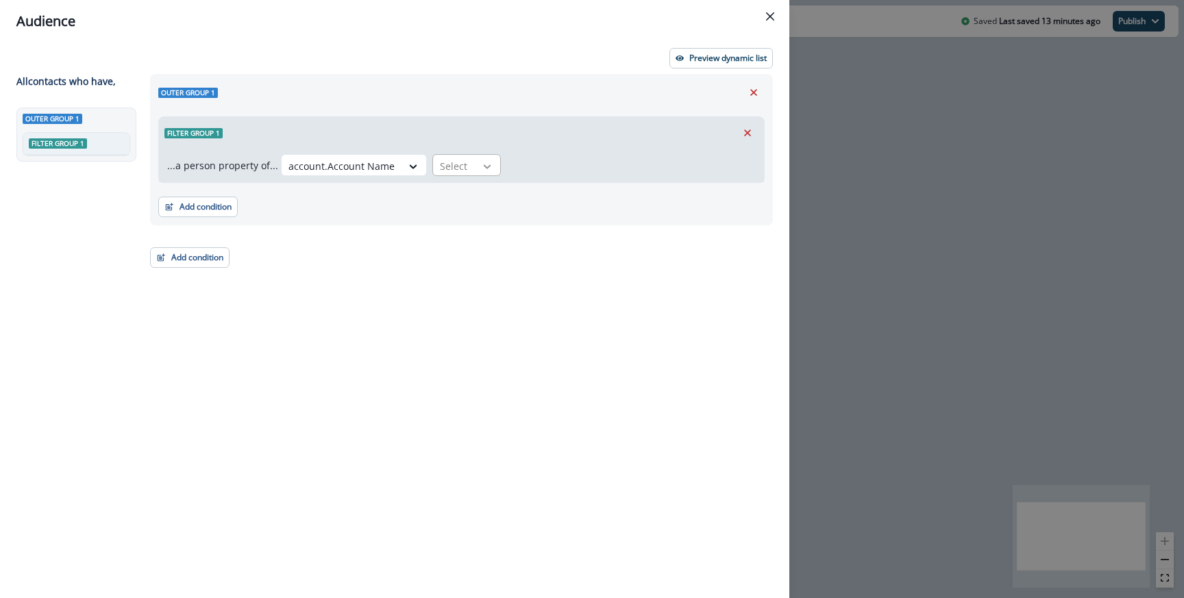
click at [484, 165] on icon at bounding box center [487, 167] width 12 height 14
click at [466, 227] on div "contains" at bounding box center [480, 222] width 108 height 25
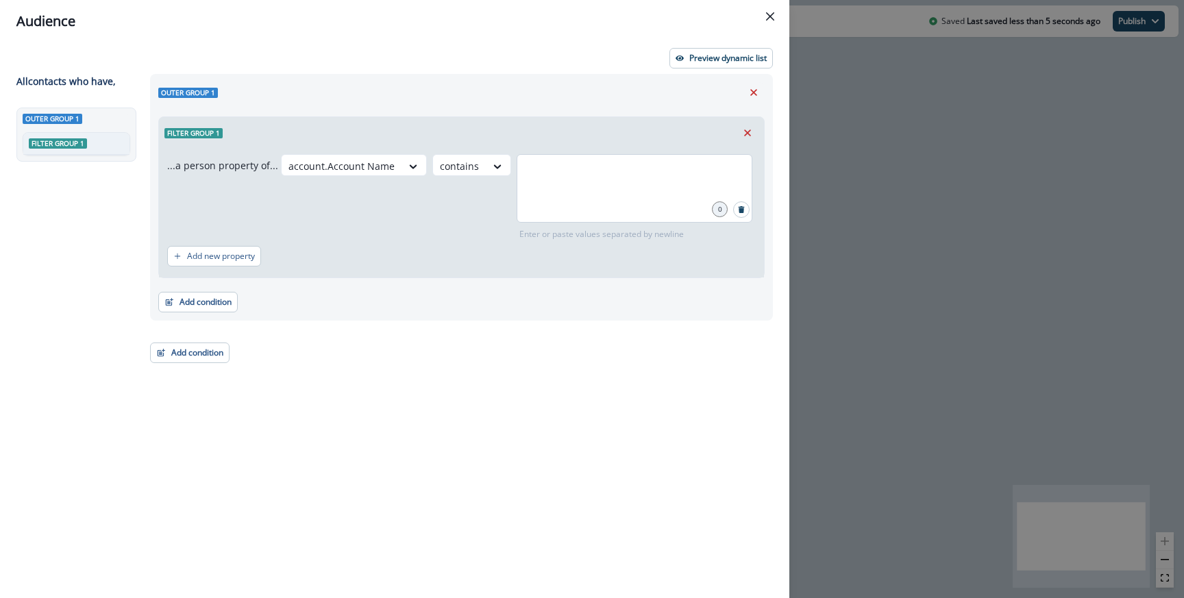
click at [534, 190] on div at bounding box center [634, 188] width 236 height 68
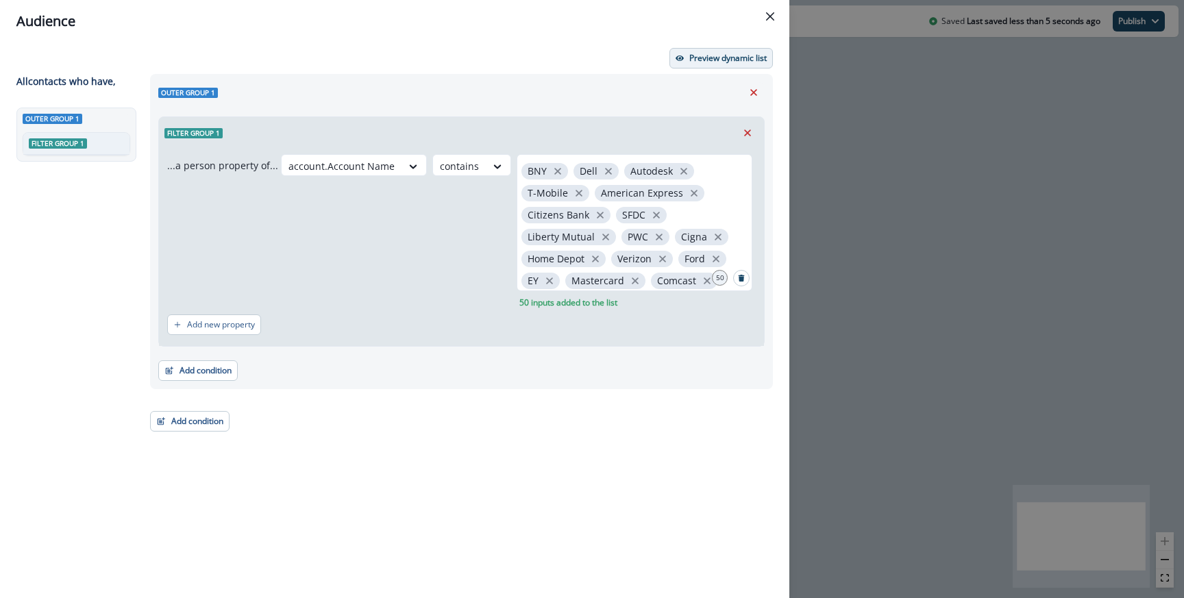
click at [699, 53] on p "Preview dynamic list" at bounding box center [727, 58] width 77 height 10
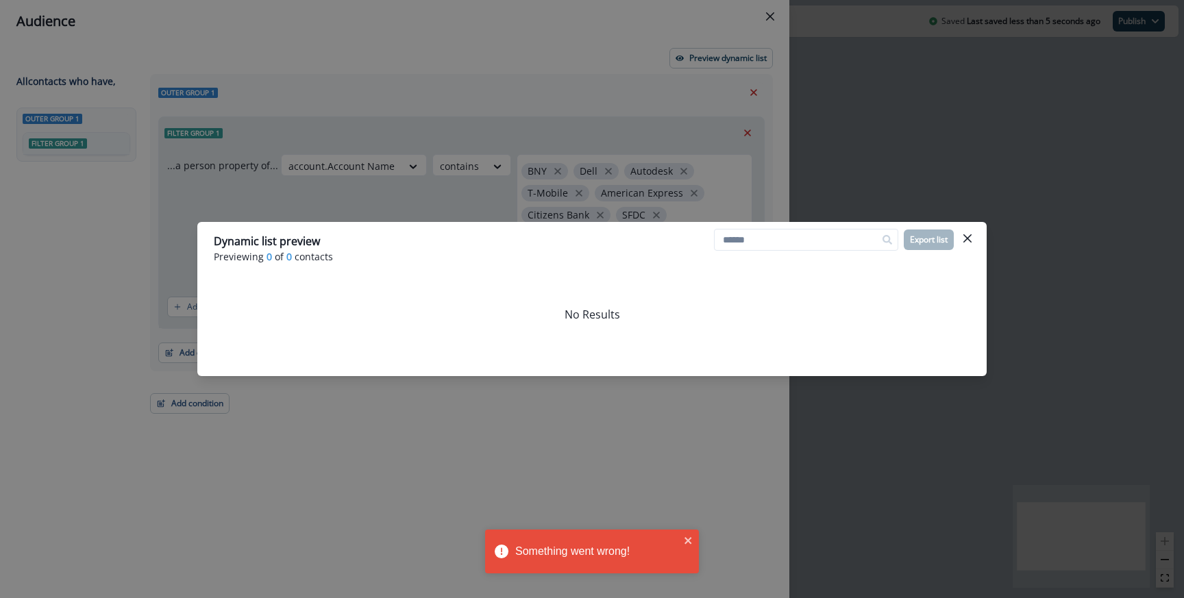
click at [605, 177] on div "Dynamic list preview Previewing 0 of 0 contacts Export list No Results" at bounding box center [592, 299] width 1184 height 598
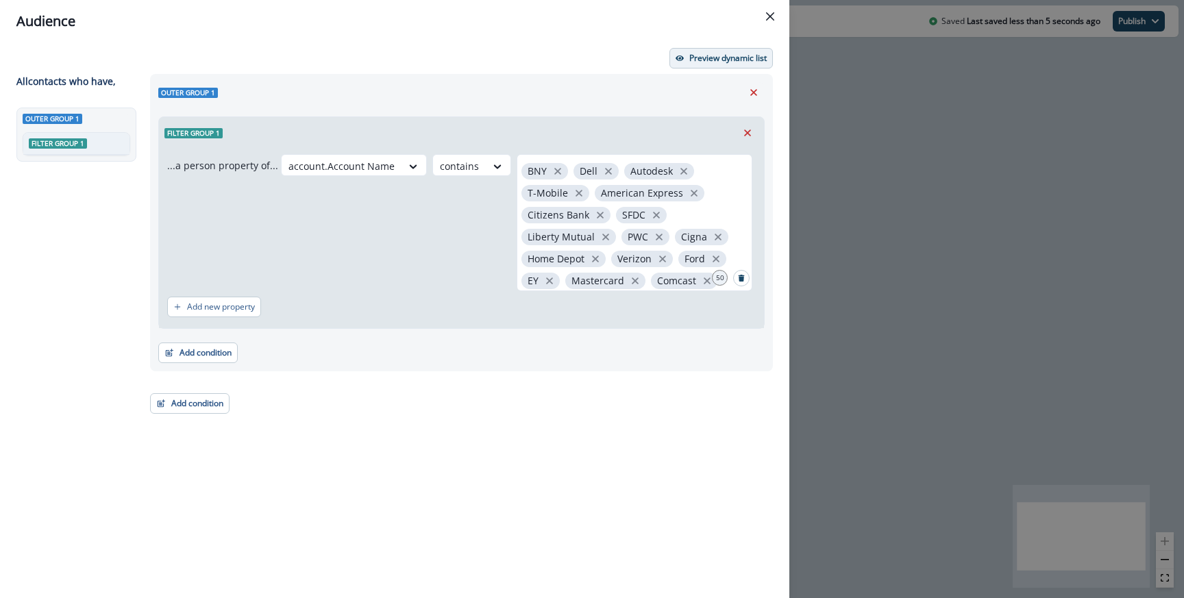
click at [701, 53] on p "Preview dynamic list" at bounding box center [727, 58] width 77 height 10
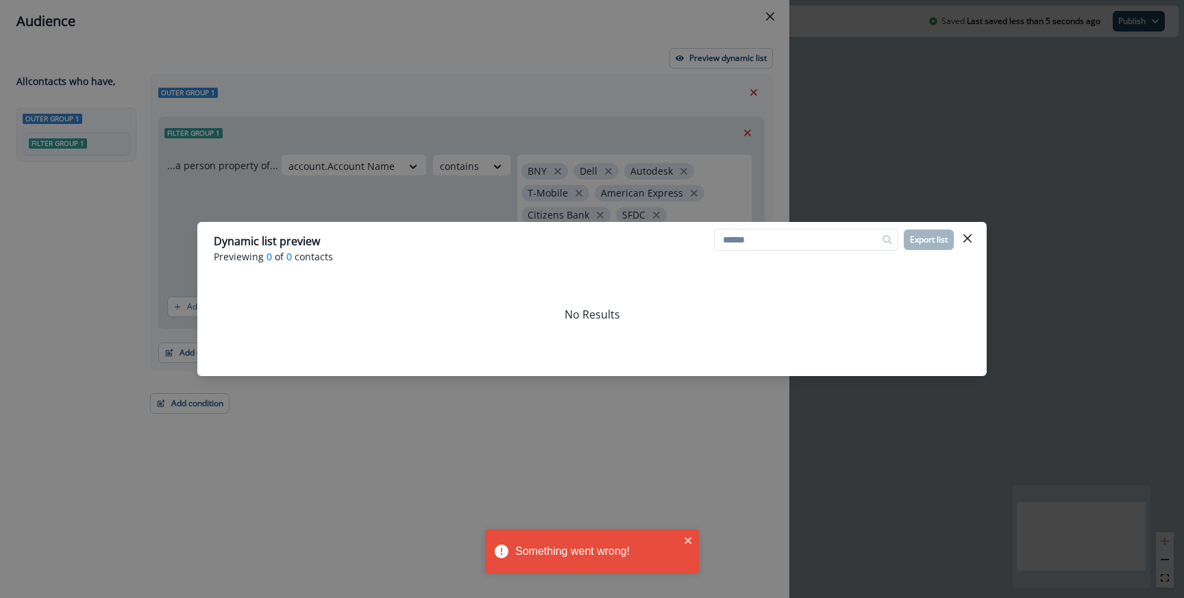
click at [571, 138] on div "Dynamic list preview Previewing 0 of 0 contacts Export list No Results" at bounding box center [592, 299] width 1184 height 598
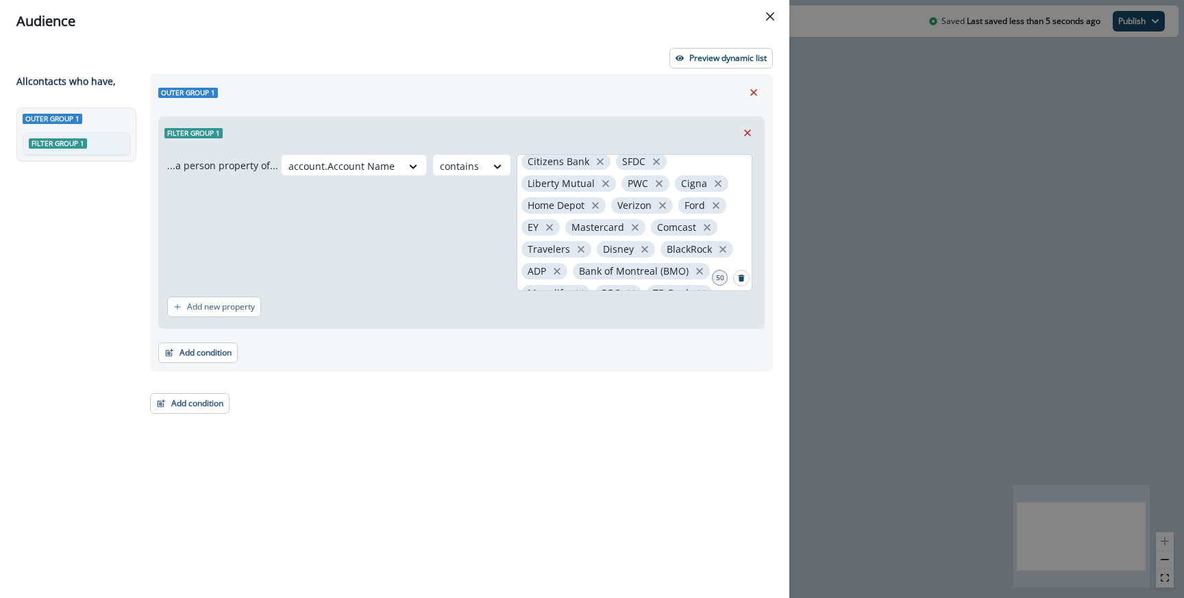
scroll to position [76, 0]
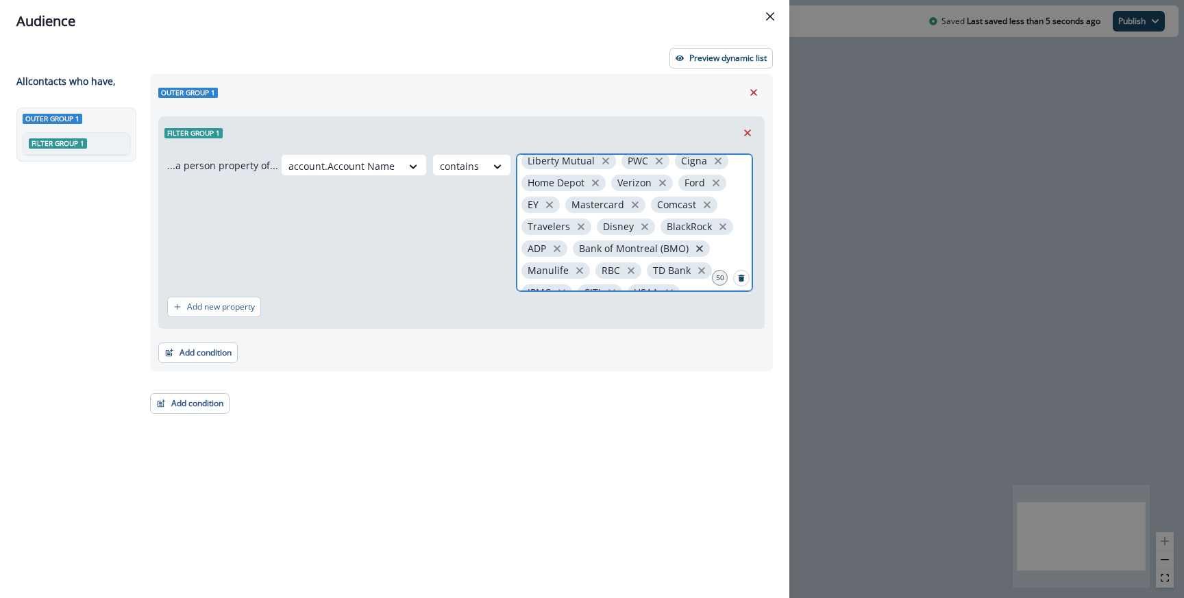
click at [696, 246] on icon "close" at bounding box center [699, 248] width 7 height 7
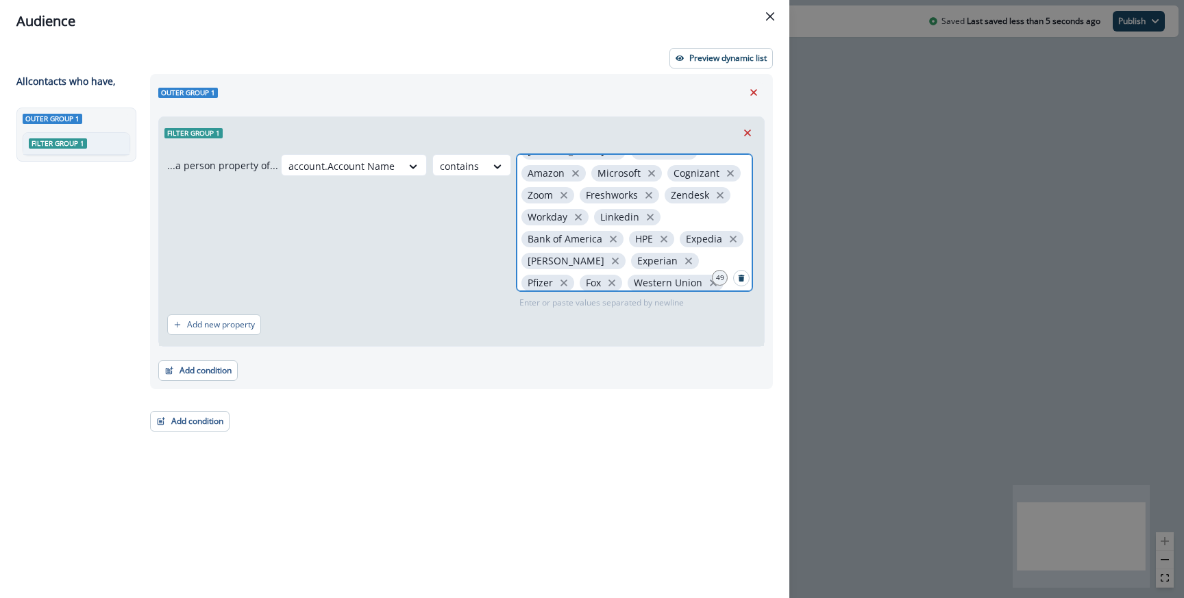
scroll to position [270, 0]
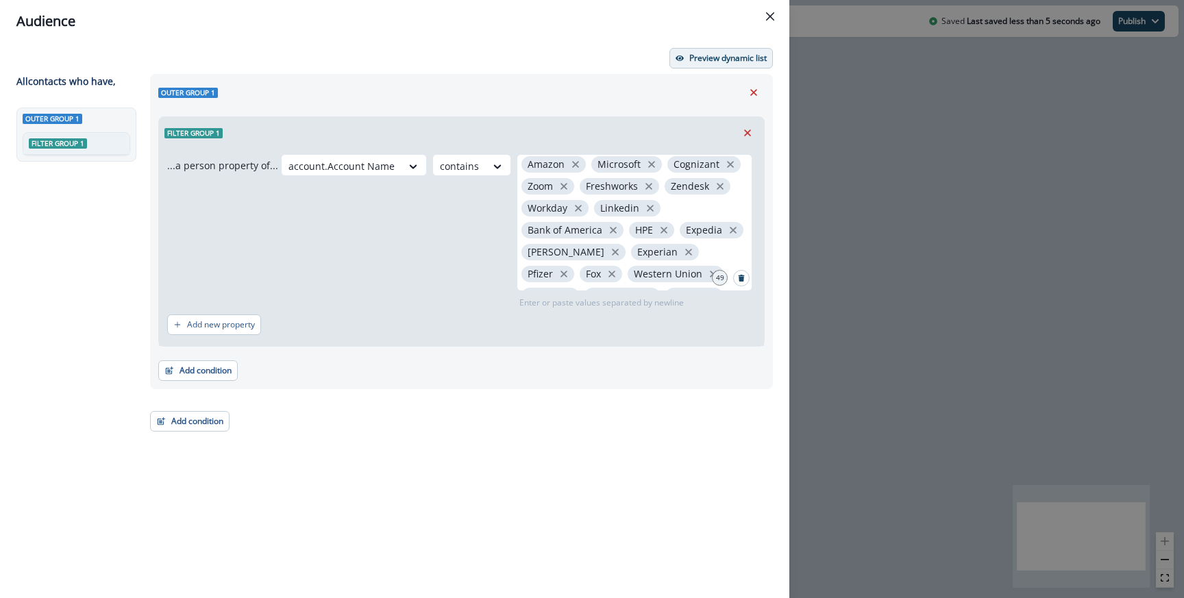
click at [707, 59] on p "Preview dynamic list" at bounding box center [727, 58] width 77 height 10
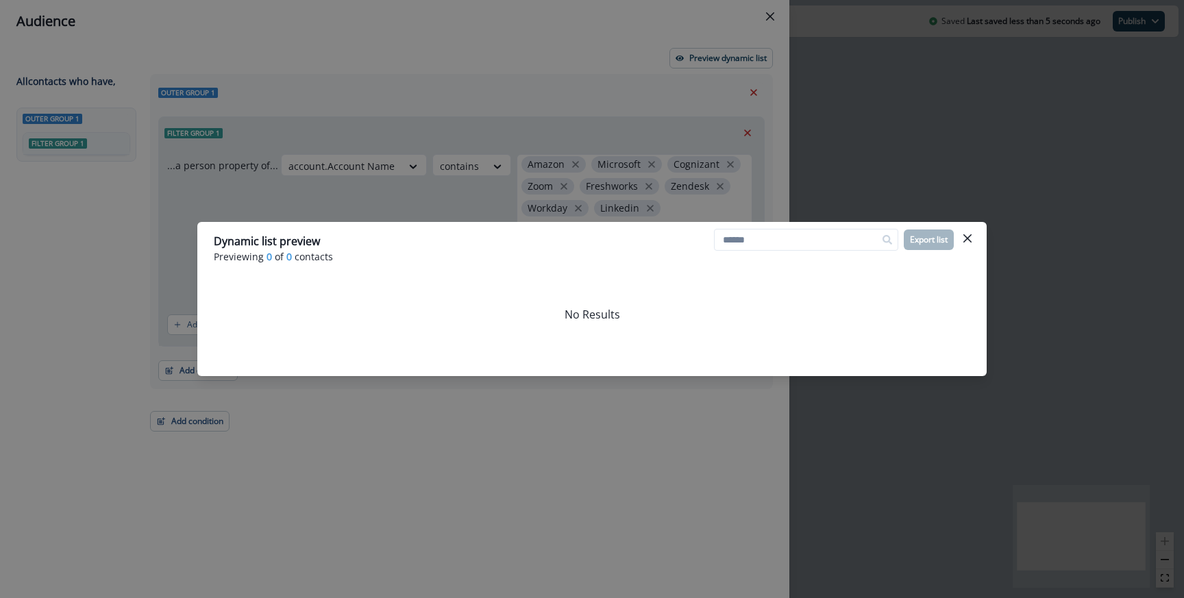
click at [583, 192] on div "Dynamic list preview Previewing 0 of 0 contacts Export list No Results" at bounding box center [592, 299] width 1184 height 598
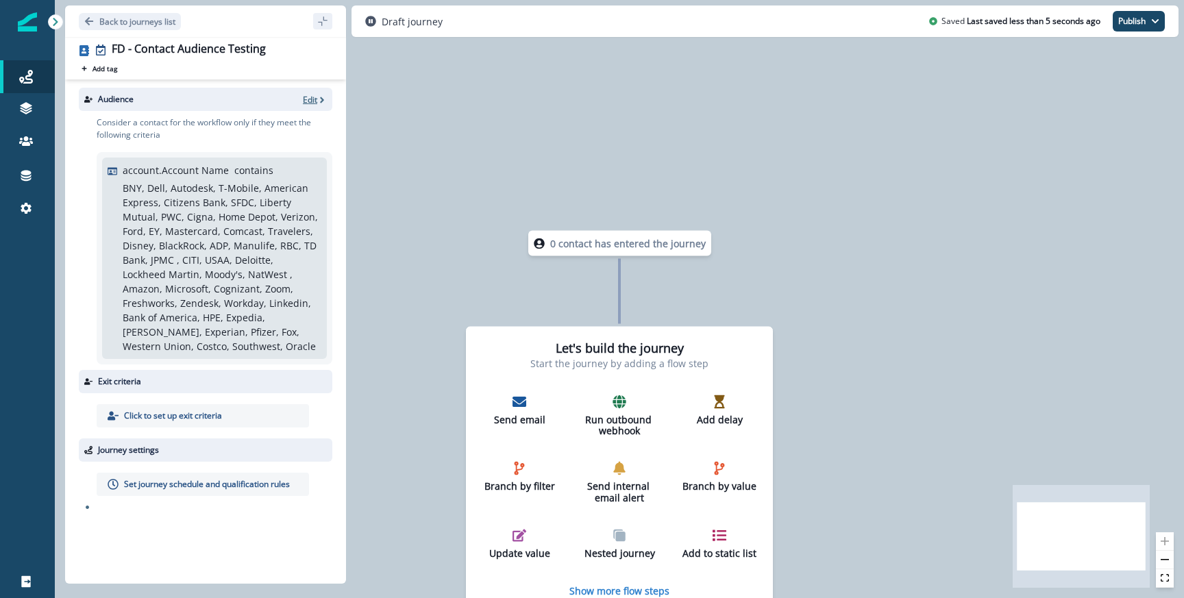
click at [315, 96] on p "Edit" at bounding box center [310, 100] width 14 height 12
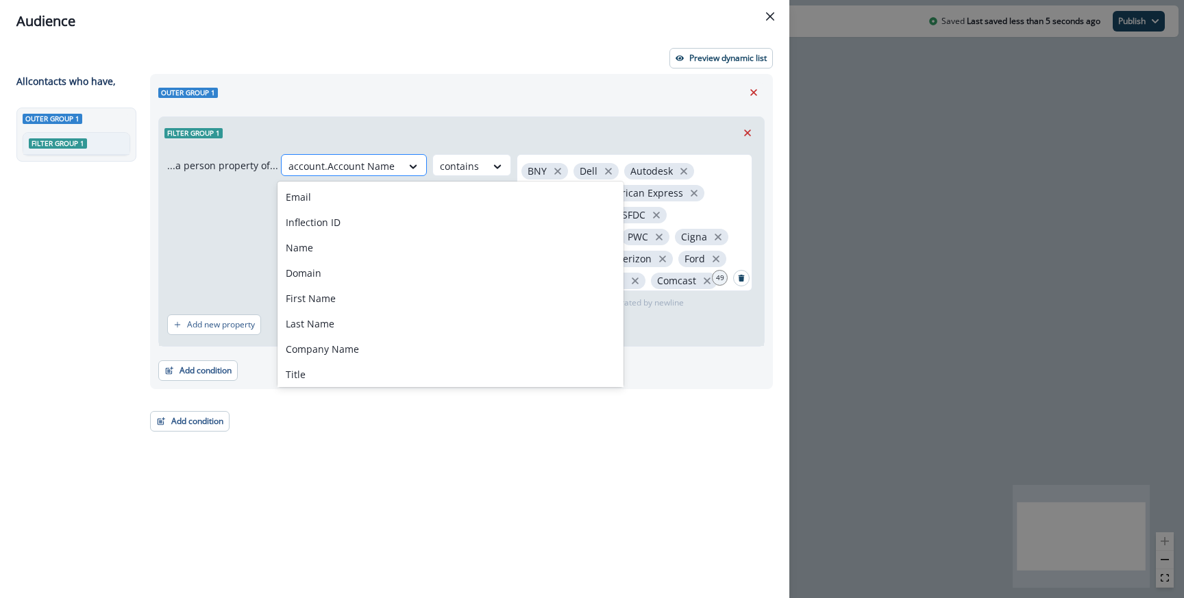
click at [379, 164] on div at bounding box center [341, 166] width 106 height 17
click at [347, 345] on div "Company Name" at bounding box center [450, 348] width 346 height 25
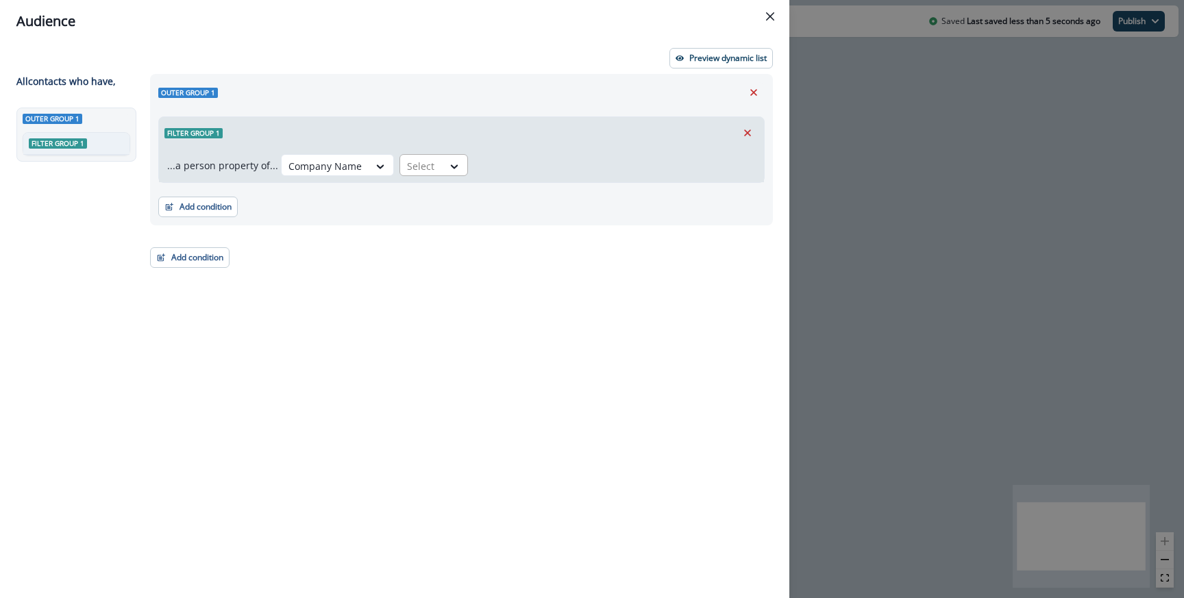
click at [445, 175] on div at bounding box center [454, 166] width 25 height 23
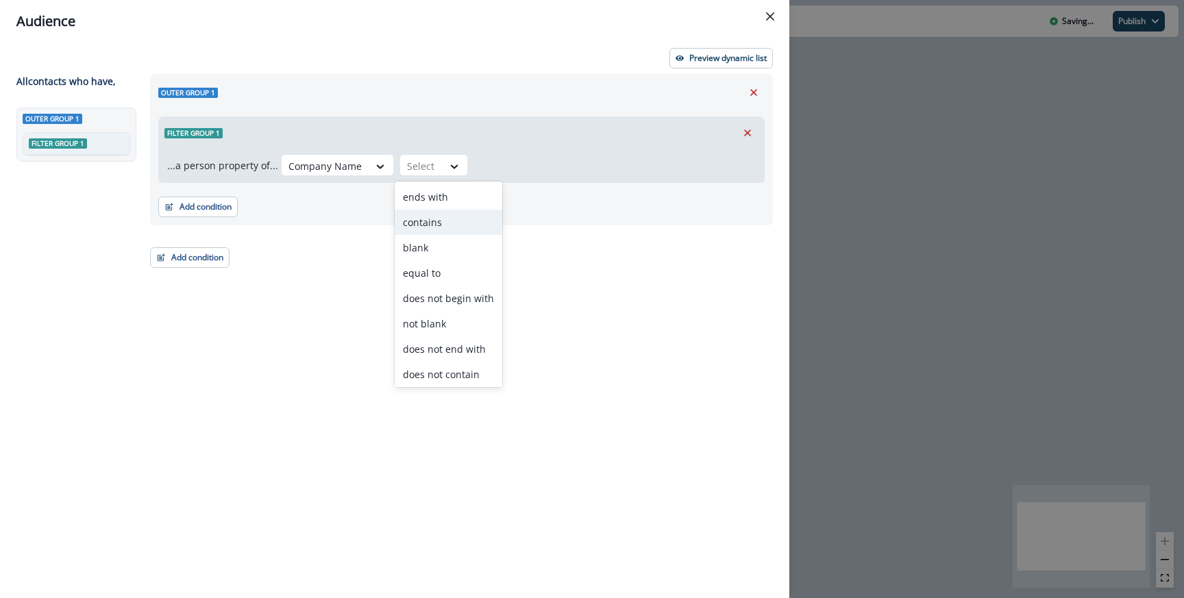
click at [443, 210] on div "contains" at bounding box center [449, 222] width 108 height 25
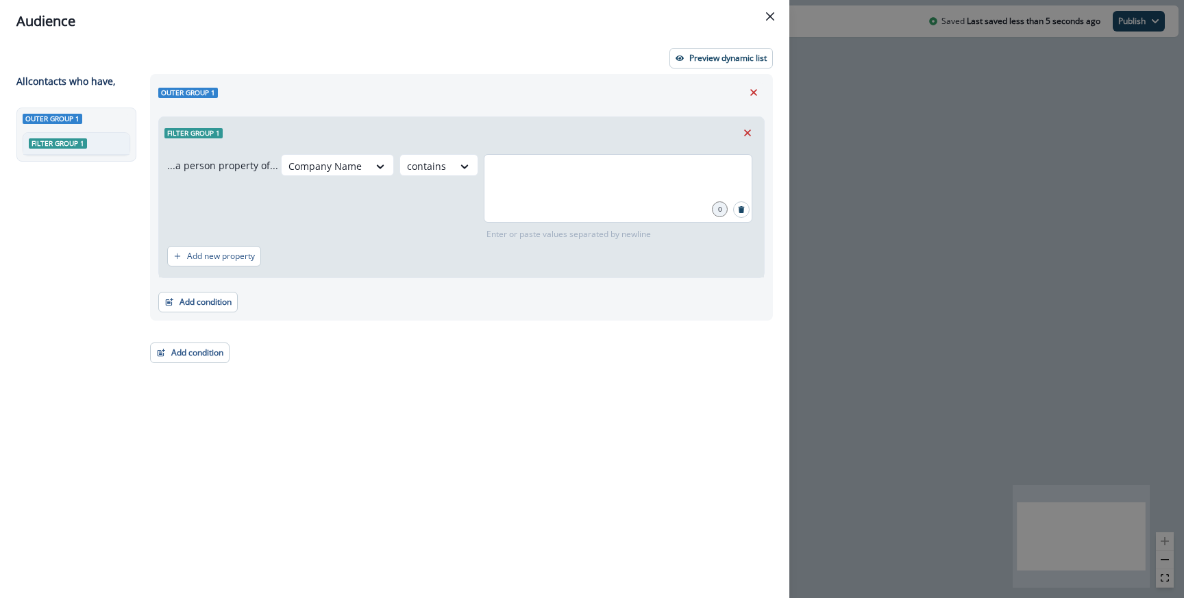
click at [524, 189] on div at bounding box center [618, 188] width 268 height 68
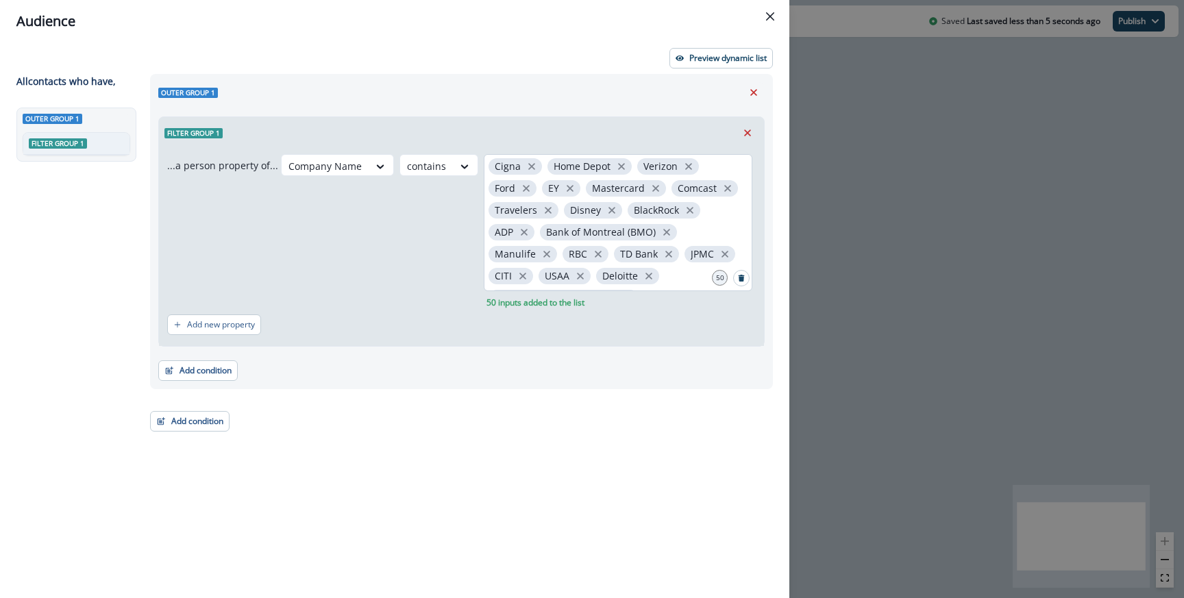
scroll to position [87, 0]
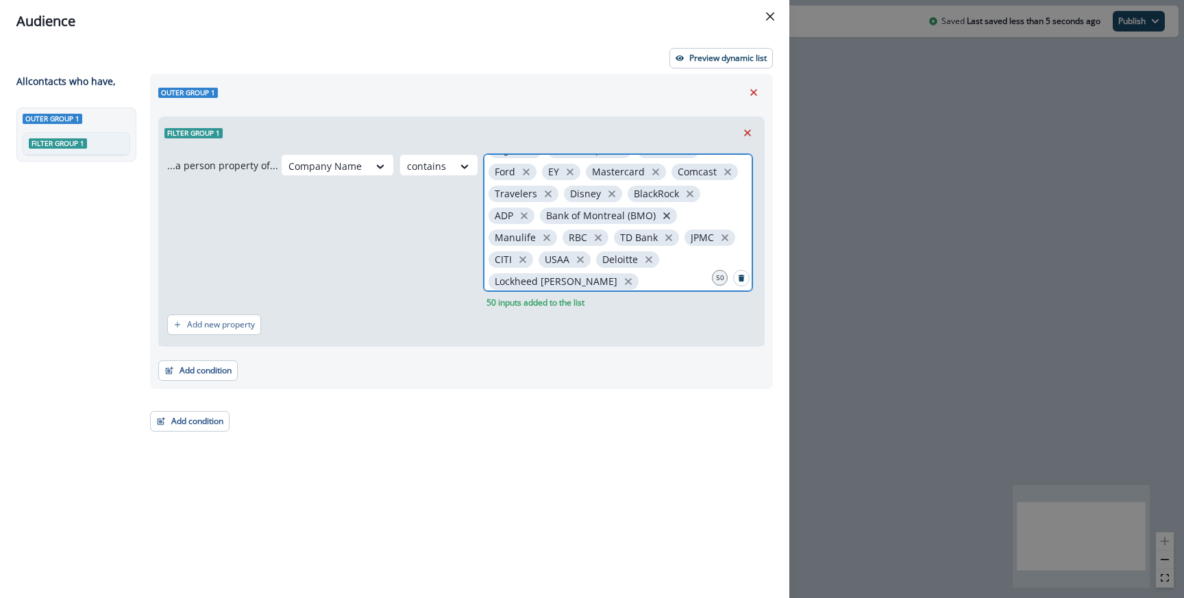
click at [663, 214] on icon "close" at bounding box center [666, 215] width 7 height 7
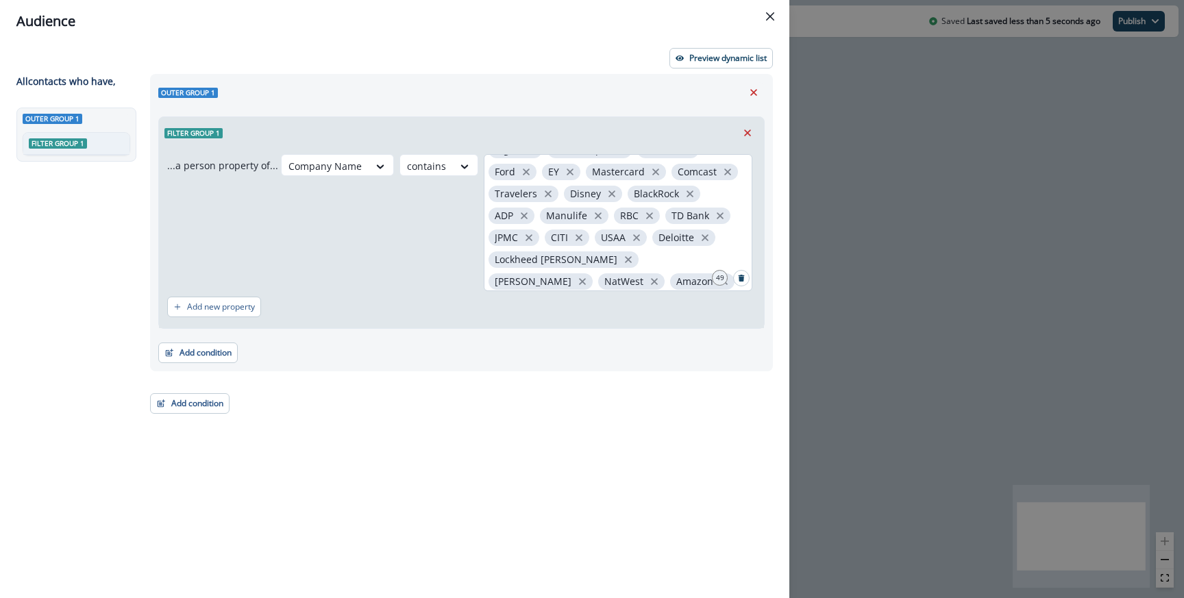
click at [708, 264] on div "BNY Dell Autodesk T-Mobile American Express Citizens Bank SFDC Liberty Mutual P…" at bounding box center [618, 222] width 268 height 137
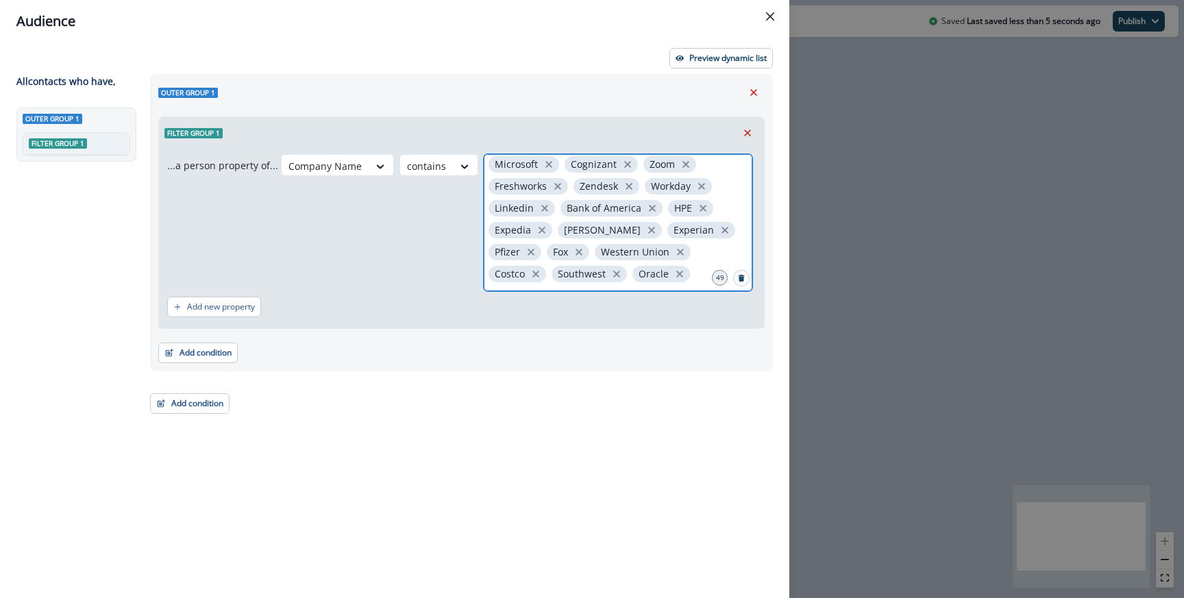
scroll to position [225, 0]
type input "****"
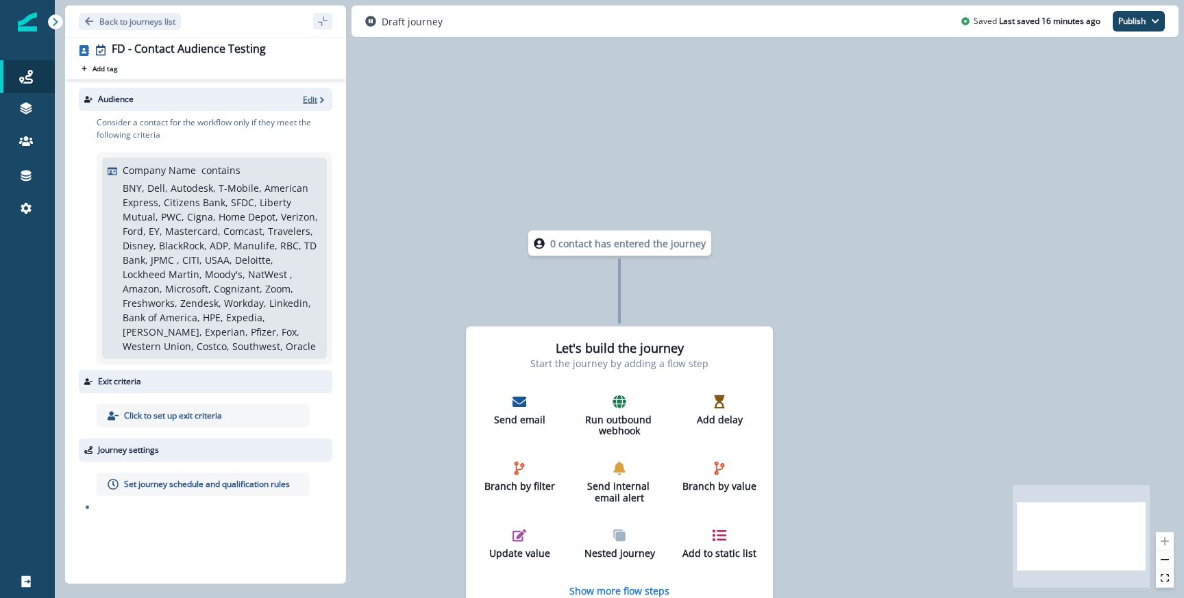
click at [314, 102] on p "Edit" at bounding box center [310, 100] width 14 height 12
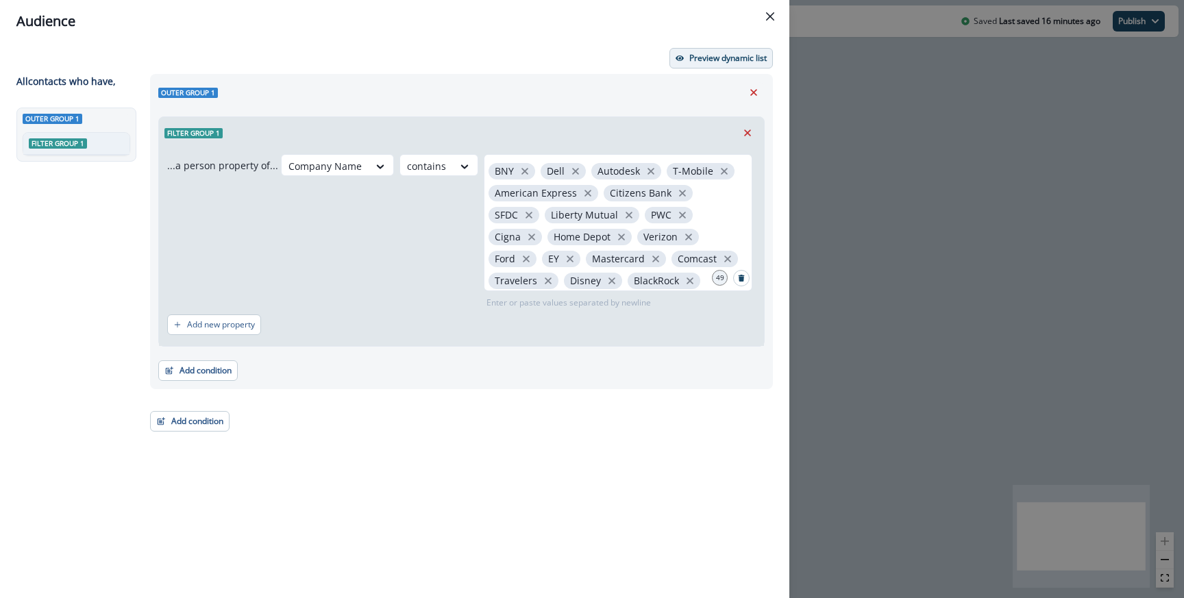
click at [705, 60] on p "Preview dynamic list" at bounding box center [727, 58] width 77 height 10
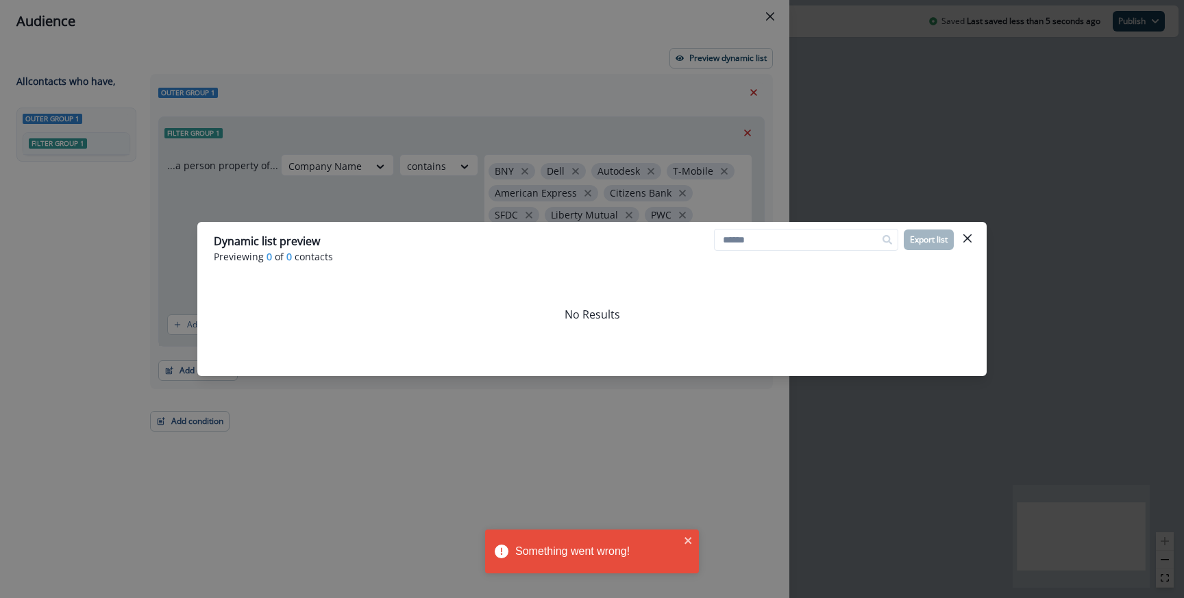
click at [684, 188] on div "Dynamic list preview Previewing 0 of 0 contacts Export list No Results" at bounding box center [592, 299] width 1184 height 598
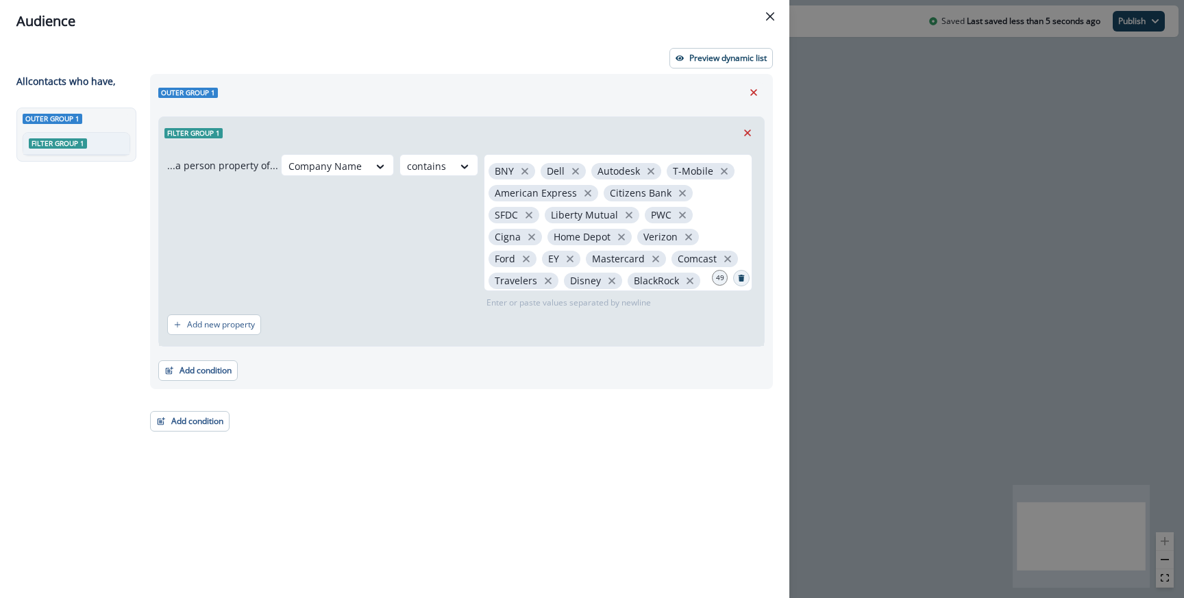
click at [738, 279] on icon "Search" at bounding box center [741, 278] width 6 height 7
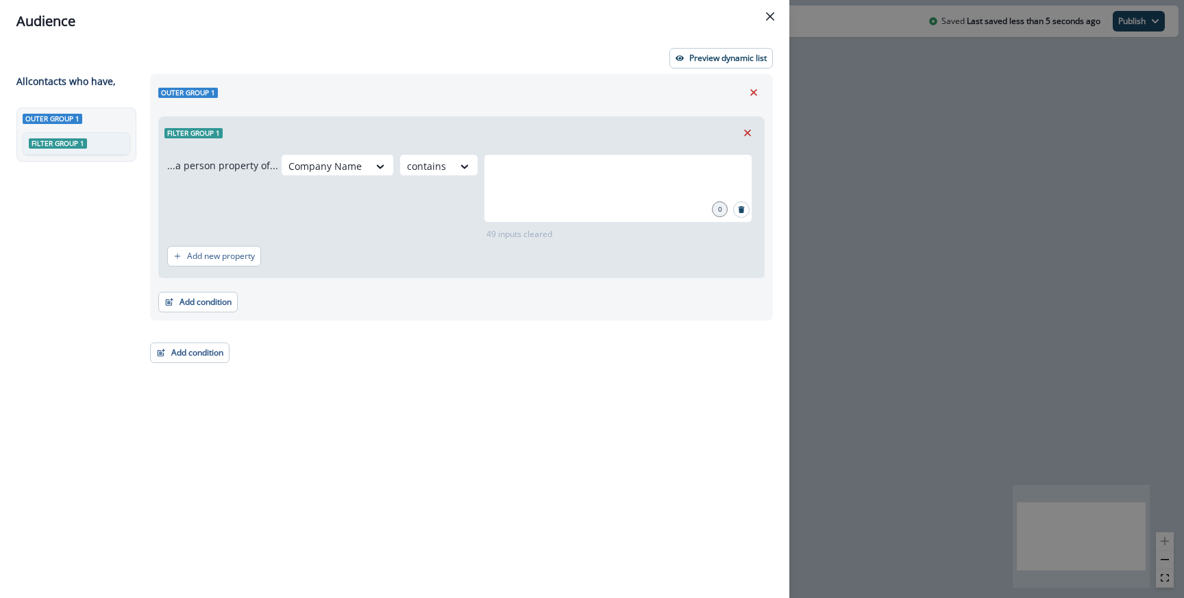
click at [847, 218] on div "Audience Preview dynamic list All contact s who have, Outer group 1 Filter grou…" at bounding box center [592, 299] width 1184 height 598
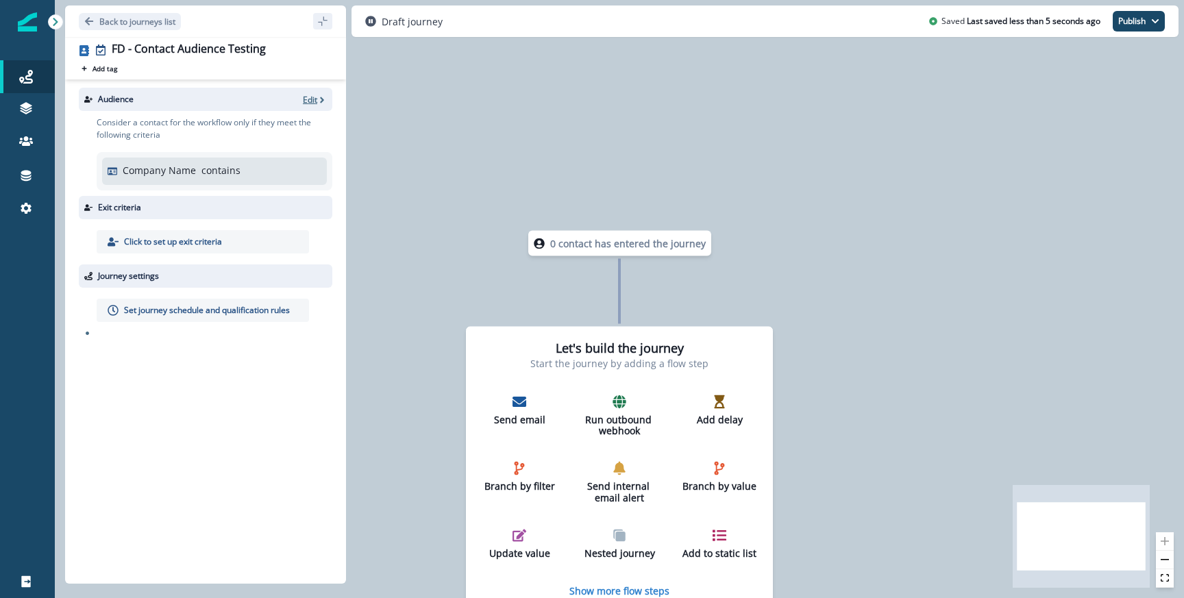
click at [316, 100] on p "Edit" at bounding box center [310, 100] width 14 height 12
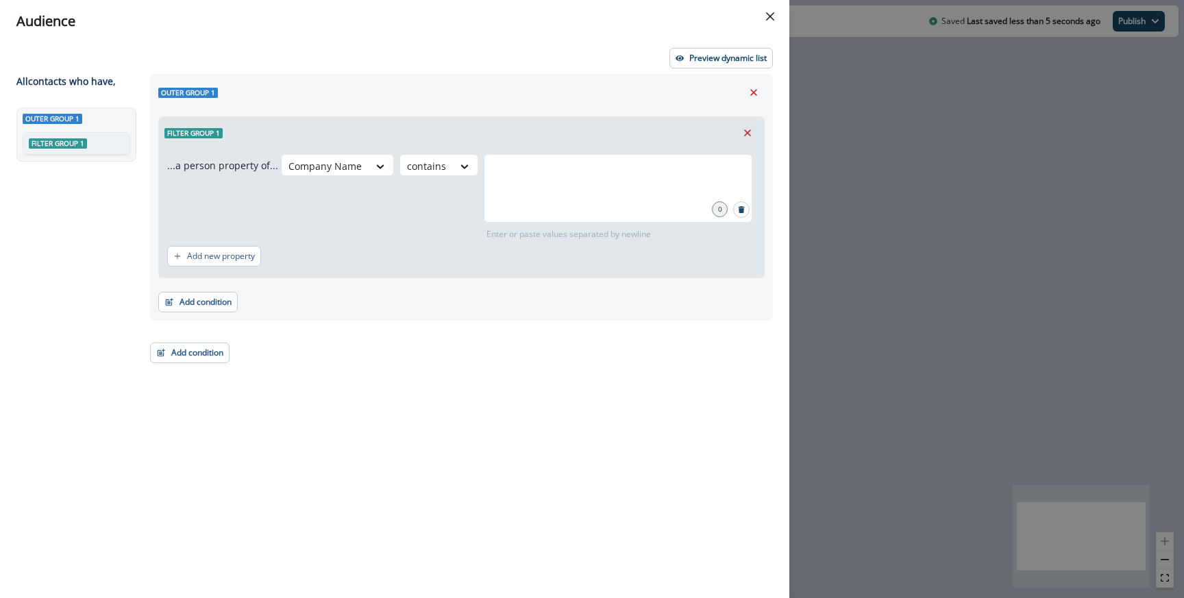
click at [371, 177] on div "Company Name contains 0 Enter or paste values separated by newline" at bounding box center [518, 197] width 475 height 86
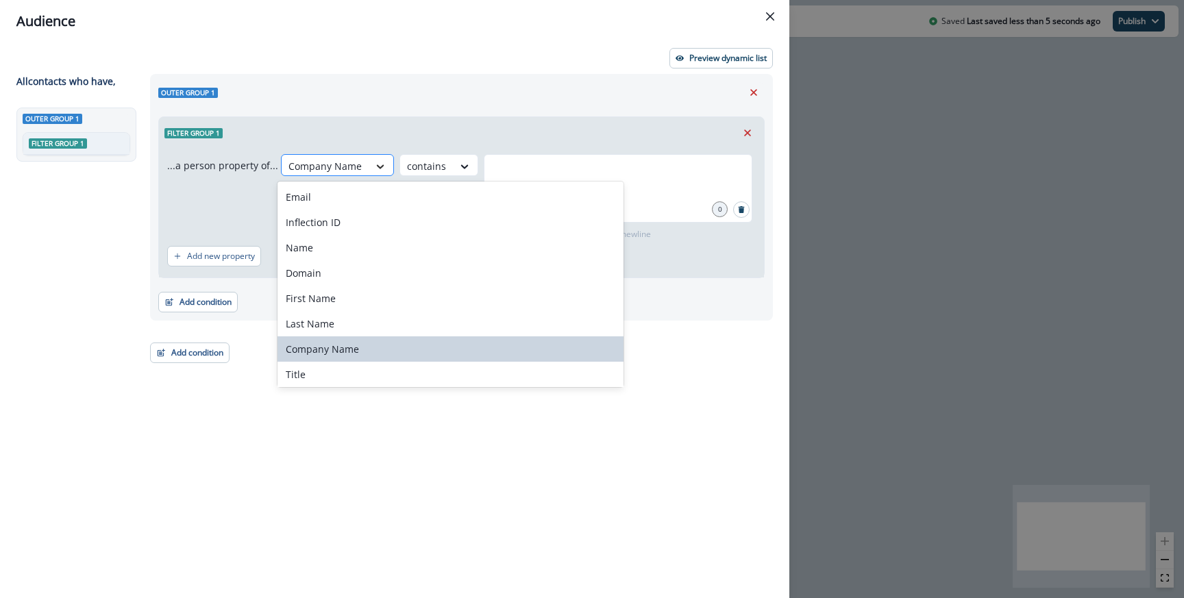
click at [374, 171] on icon at bounding box center [380, 167] width 12 height 14
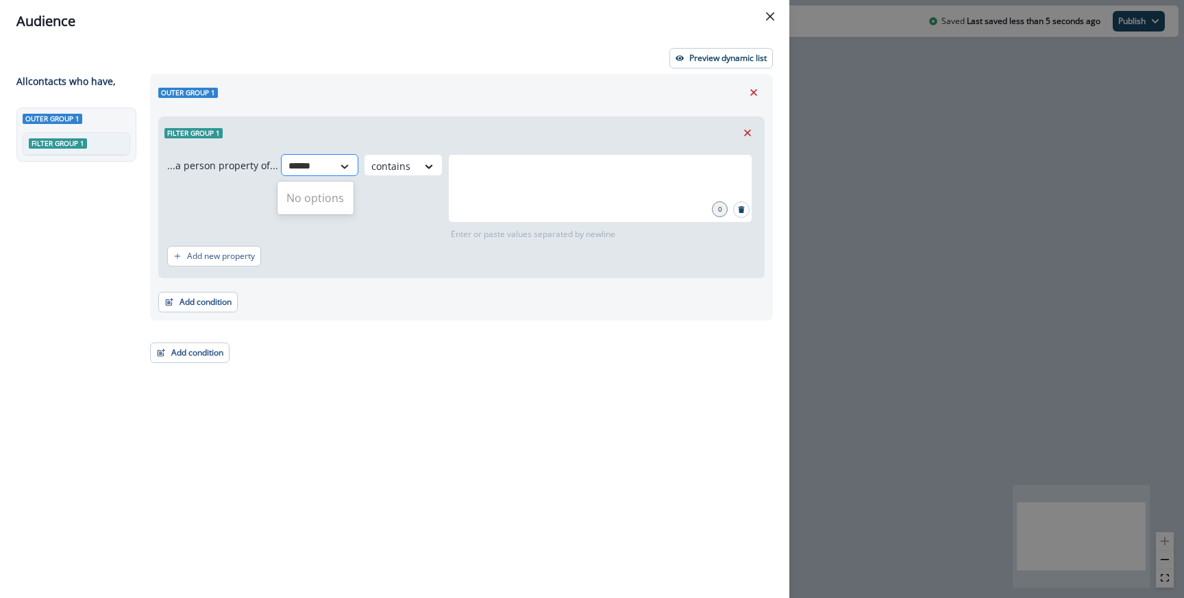
type input "*****"
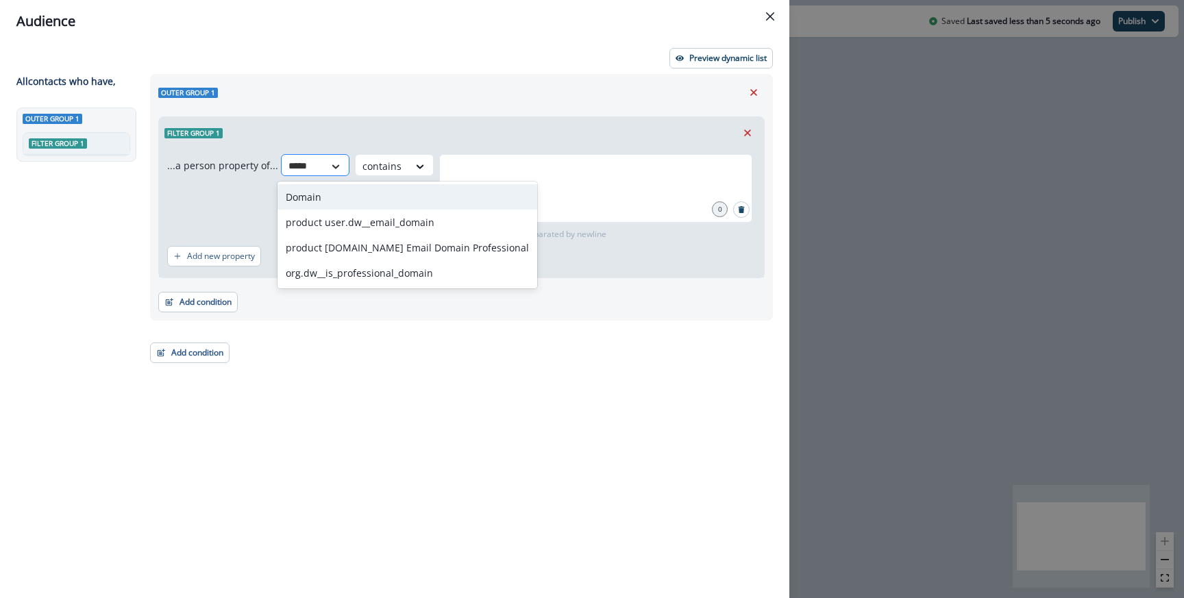
type input "******"
click at [362, 198] on div "Domain" at bounding box center [407, 196] width 260 height 25
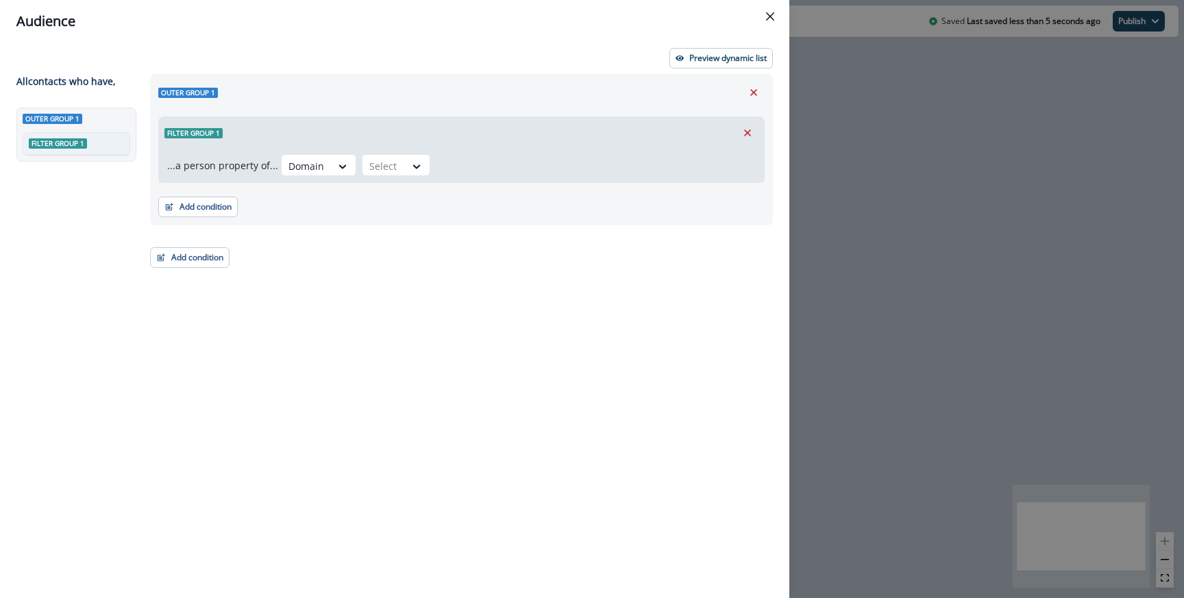
click at [392, 181] on div "...a person property of... option Domain, selected. Domain Select" at bounding box center [461, 166] width 605 height 34
click at [392, 170] on div at bounding box center [383, 166] width 29 height 17
click at [288, 173] on div at bounding box center [306, 166] width 36 height 17
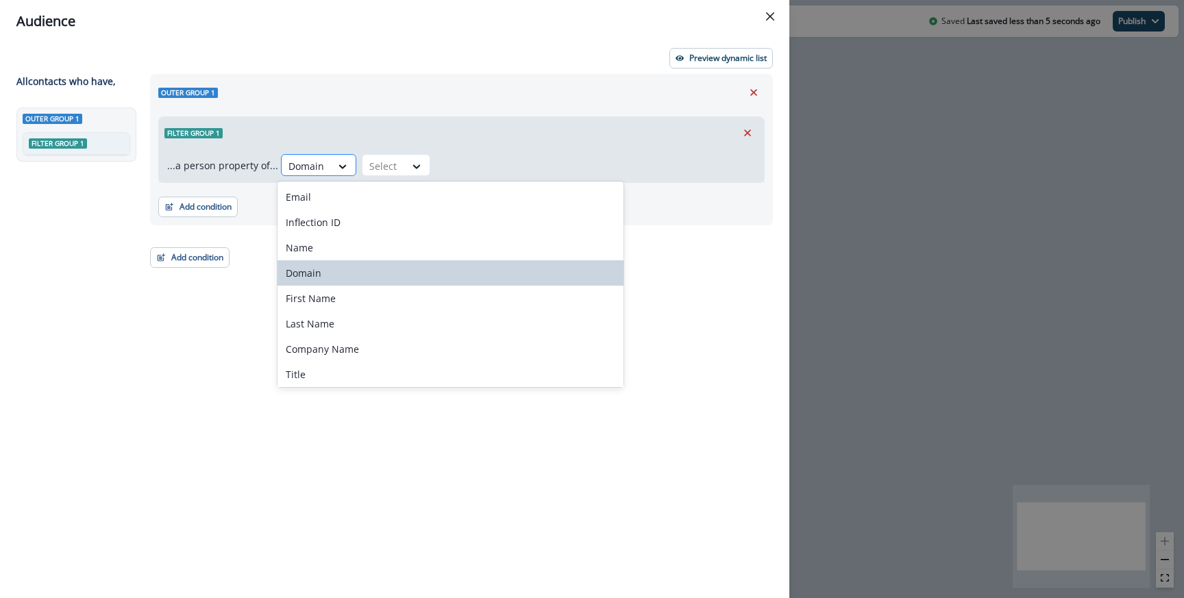
type input "*"
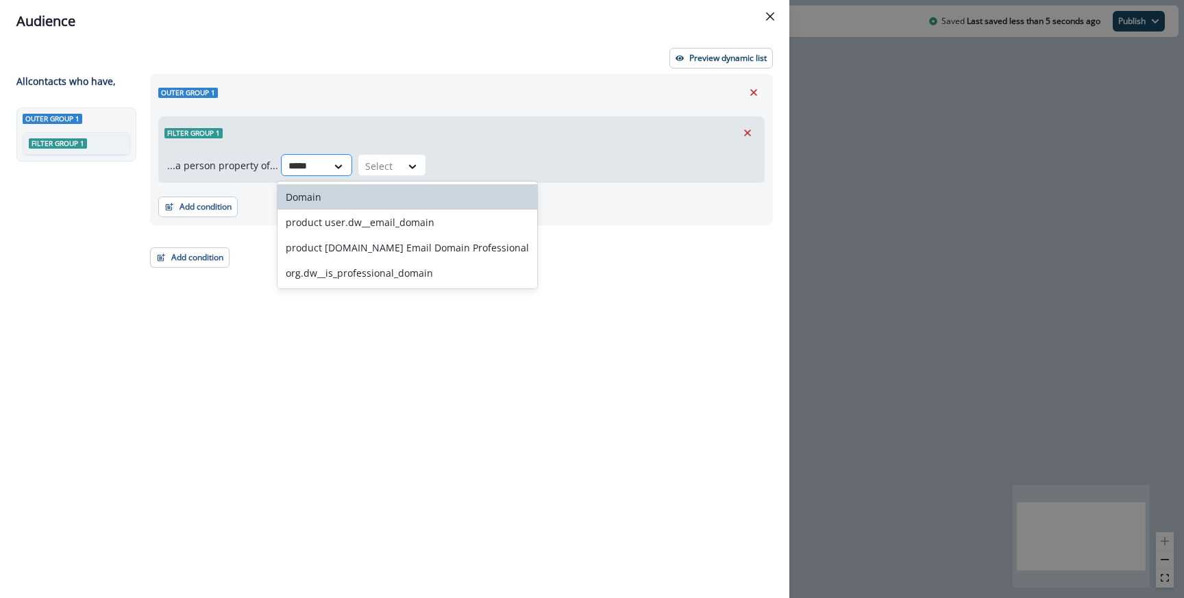
type input "******"
click at [355, 223] on div "product user.dw__email_domain" at bounding box center [407, 222] width 260 height 25
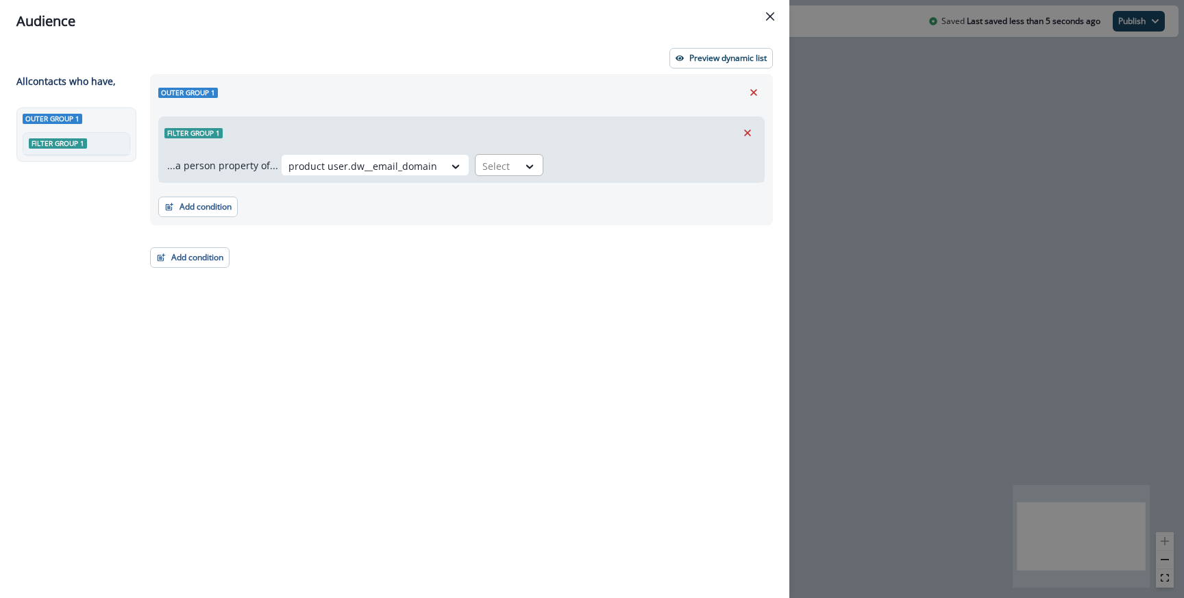
click at [505, 172] on div "Select" at bounding box center [496, 166] width 42 height 23
click at [492, 218] on div "contains" at bounding box center [521, 222] width 108 height 25
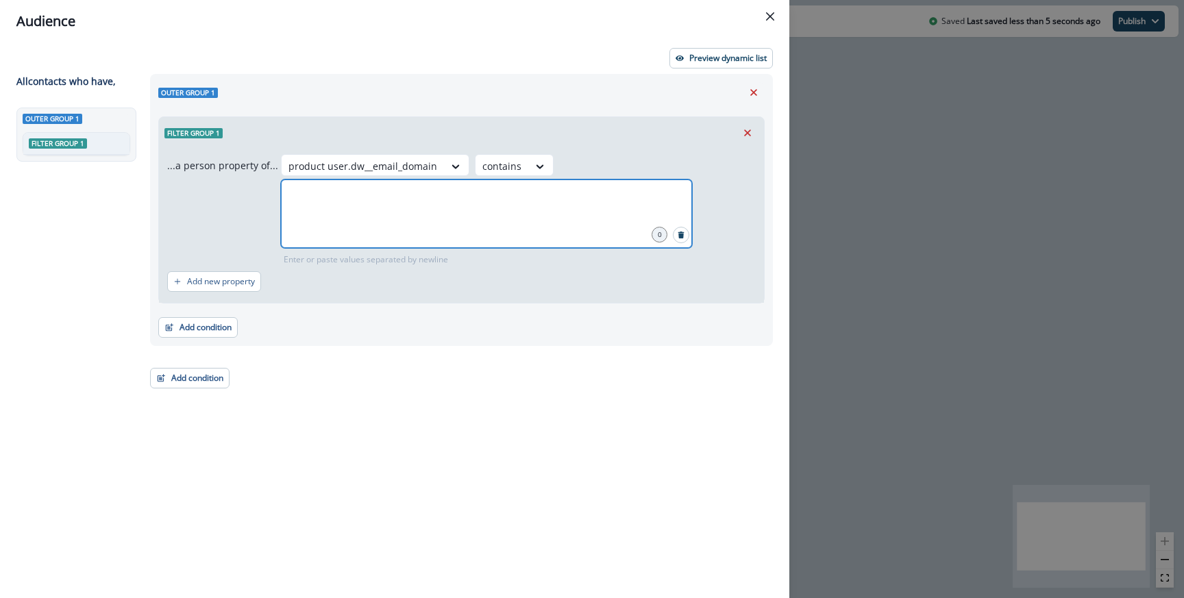
click at [508, 197] on input "text" at bounding box center [486, 196] width 407 height 27
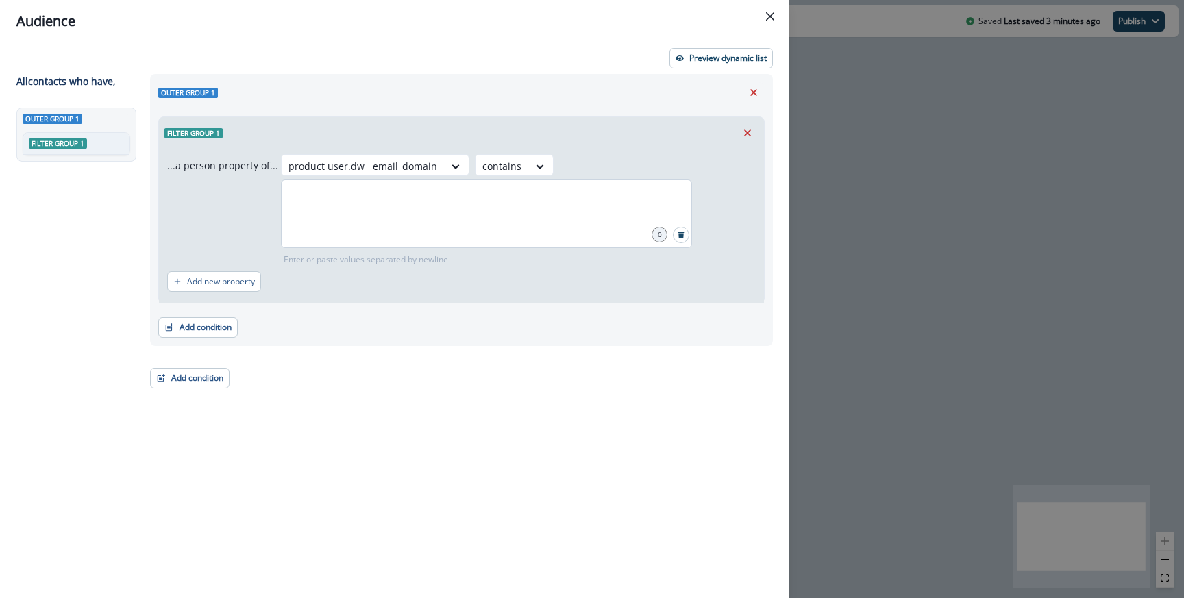
click at [344, 214] on div at bounding box center [486, 213] width 411 height 68
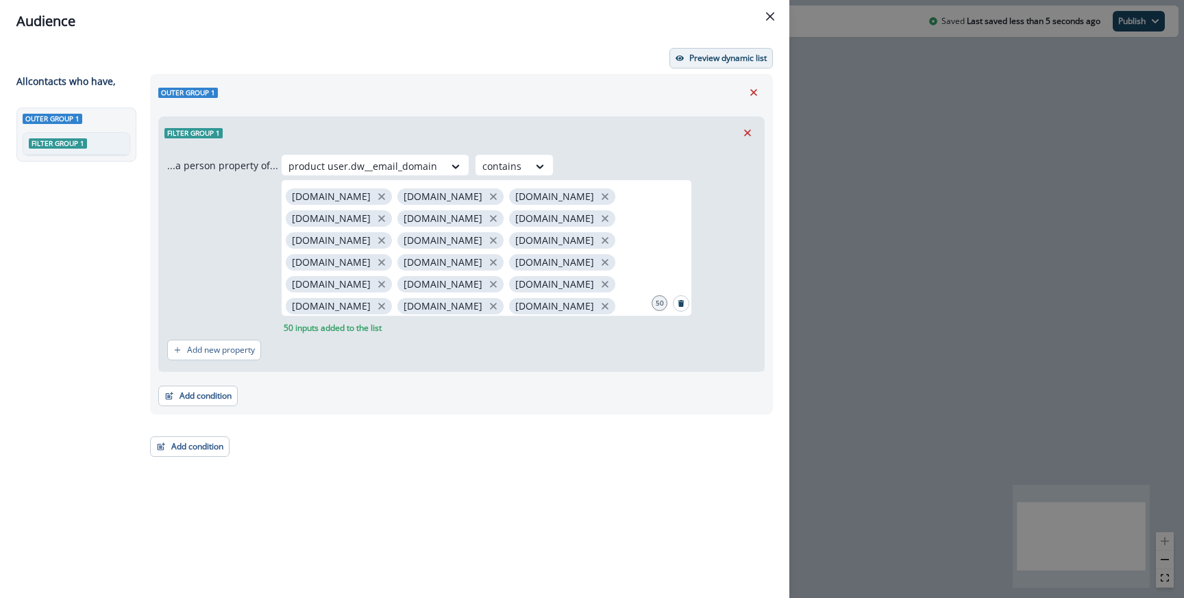
click at [723, 53] on p "Preview dynamic list" at bounding box center [727, 58] width 77 height 10
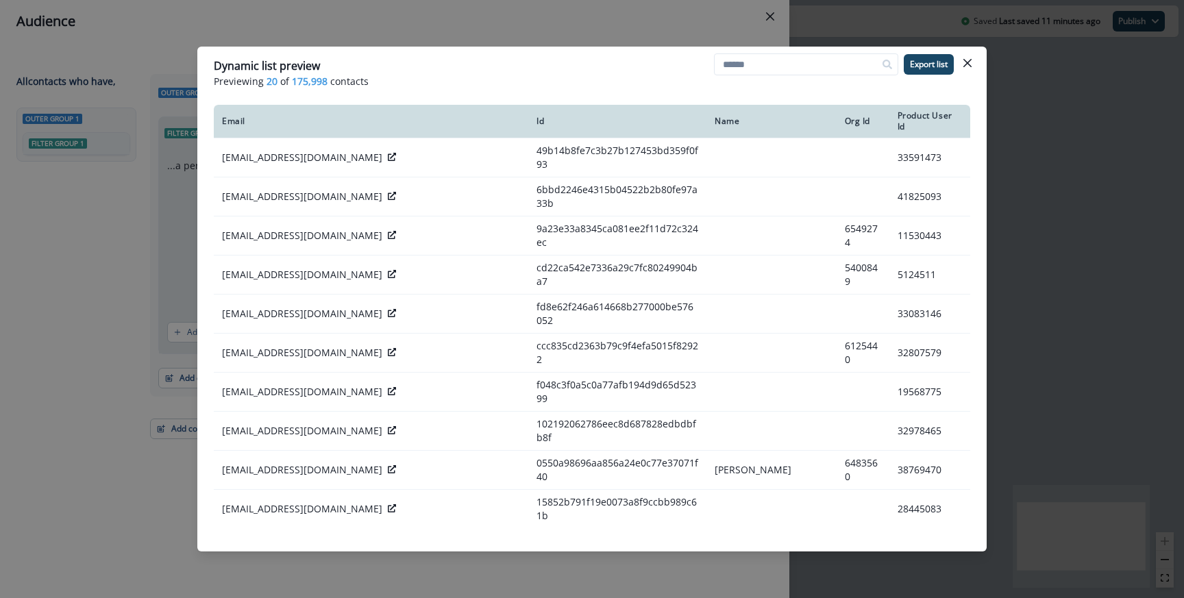
click at [509, 32] on div "Dynamic list preview Previewing 20 of 175,998 contacts Export list Email Id Nam…" at bounding box center [592, 299] width 1184 height 598
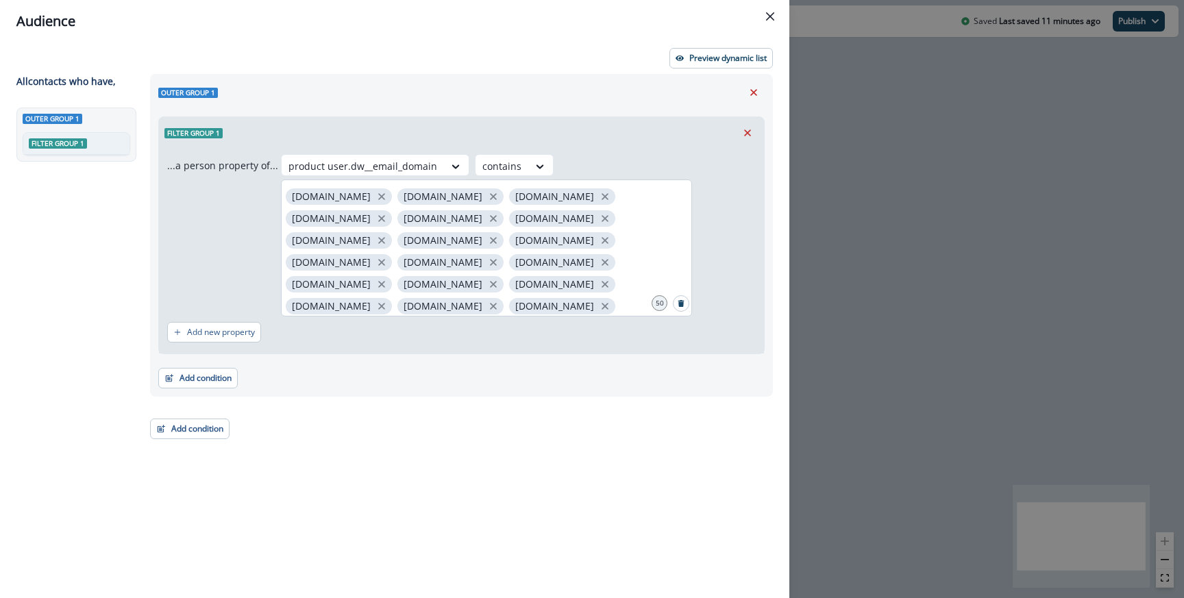
scroll to position [155, 0]
click at [675, 308] on button "Search" at bounding box center [681, 303] width 16 height 16
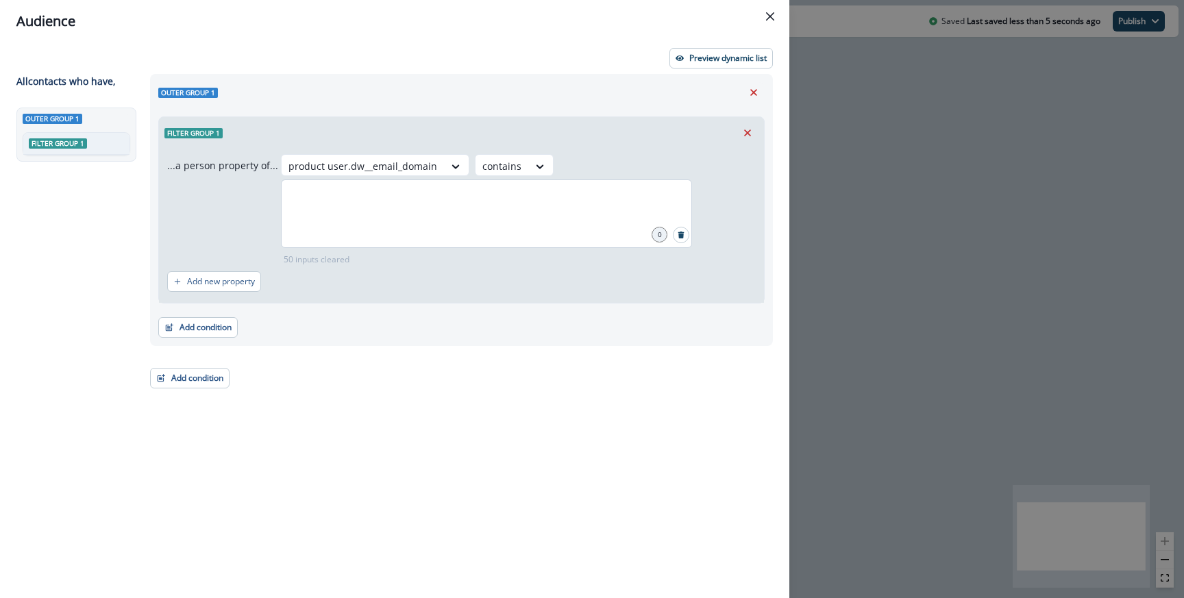
click at [386, 219] on div at bounding box center [486, 213] width 411 height 68
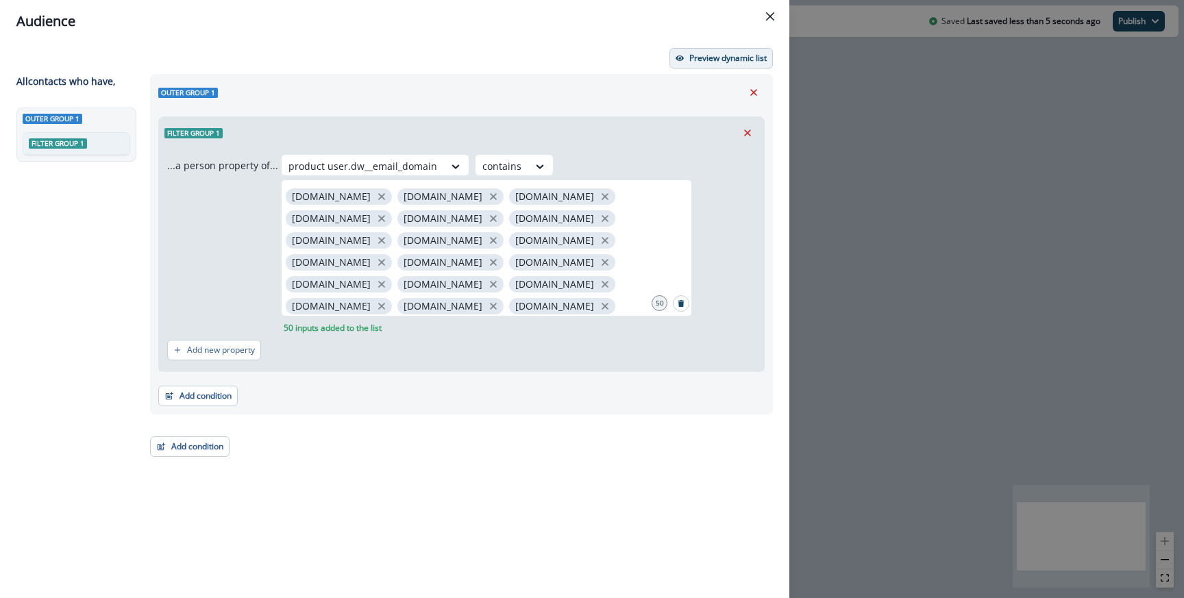
click at [705, 66] on button "Preview dynamic list" at bounding box center [720, 58] width 103 height 21
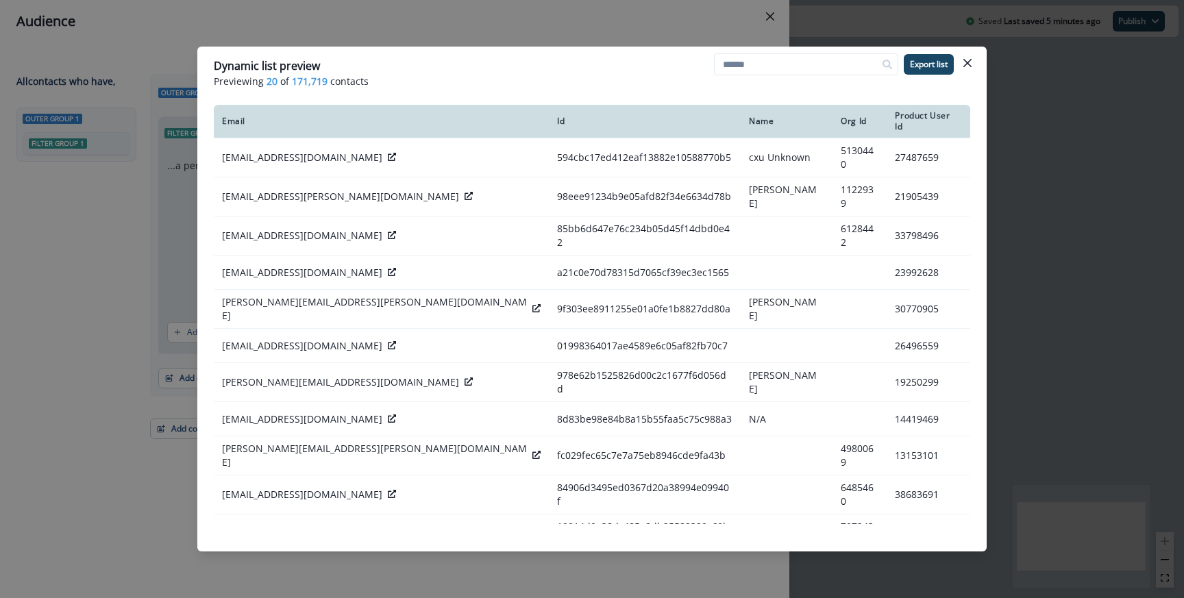
click at [396, 32] on div "Dynamic list preview Previewing 20 of 171,719 contacts Export list Email Id Nam…" at bounding box center [592, 299] width 1184 height 598
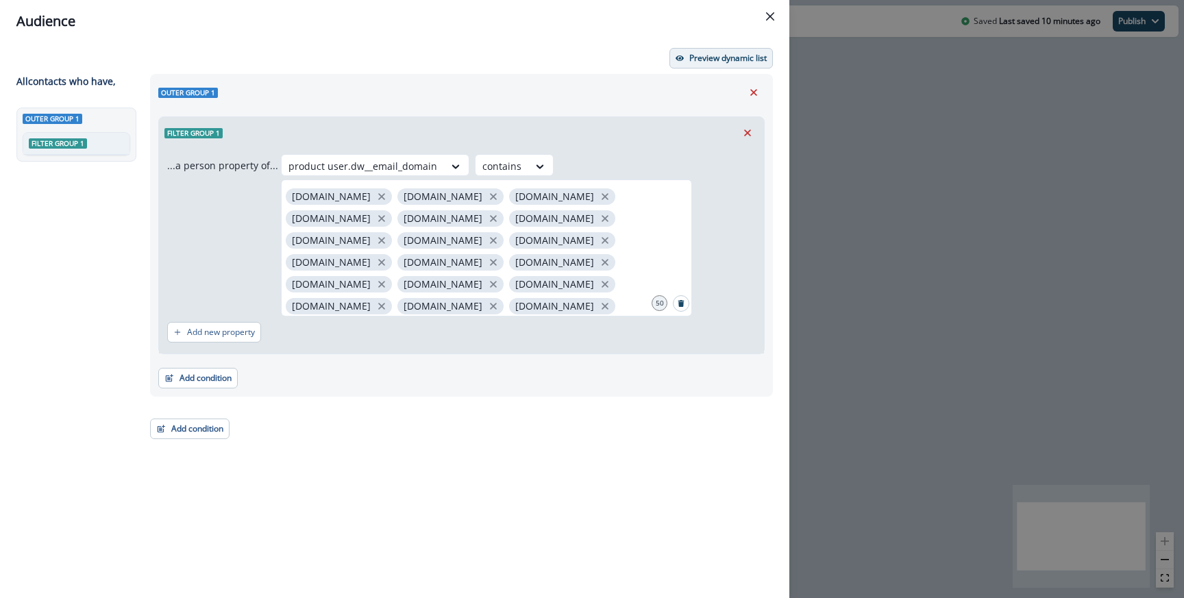
click at [710, 63] on p "Preview dynamic list" at bounding box center [727, 58] width 77 height 10
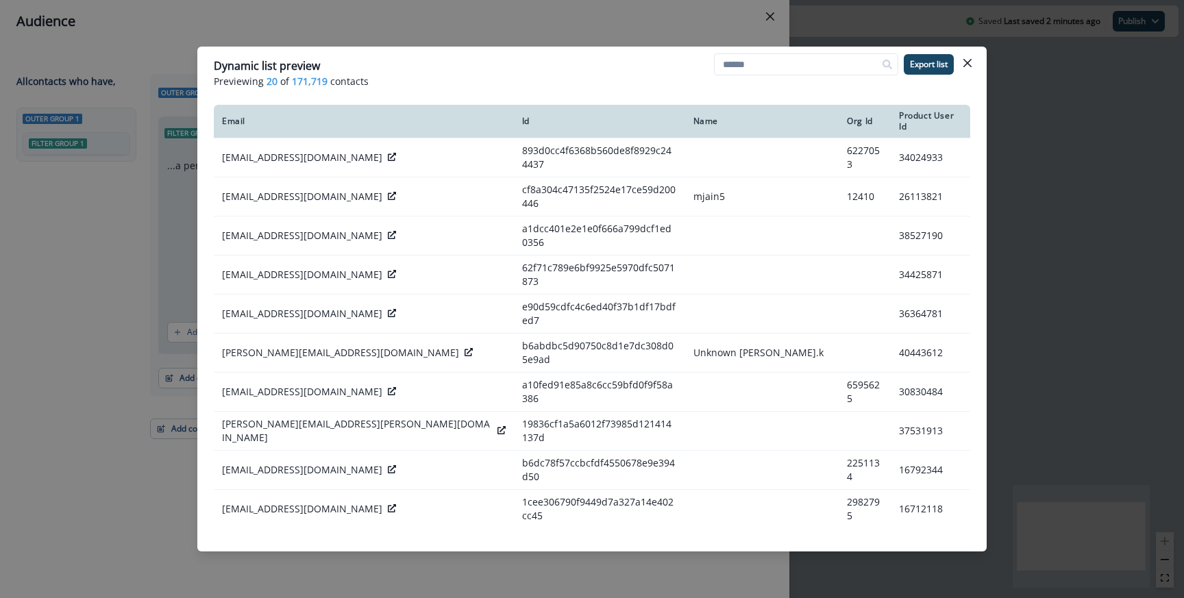
click at [436, 15] on div "Dynamic list preview Previewing 20 of 171,719 contacts Export list Email Id Nam…" at bounding box center [592, 299] width 1184 height 598
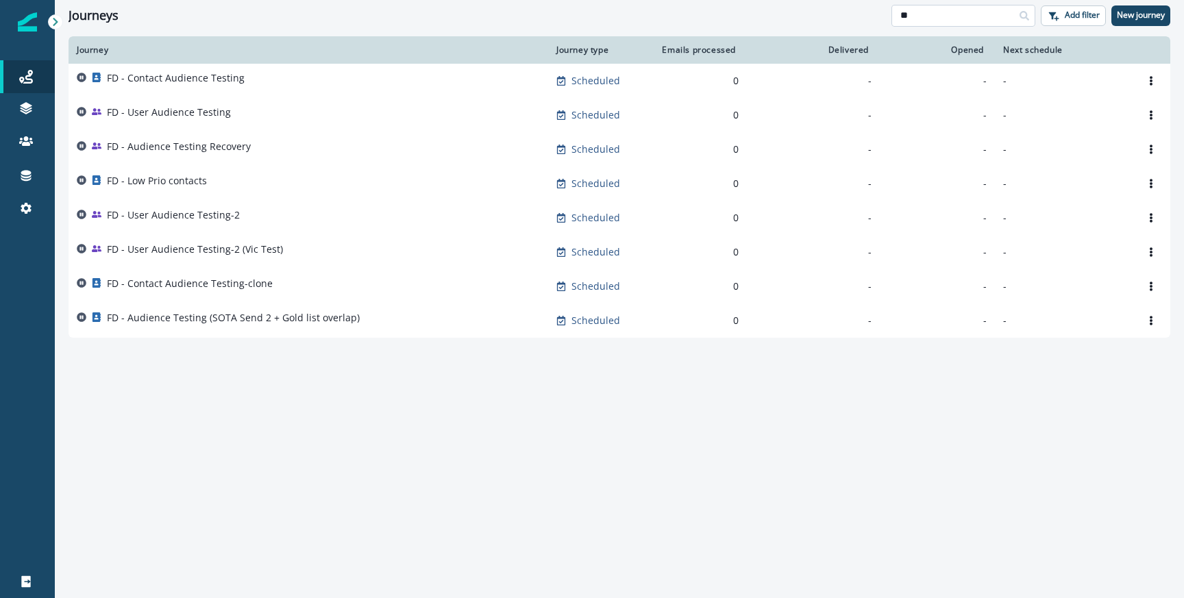
click at [916, 12] on input "**" at bounding box center [963, 16] width 144 height 22
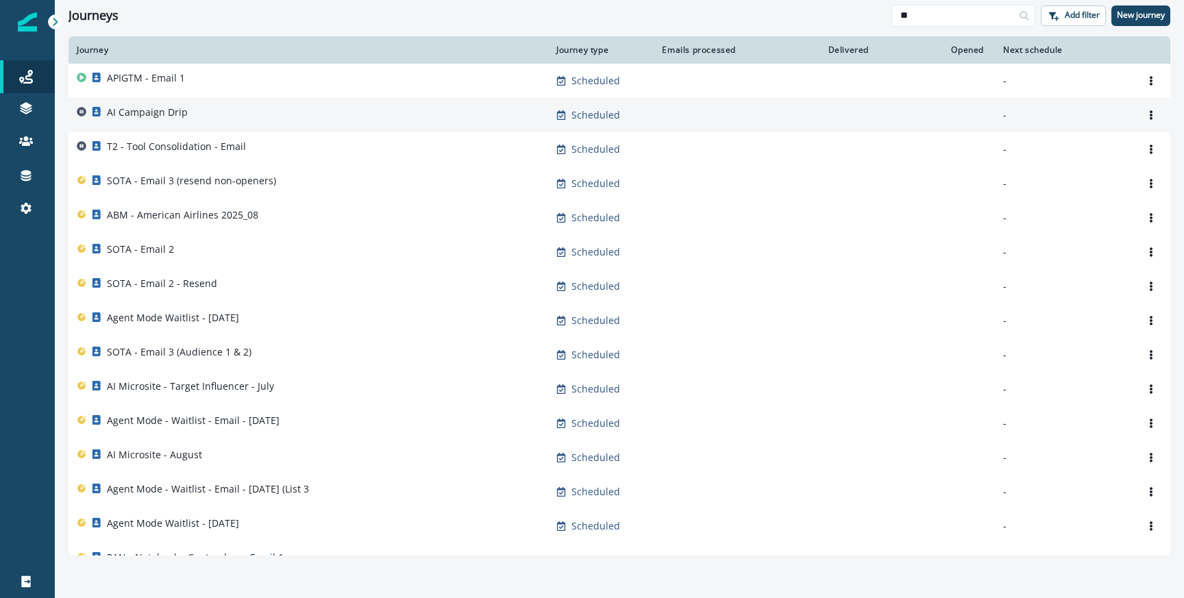
type input "**"
click at [218, 114] on div "AI Campaign Drip" at bounding box center [308, 114] width 463 height 19
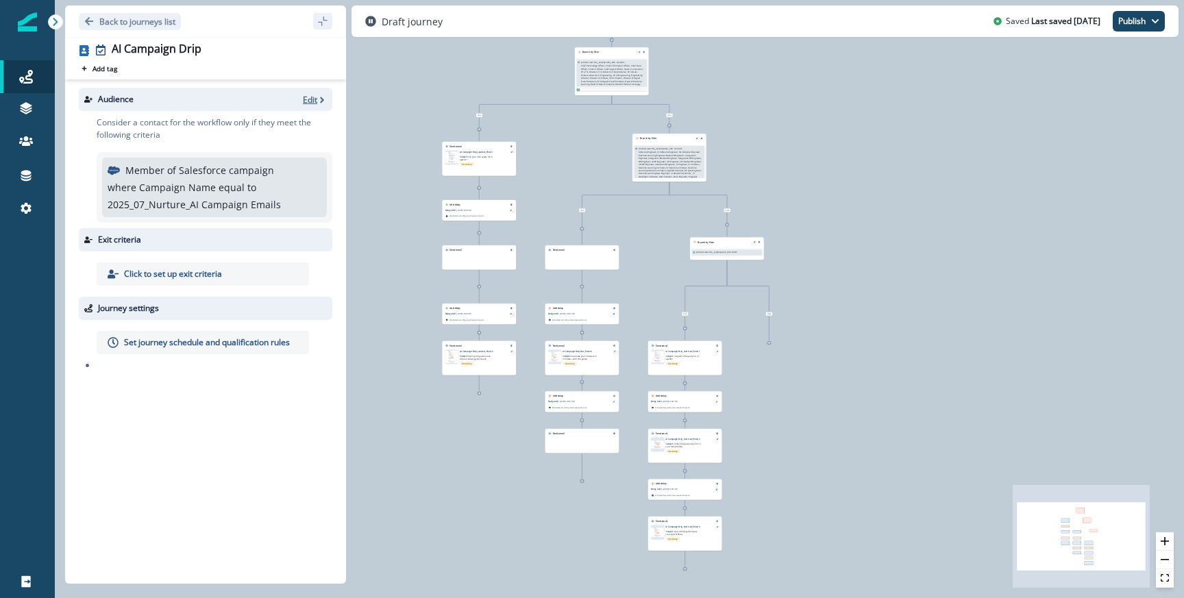
click at [316, 97] on p "Edit" at bounding box center [310, 100] width 14 height 12
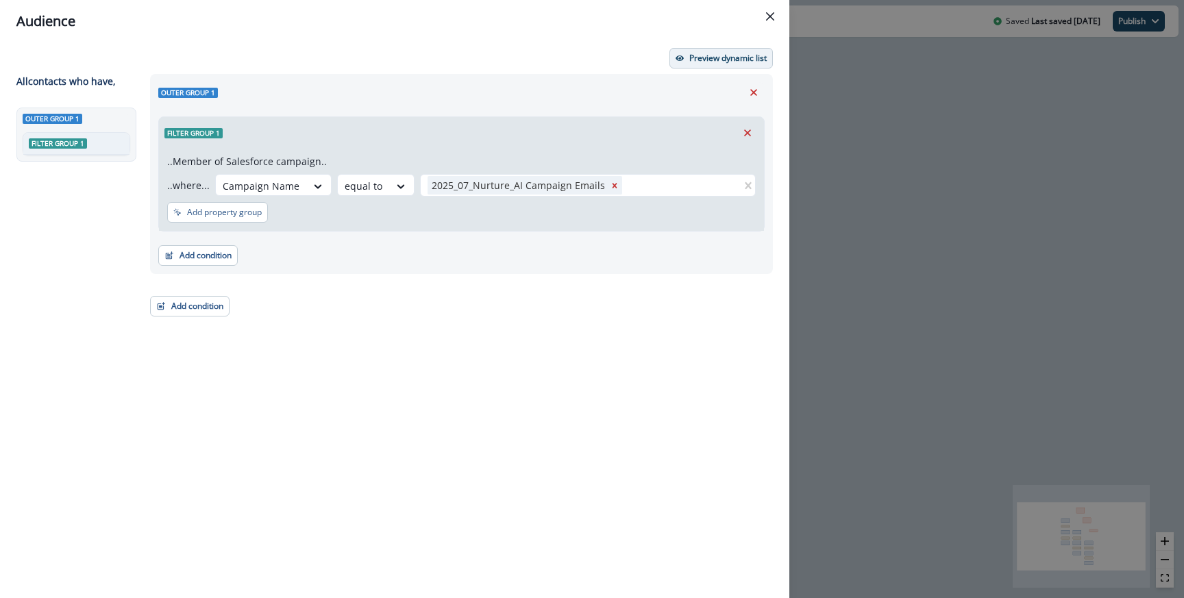
click at [701, 64] on button "Preview dynamic list" at bounding box center [720, 58] width 103 height 21
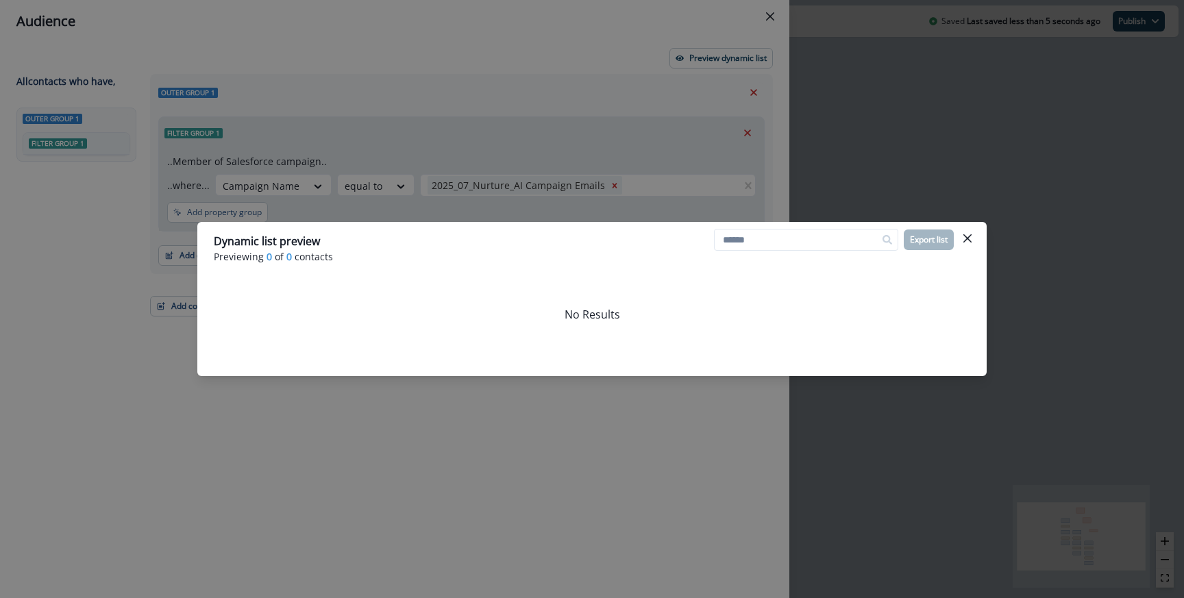
click at [485, 163] on div "Dynamic list preview Previewing 0 of 0 contacts Export list No Results" at bounding box center [592, 299] width 1184 height 598
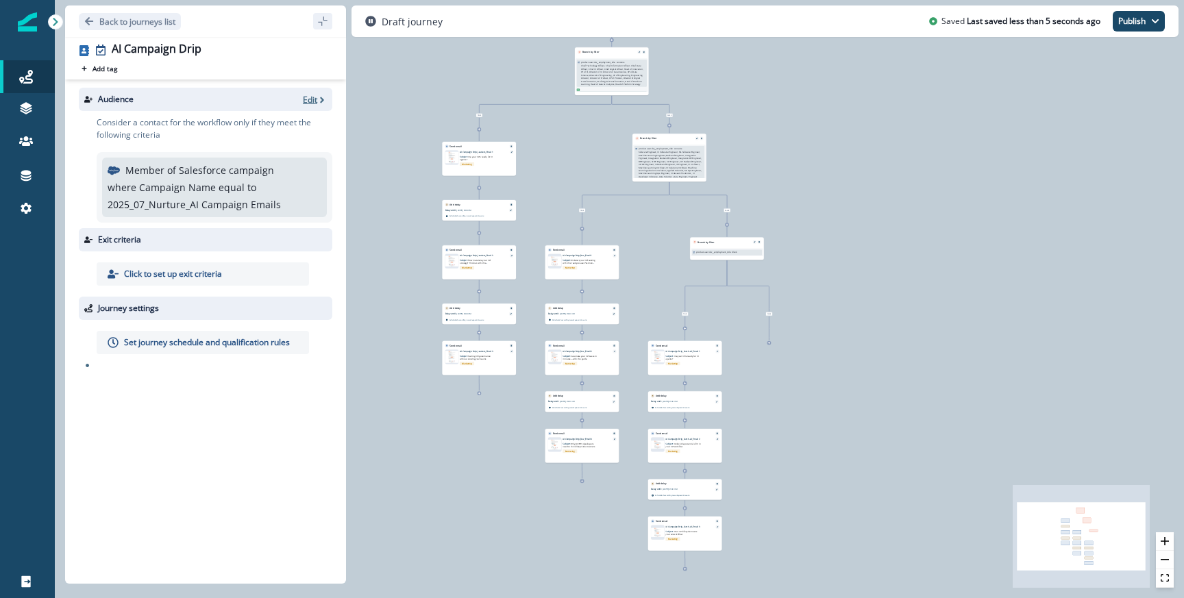
click at [316, 95] on button "Edit" at bounding box center [315, 100] width 24 height 12
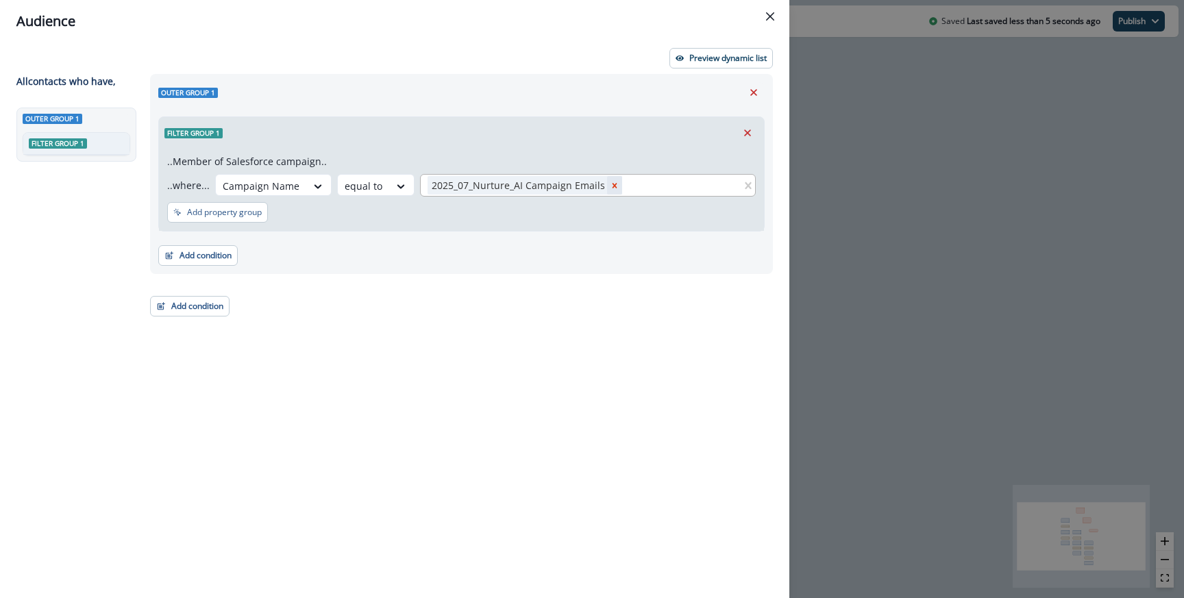
click at [610, 186] on icon "Remove 2025_07_Nurture_AI Campaign Emails" at bounding box center [615, 186] width 10 height 10
click at [580, 188] on div at bounding box center [573, 185] width 293 height 17
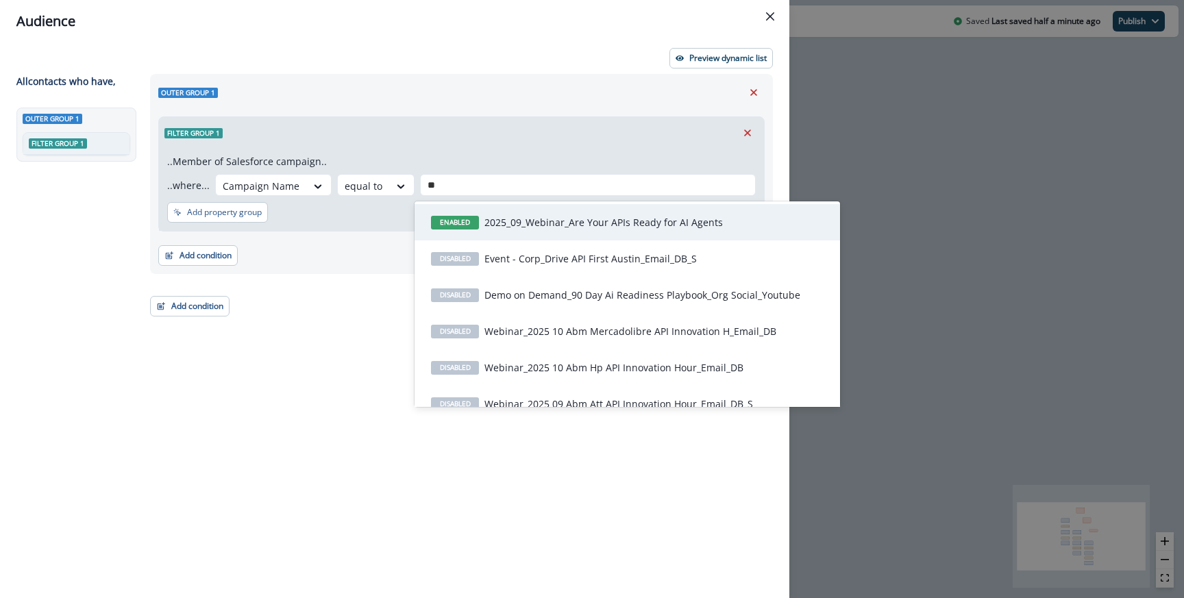
type input "**"
click at [875, 157] on div "Audience Preview dynamic list All contact s who have, Outer group 1 Filter grou…" at bounding box center [592, 299] width 1184 height 598
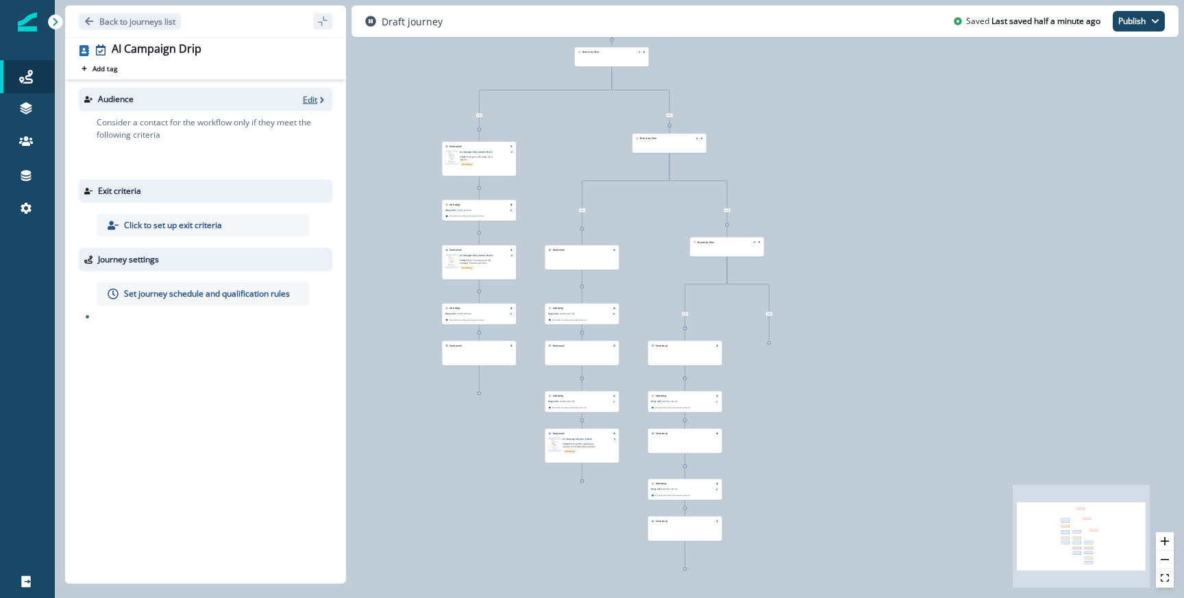
click at [314, 101] on p "Edit" at bounding box center [310, 100] width 14 height 12
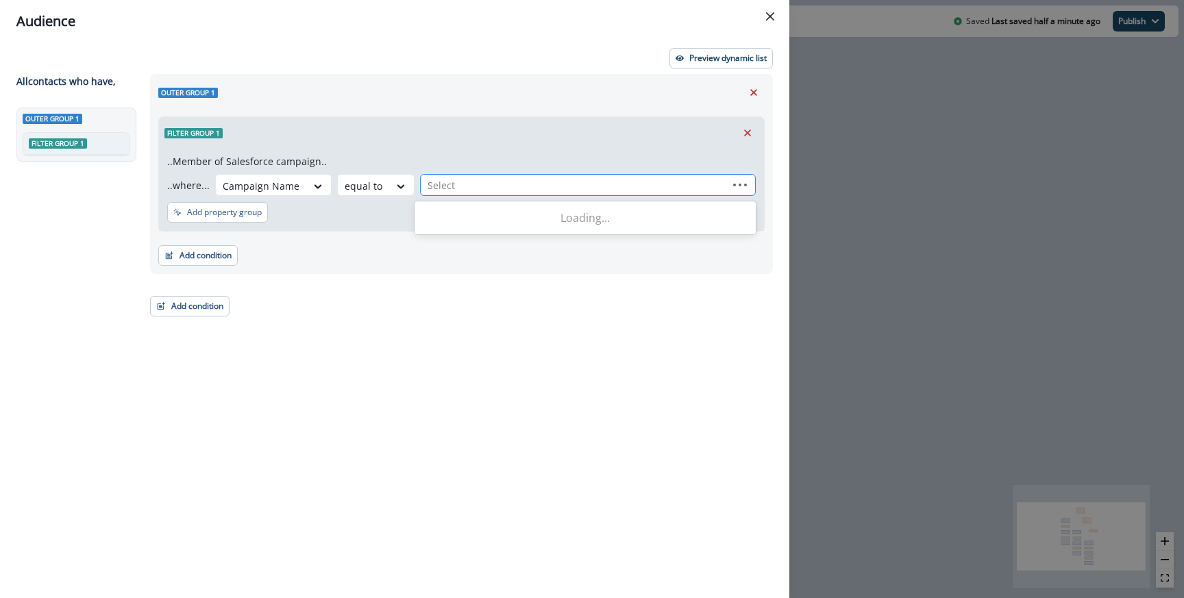
click at [500, 177] on div at bounding box center [573, 185] width 293 height 17
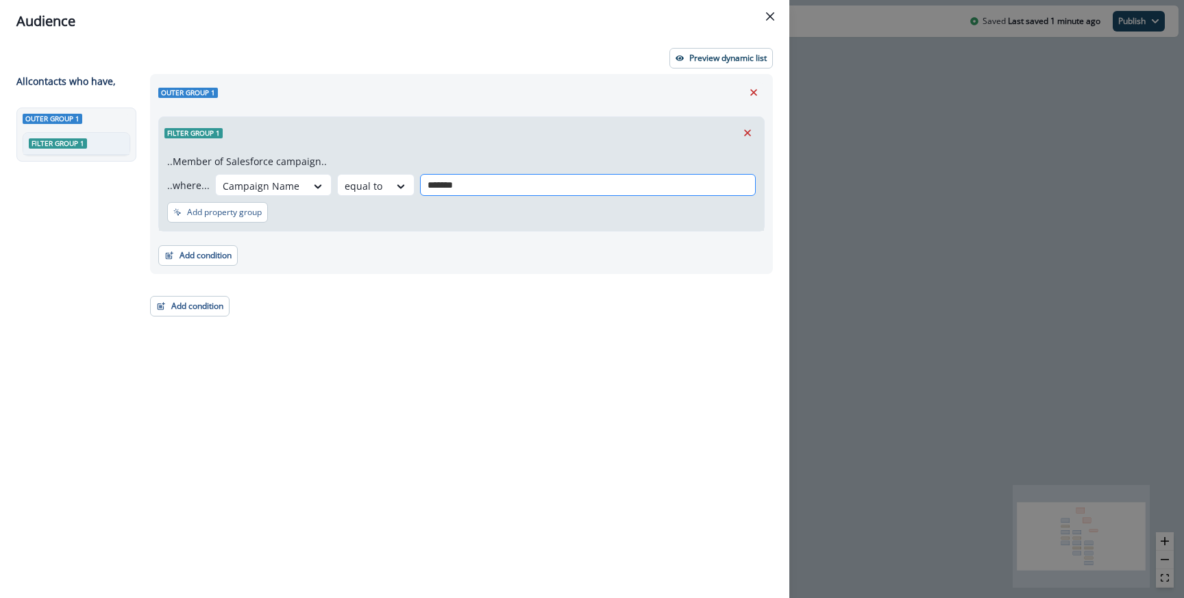
click at [491, 177] on div "*******" at bounding box center [587, 185] width 321 height 17
type input "*******"
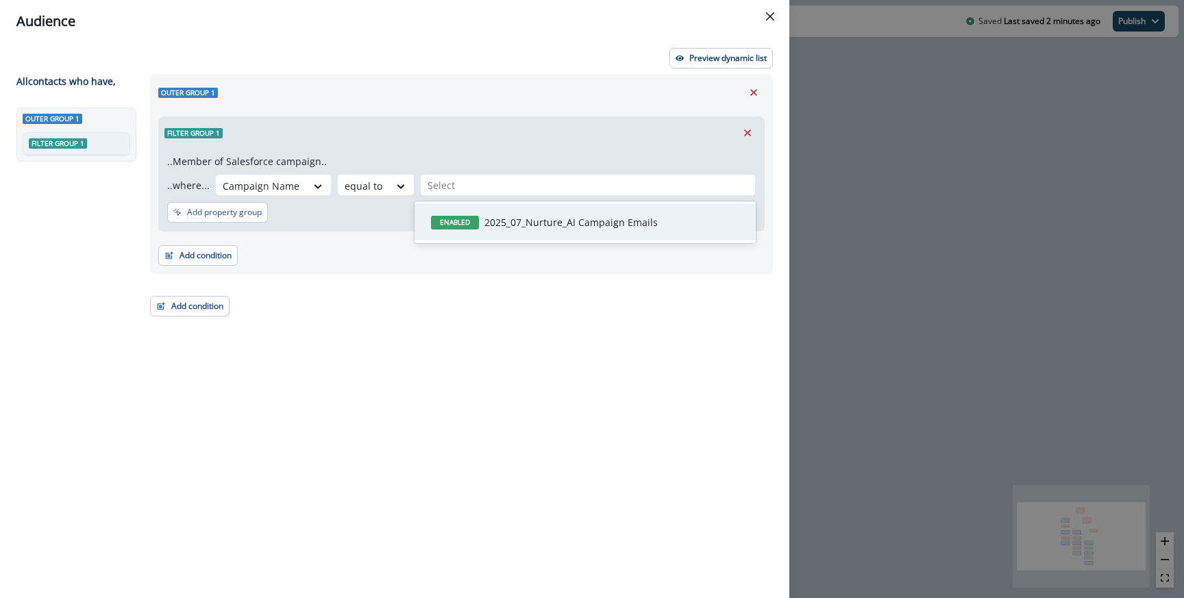
paste input "**********"
type input "**********"
click at [516, 217] on p "2025_07_Nurture_AI Campaign Emails" at bounding box center [570, 222] width 173 height 14
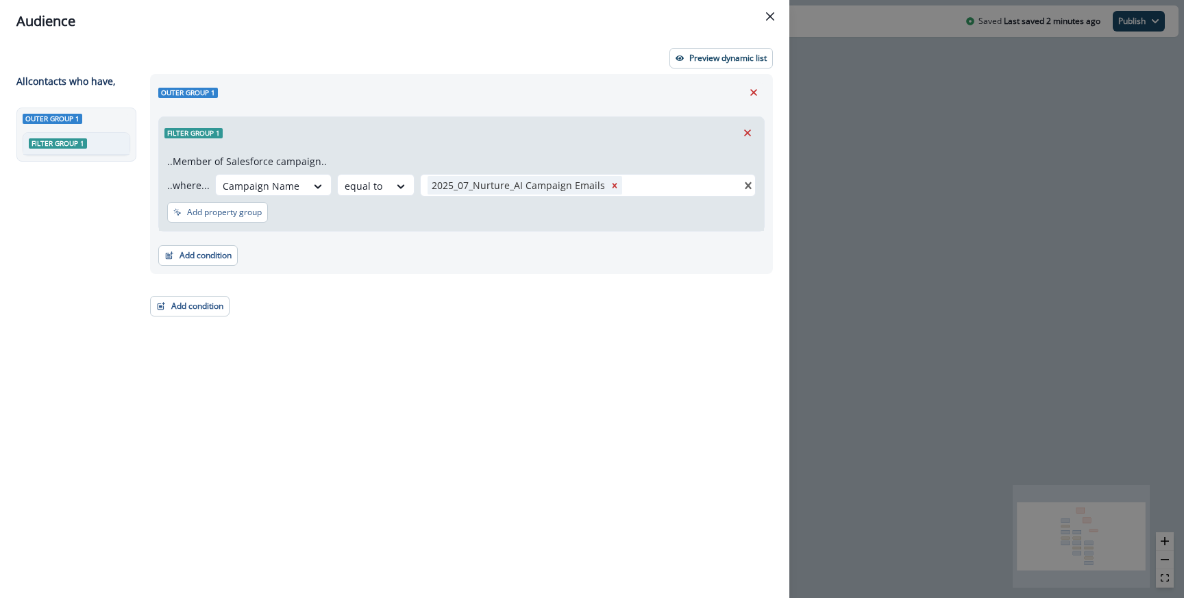
click at [511, 141] on div "Filter group 1" at bounding box center [461, 133] width 605 height 32
click at [850, 200] on div "Audience Preview dynamic list All contact s who have, Outer group 1 Filter grou…" at bounding box center [592, 299] width 1184 height 598
